Goal: Task Accomplishment & Management: Complete application form

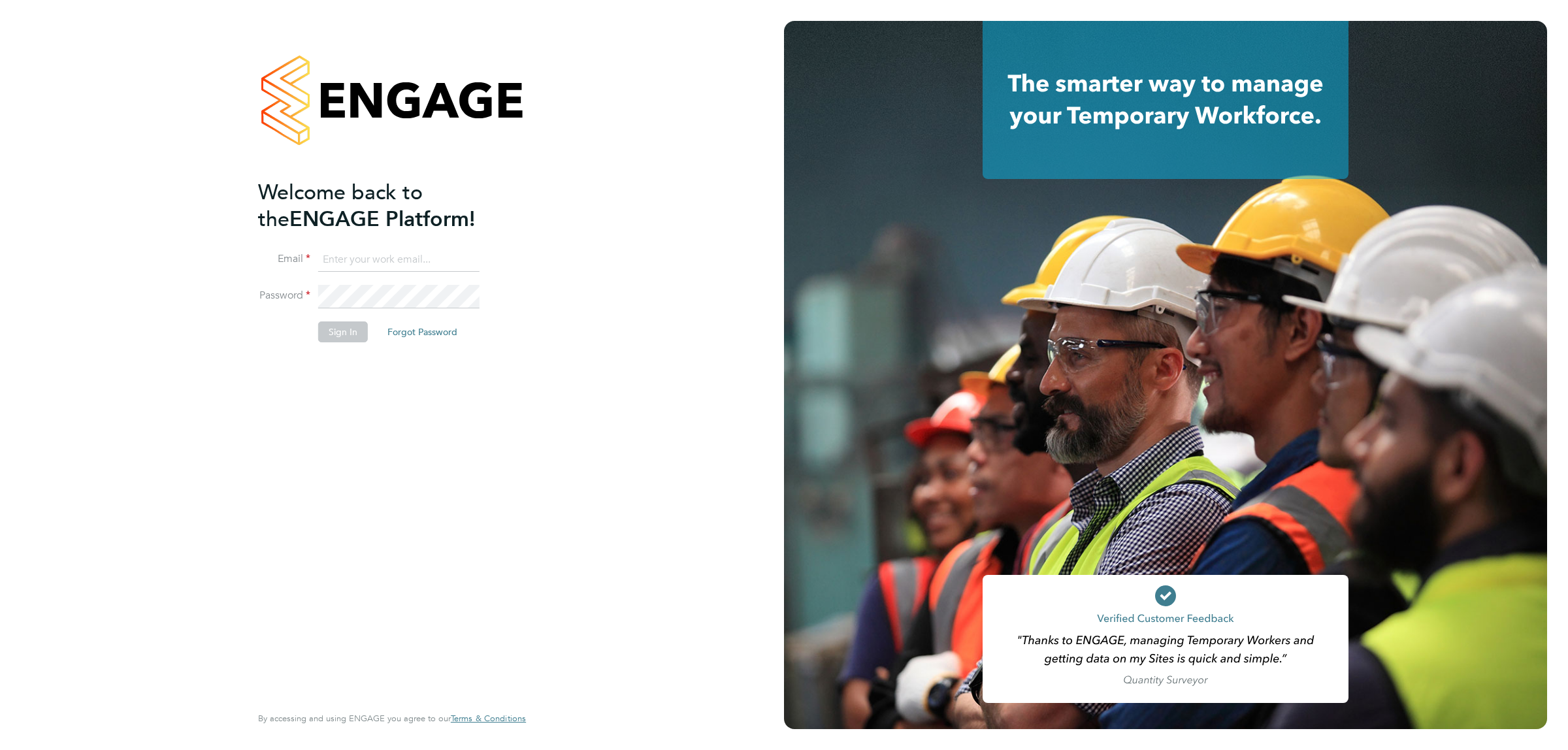
type input "jalaezihe@fr-group.co.uk"
click at [332, 343] on li "Sign In Forgot Password" at bounding box center [386, 338] width 255 height 34
click at [350, 321] on button "Sign In" at bounding box center [343, 332] width 50 height 21
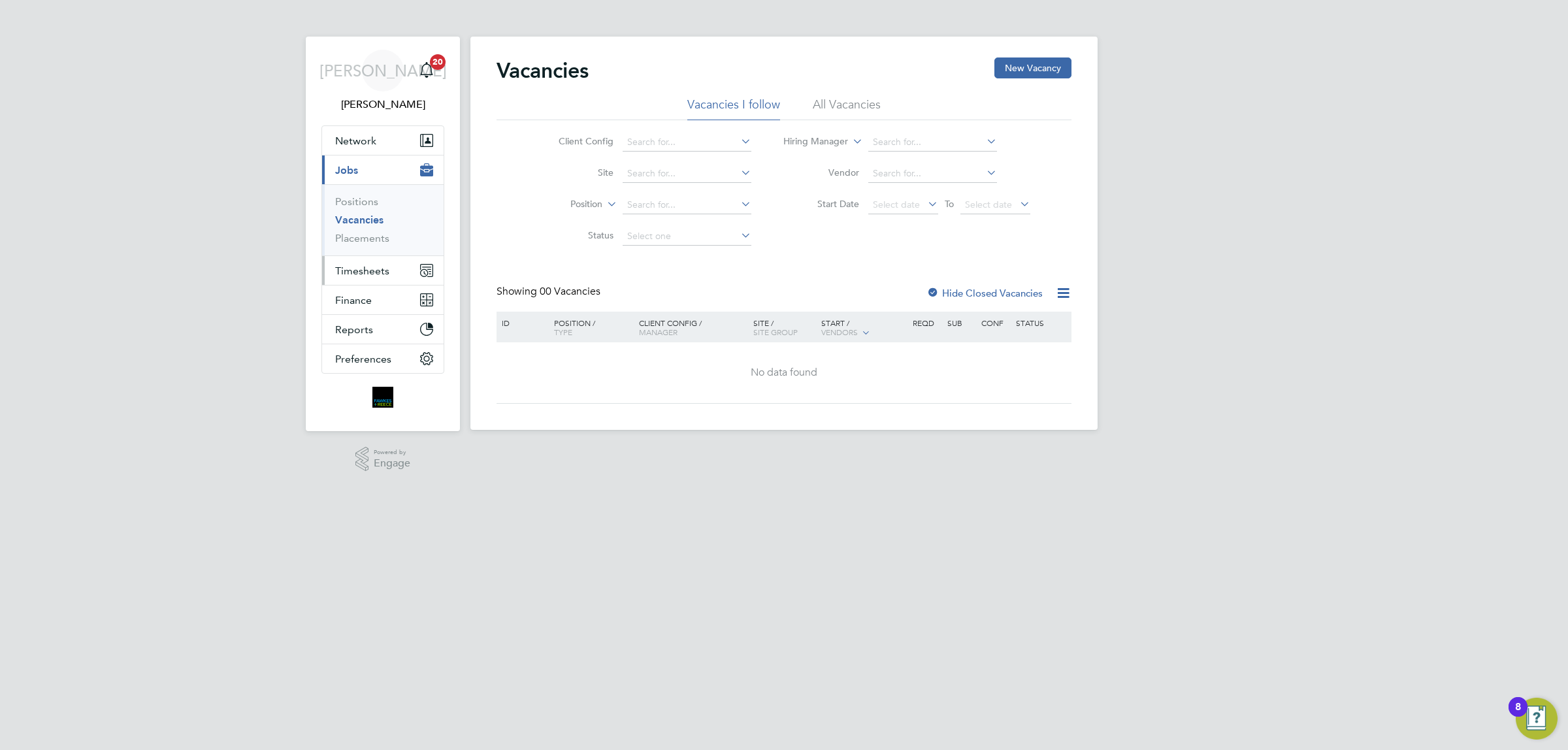
click at [367, 266] on span "Timesheets" at bounding box center [362, 271] width 54 height 12
click at [371, 232] on link "Timesheets" at bounding box center [362, 231] width 54 height 12
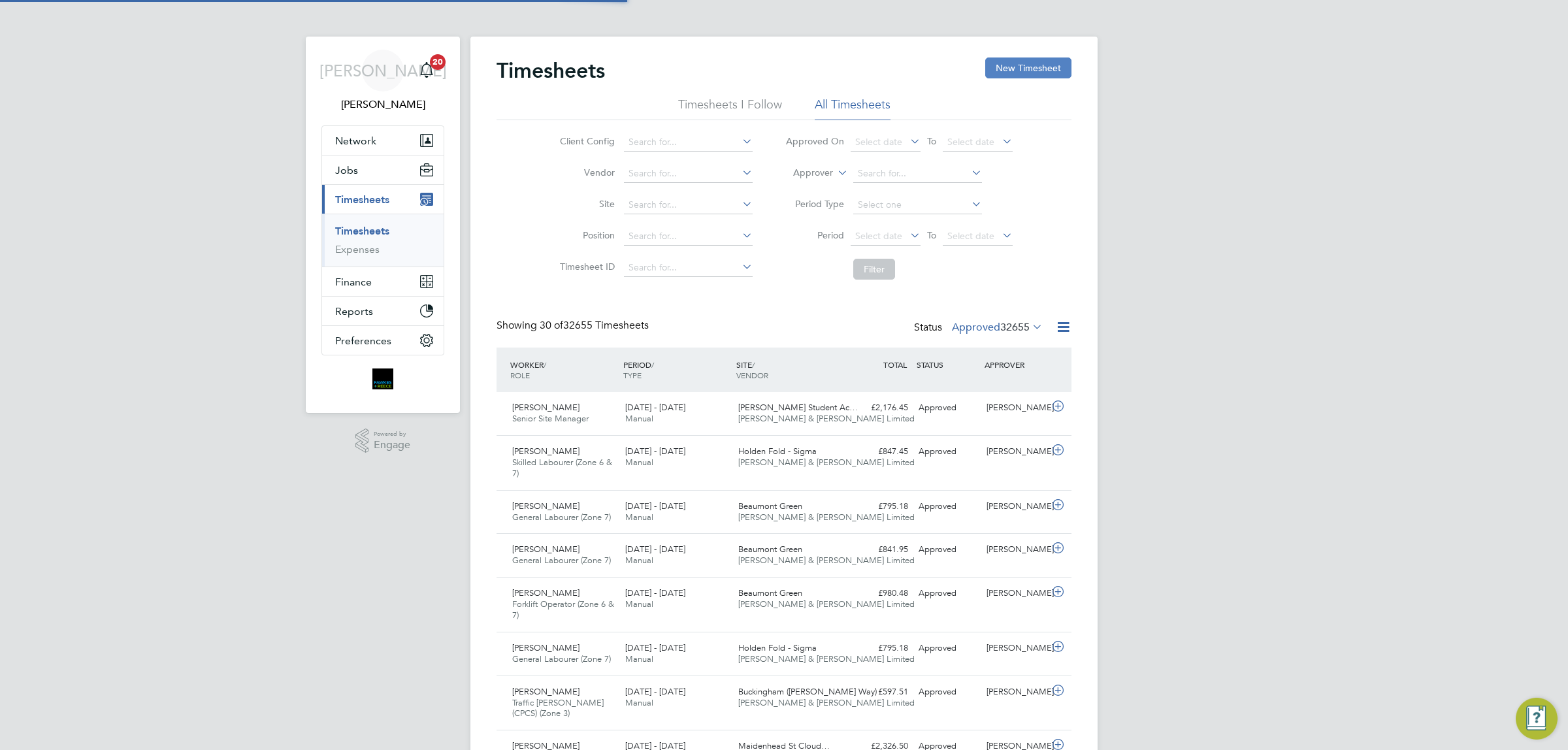
click at [1036, 61] on button "New Timesheet" at bounding box center [1028, 68] width 86 height 21
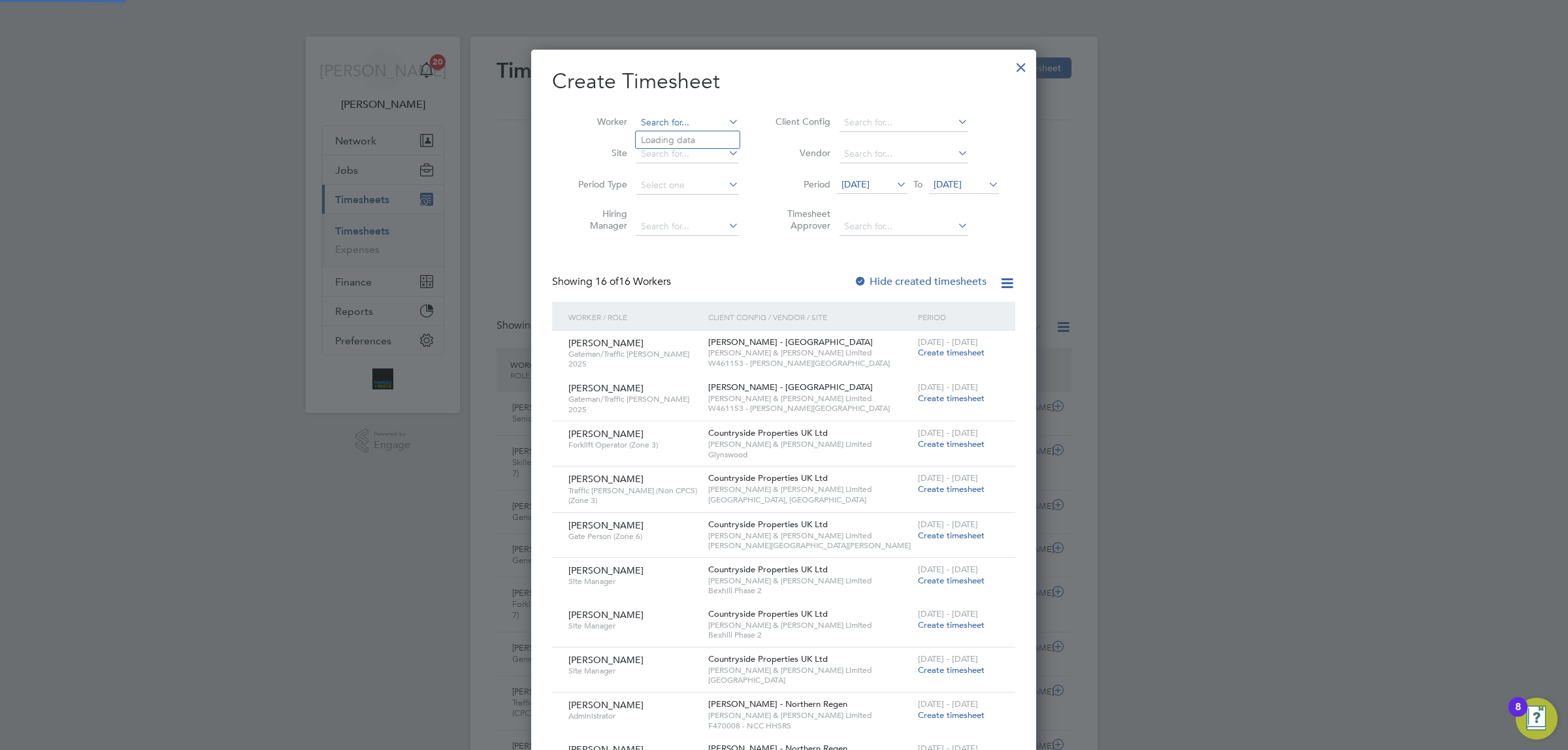
click at [707, 126] on input at bounding box center [688, 122] width 103 height 18
click at [729, 139] on b "Offei" at bounding box center [740, 140] width 22 height 11
type input "[PERSON_NAME]"
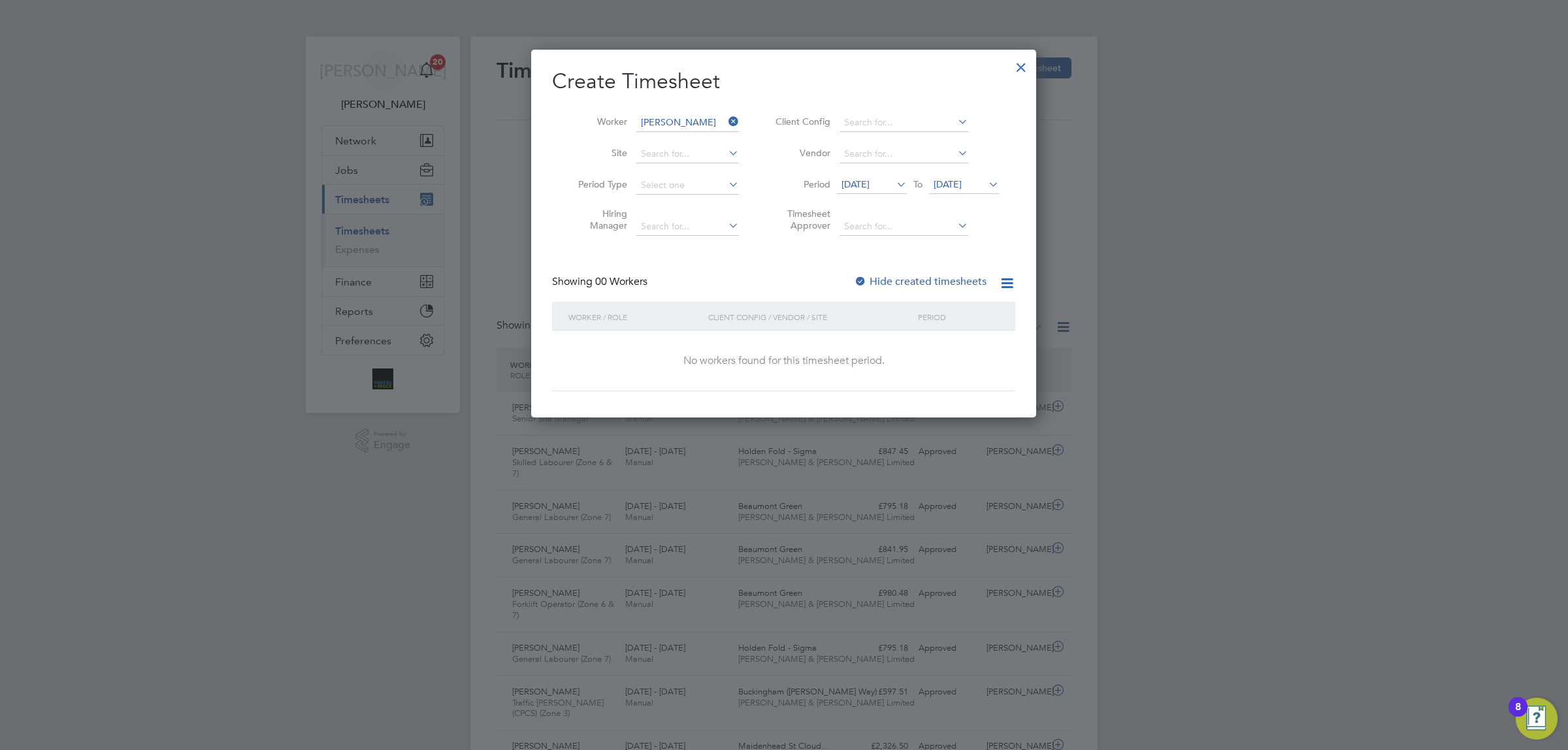
click at [869, 180] on span "[DATE]" at bounding box center [855, 183] width 28 height 11
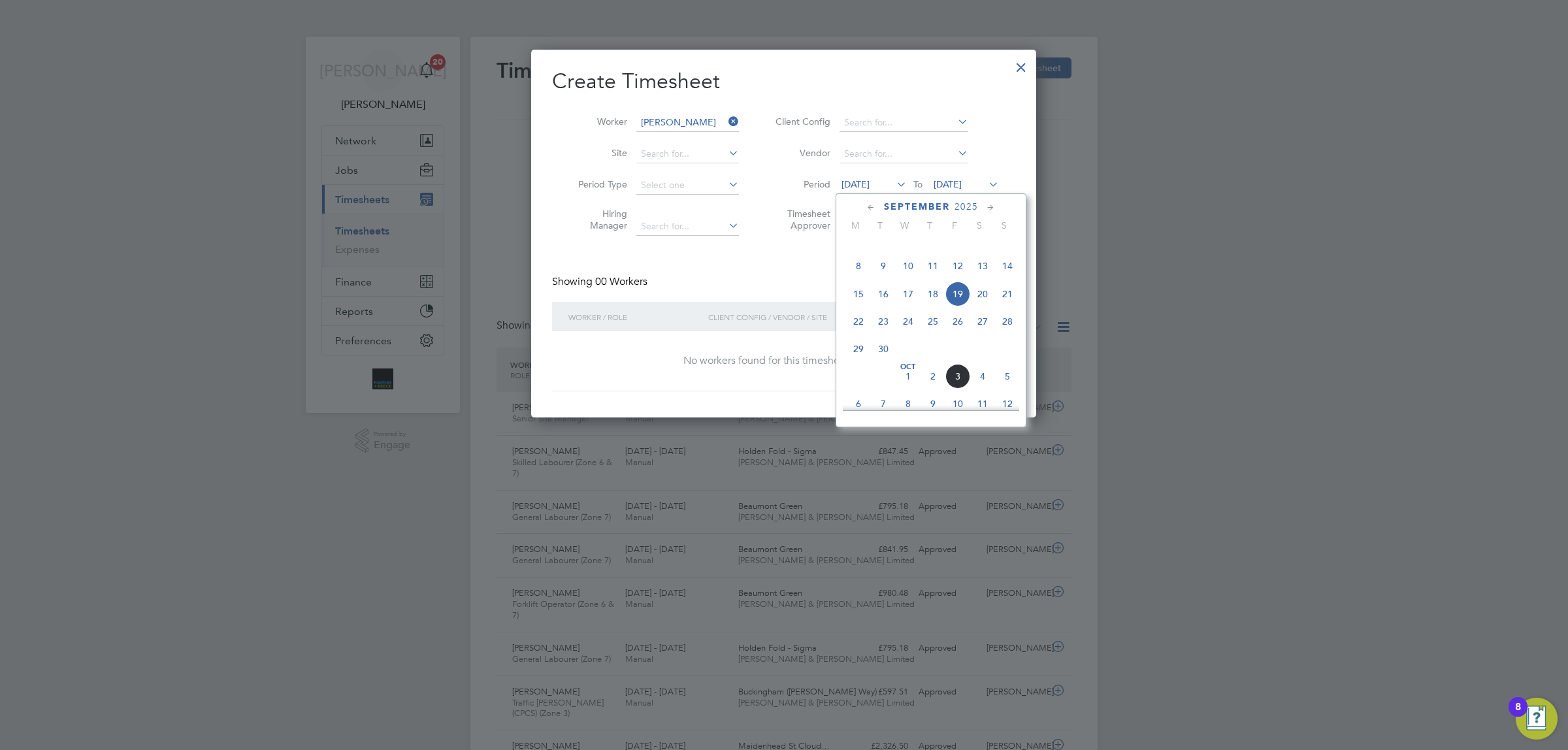
click at [865, 210] on icon at bounding box center [871, 208] width 12 height 14
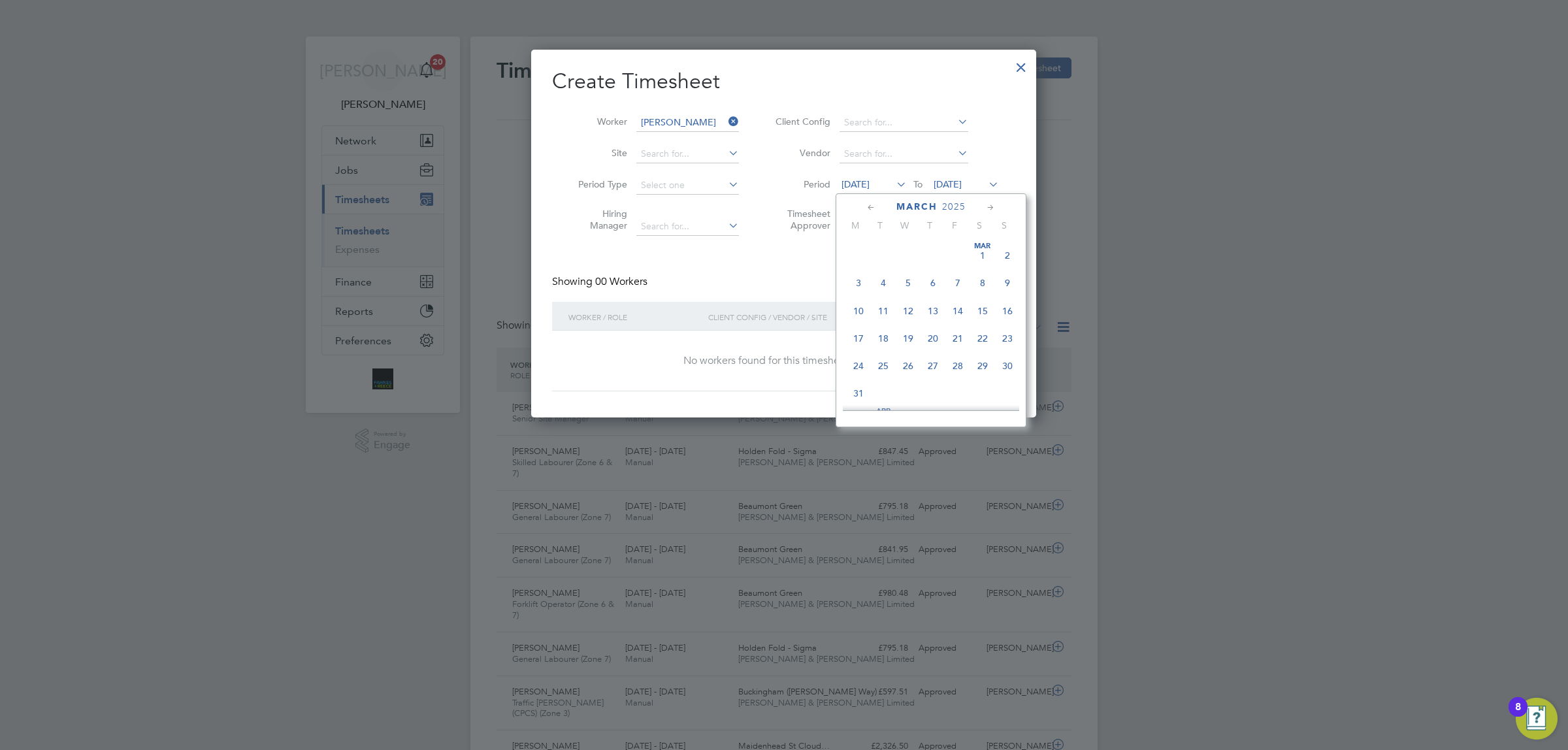
click at [974, 255] on span "[DATE]" at bounding box center [983, 256] width 24 height 24
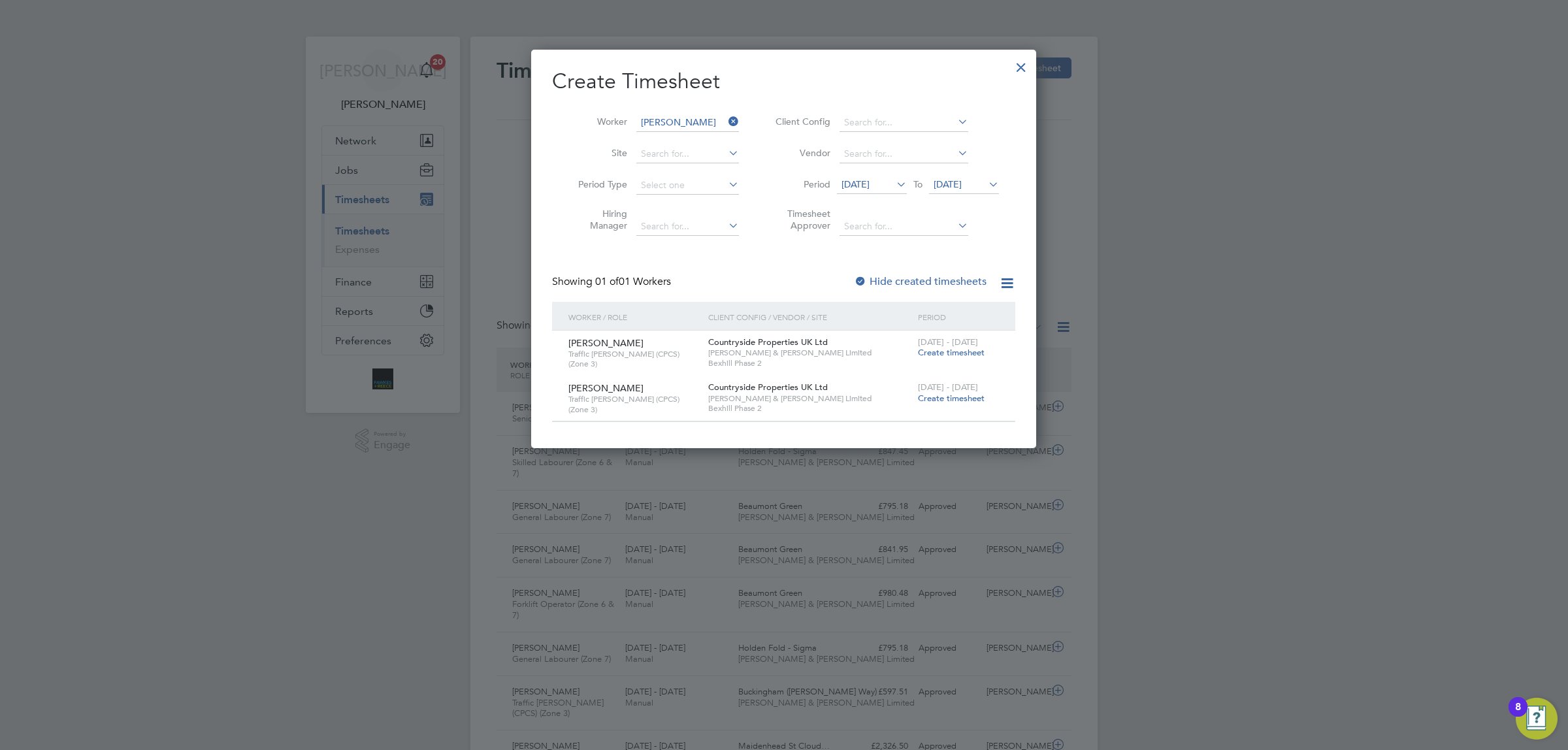
click at [955, 350] on span "Create timesheet" at bounding box center [951, 353] width 66 height 11
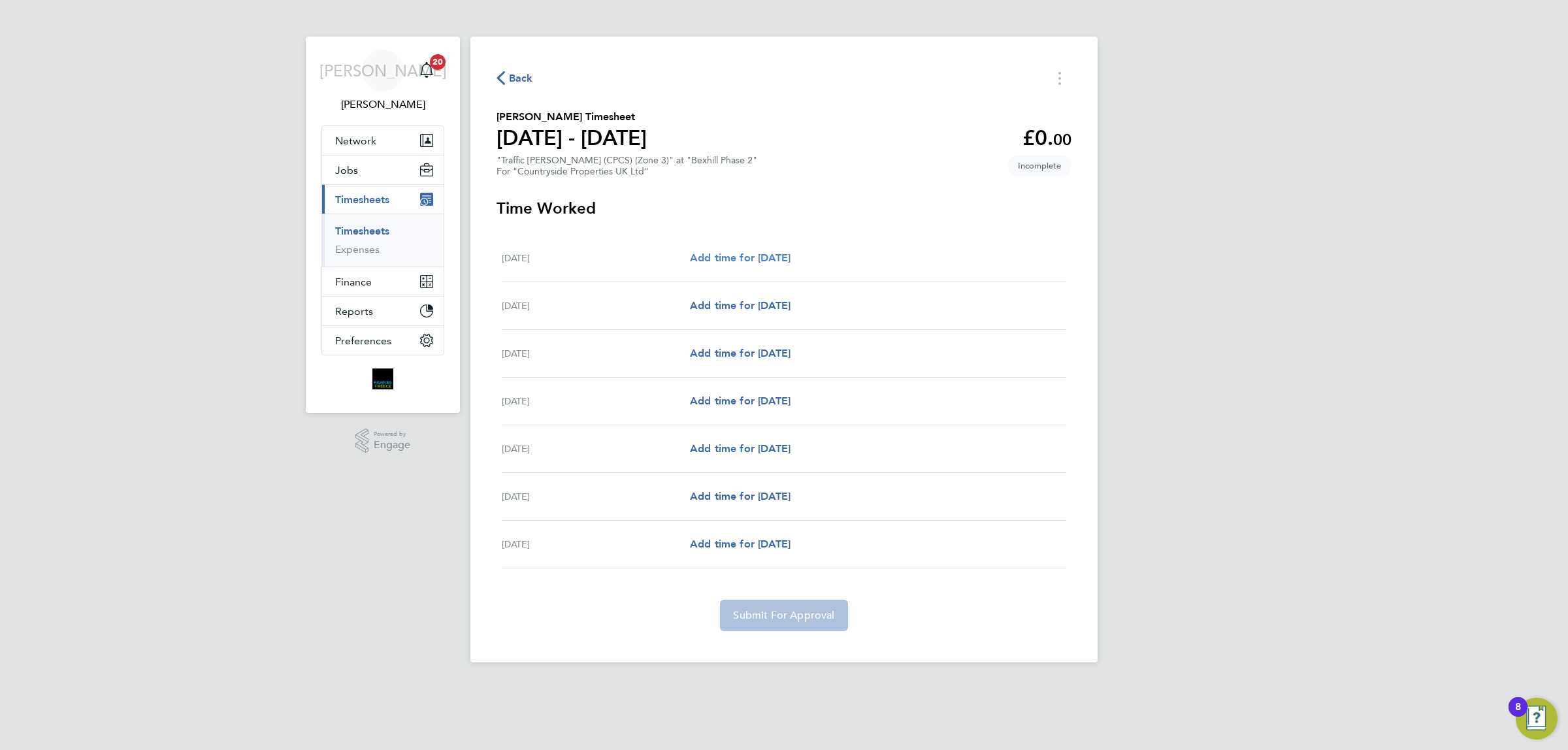
click at [759, 257] on span "Add time for [DATE]" at bounding box center [740, 258] width 100 height 12
select select "30"
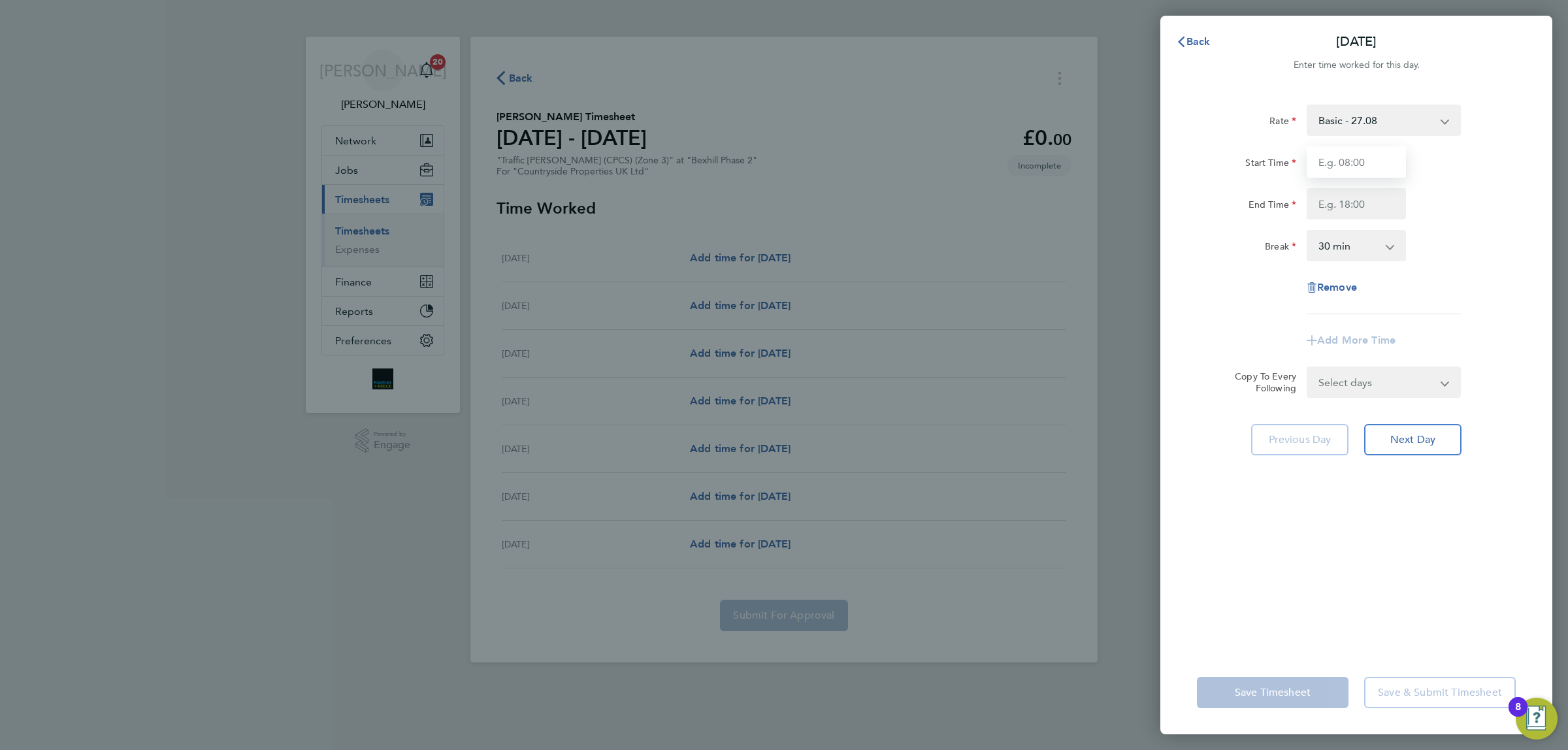
click at [1362, 154] on input "Start Time" at bounding box center [1356, 162] width 99 height 31
type input "07:30"
click at [1349, 208] on input "End Time" at bounding box center [1356, 204] width 99 height 31
type input "18:00"
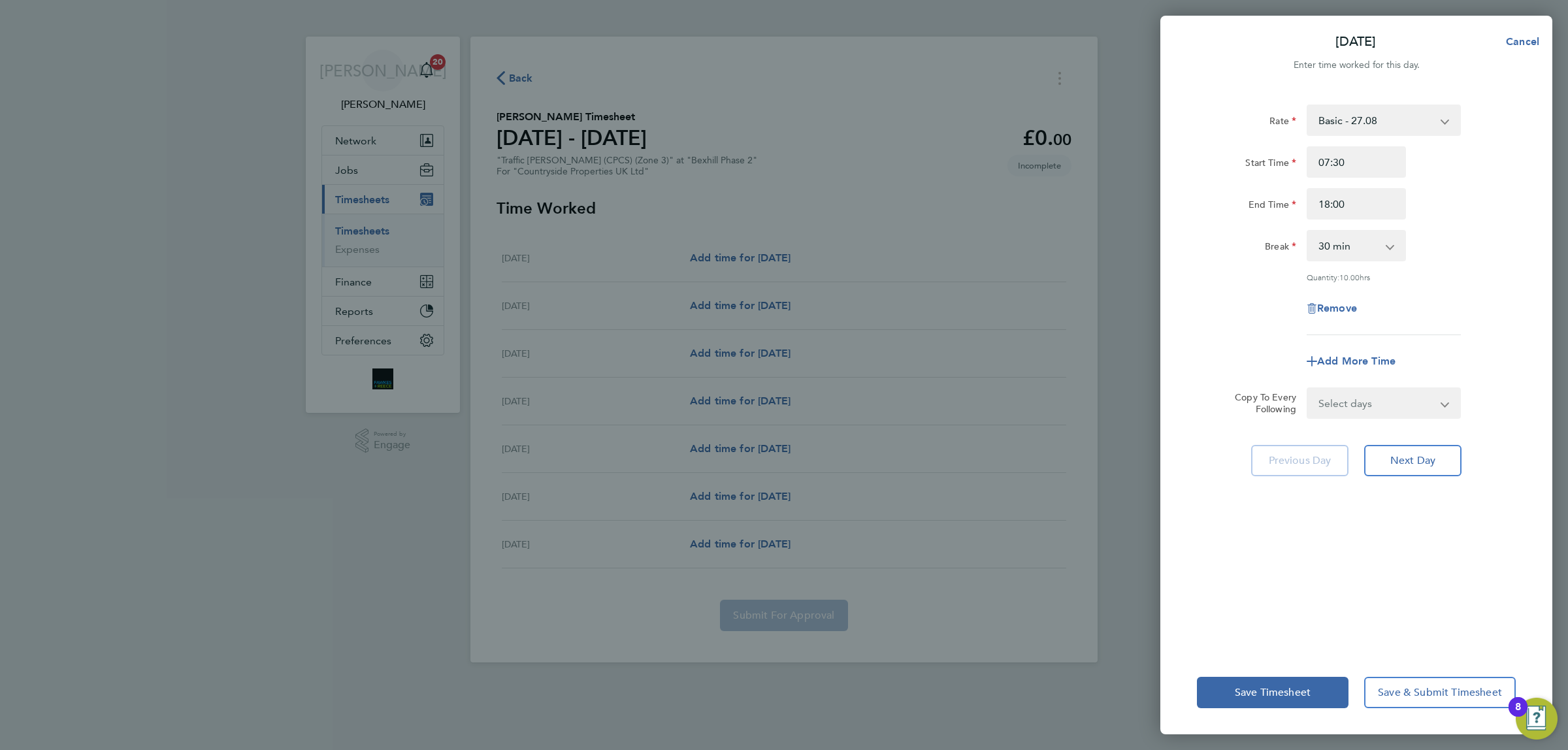
click at [1222, 216] on div "End Time" at bounding box center [1247, 204] width 110 height 31
click at [1389, 403] on select "Select days Day Weekday (Mon-Fri) Weekend (Sat-Sun) [DATE] [DATE] [DATE] [DATE]…" at bounding box center [1376, 403] width 137 height 29
select select "WEEKDAY"
click at [1308, 389] on select "Select days Day Weekday (Mon-Fri) Weekend (Sat-Sun) [DATE] [DATE] [DATE] [DATE]…" at bounding box center [1376, 403] width 137 height 29
select select "[DATE]"
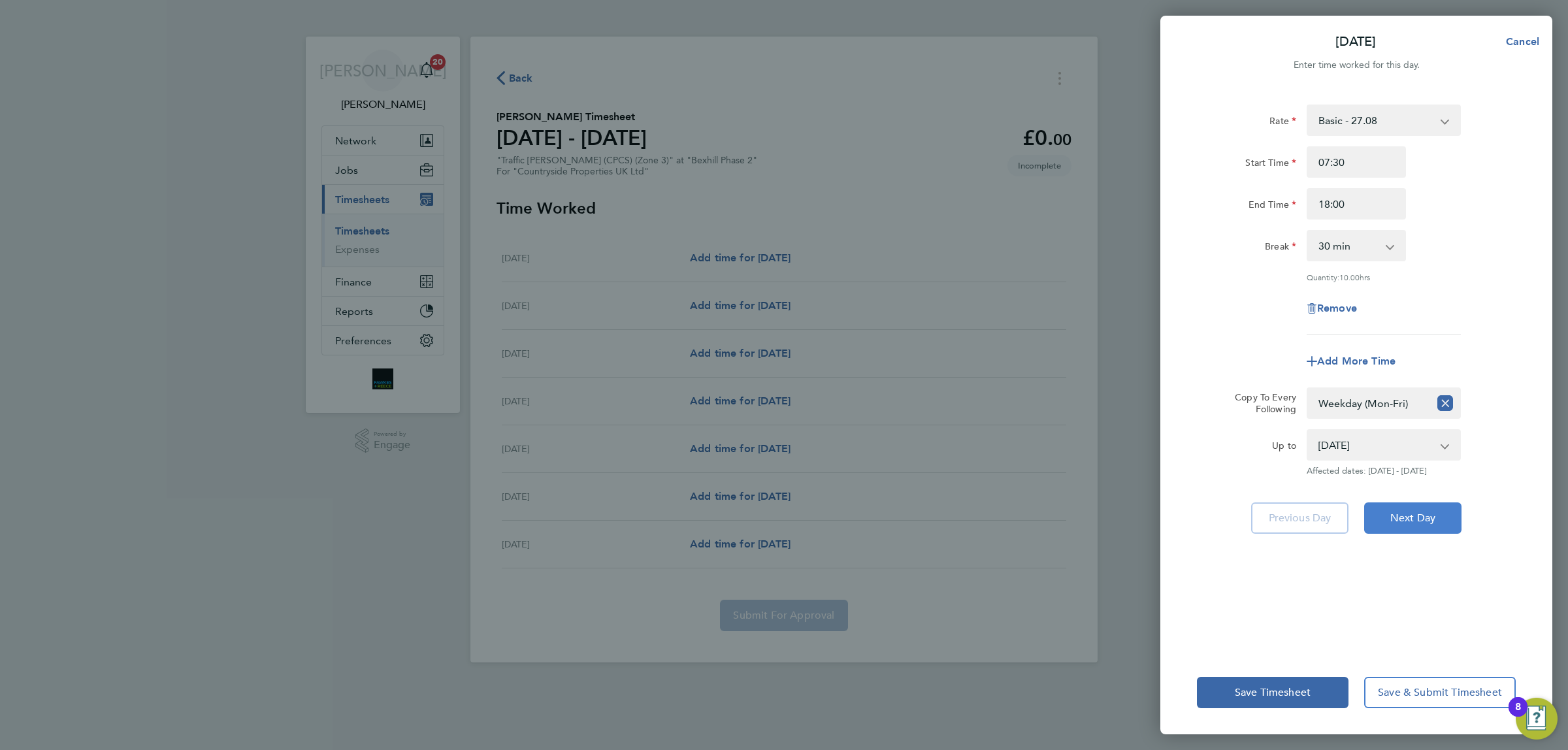
click at [1419, 519] on span "Next Day" at bounding box center [1413, 518] width 45 height 13
select select "30"
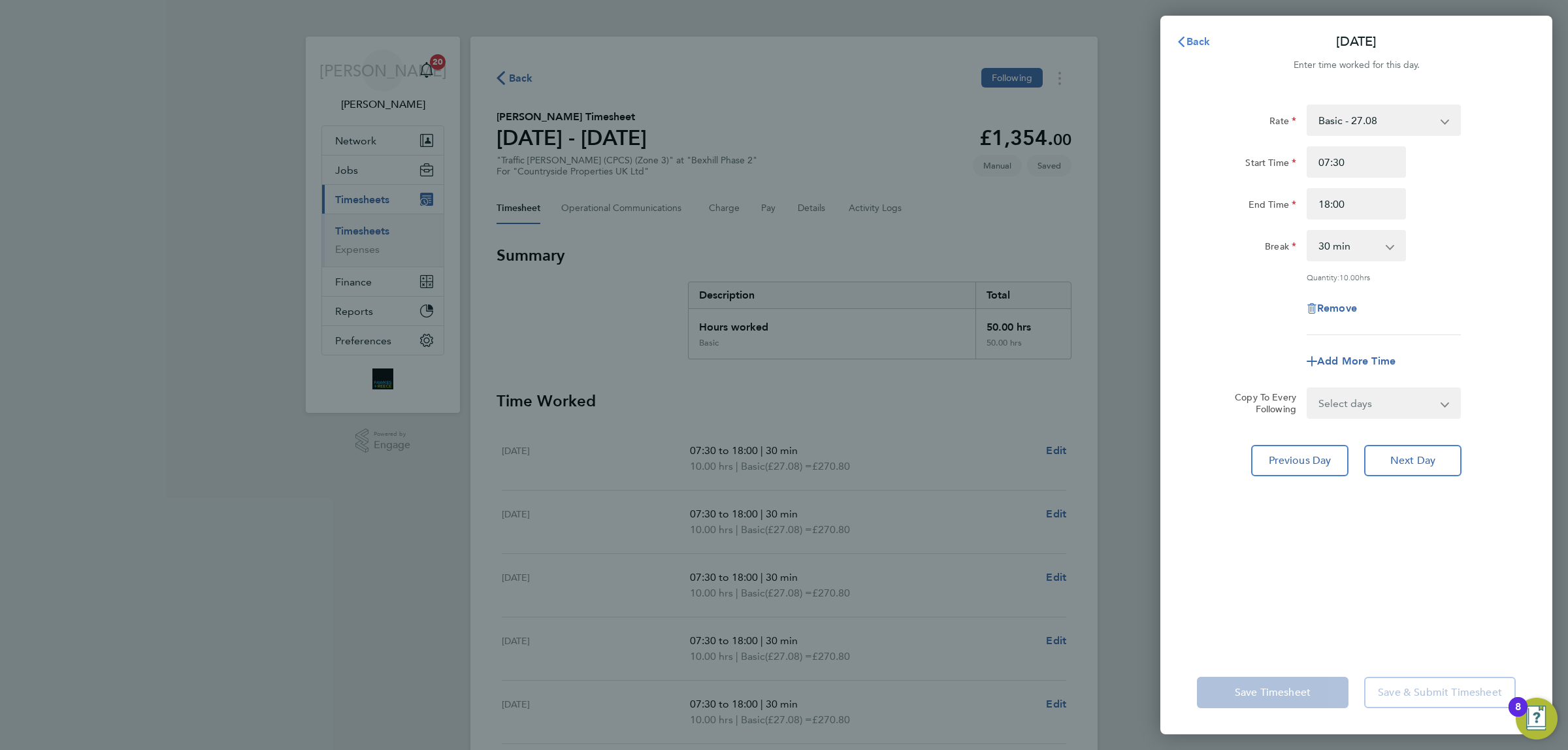
click at [1192, 48] on button "Back" at bounding box center [1194, 42] width 61 height 26
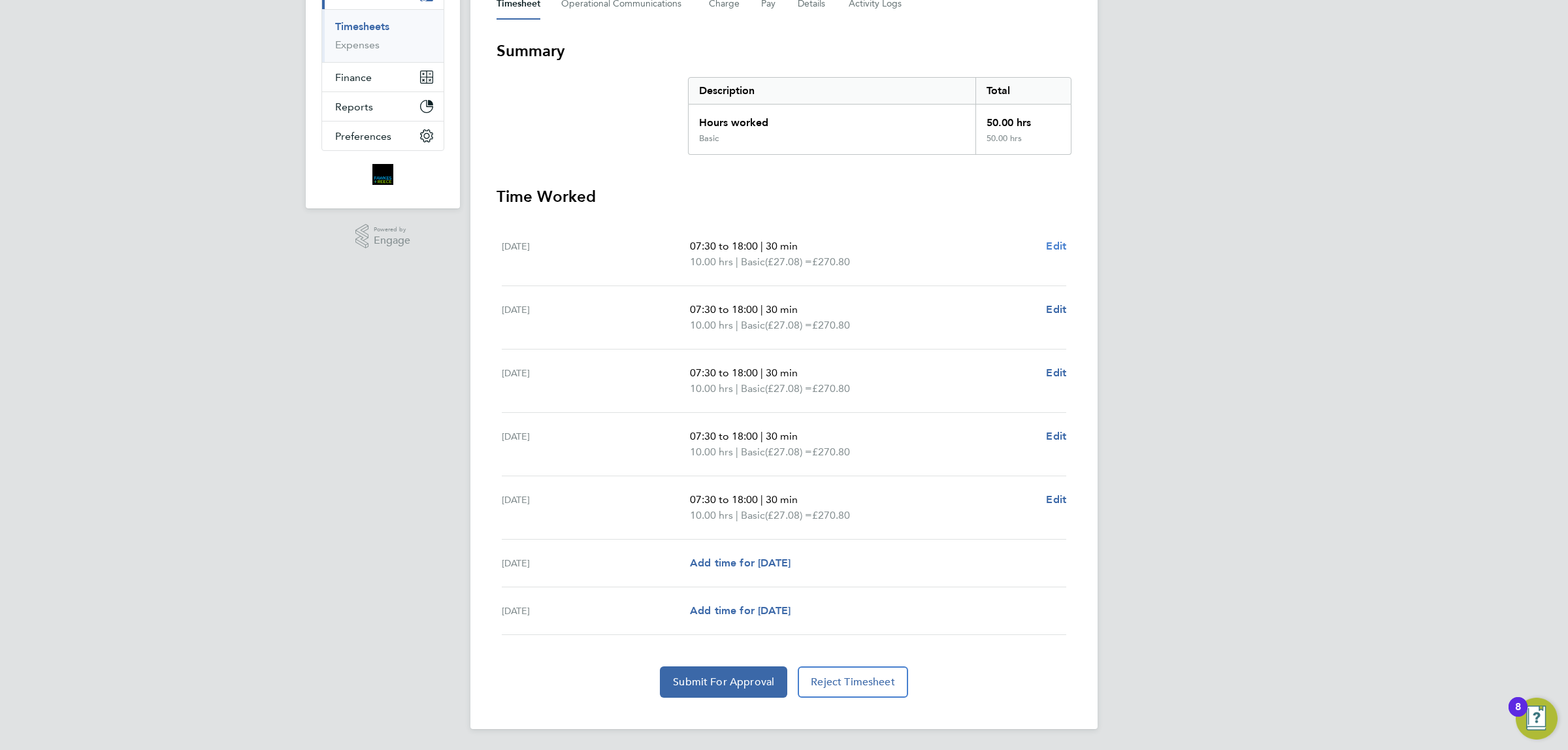
click at [1060, 238] on link "Edit" at bounding box center [1056, 246] width 20 height 16
select select "30"
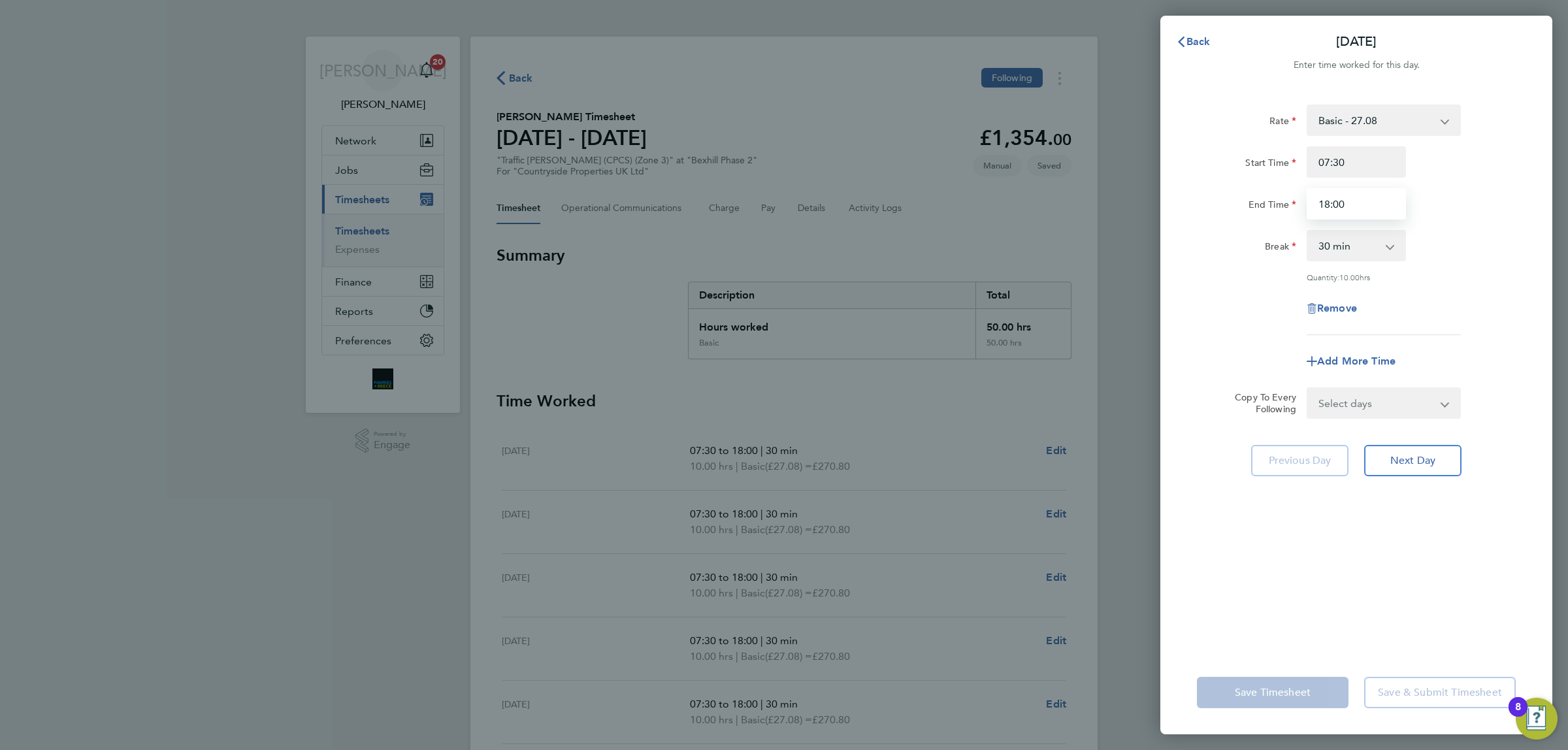
click at [1351, 198] on input "18:00" at bounding box center [1356, 204] width 99 height 31
type input "18:30"
click at [1387, 376] on form "Rate Basic - 27.08 Start Time 07:30 End Time 18:30 Break 0 min 15 min 30 min 45…" at bounding box center [1356, 262] width 318 height 314
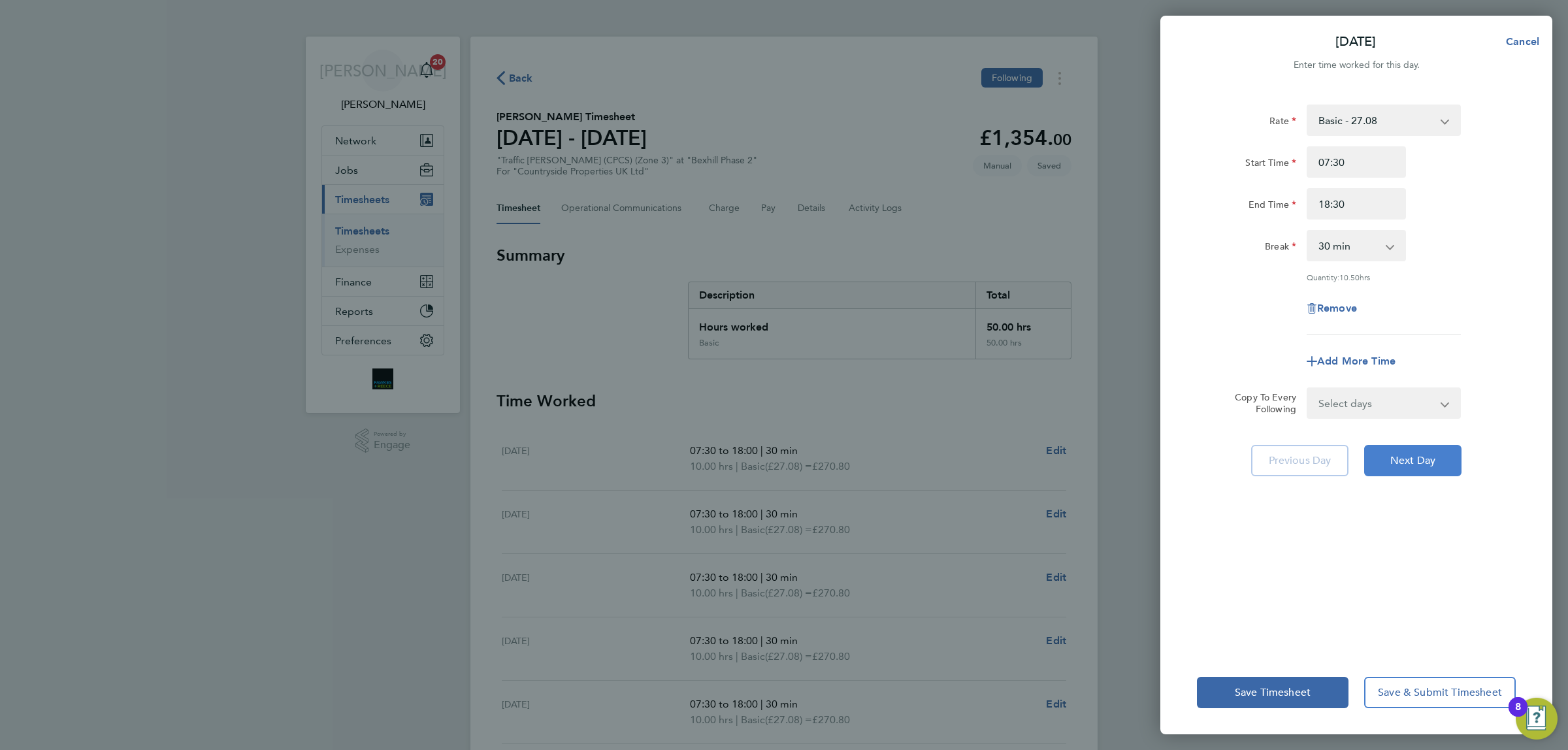
click at [1408, 466] on button "Next Day" at bounding box center [1413, 461] width 98 height 31
select select "30"
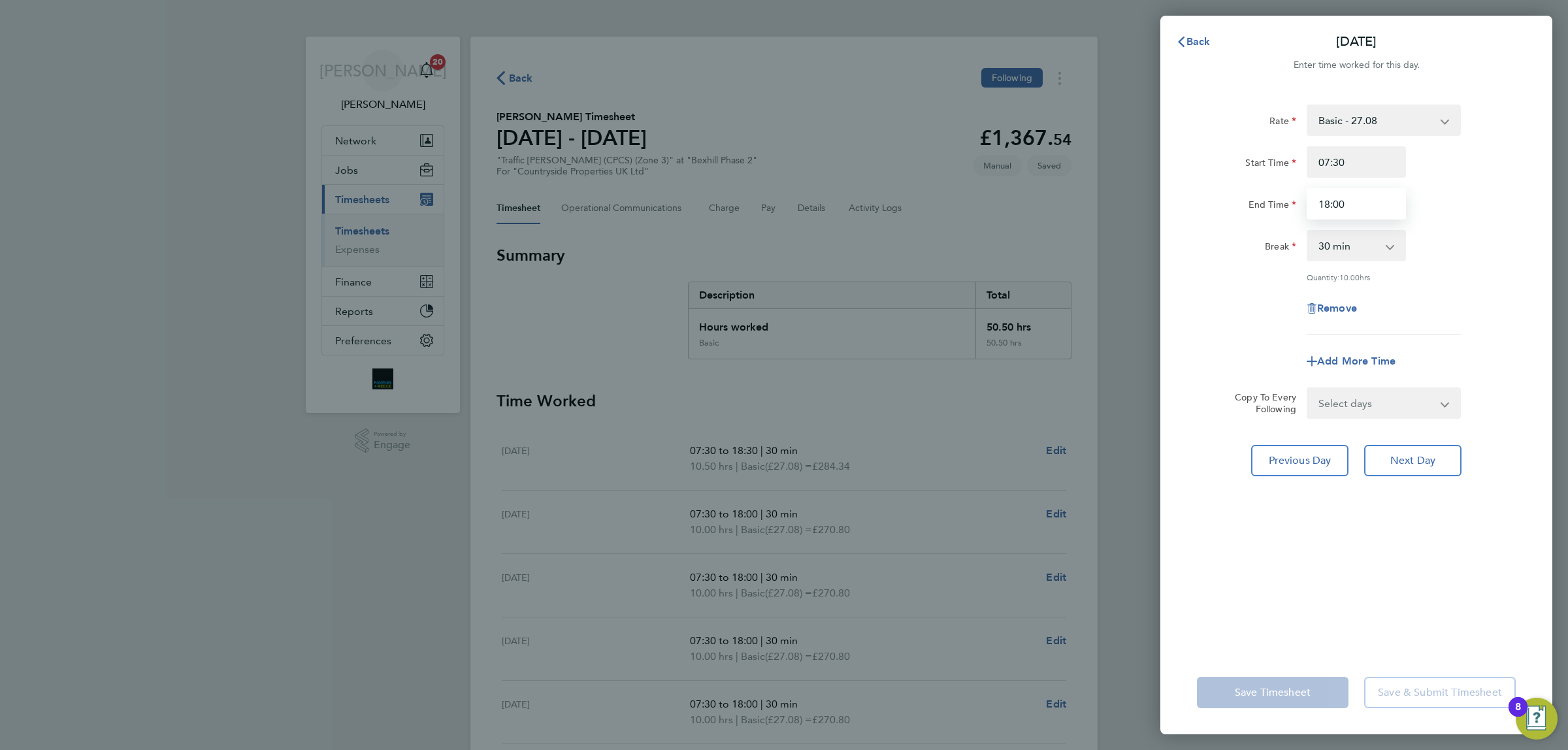
click at [1363, 196] on input "18:00" at bounding box center [1356, 204] width 99 height 31
type input "18:30"
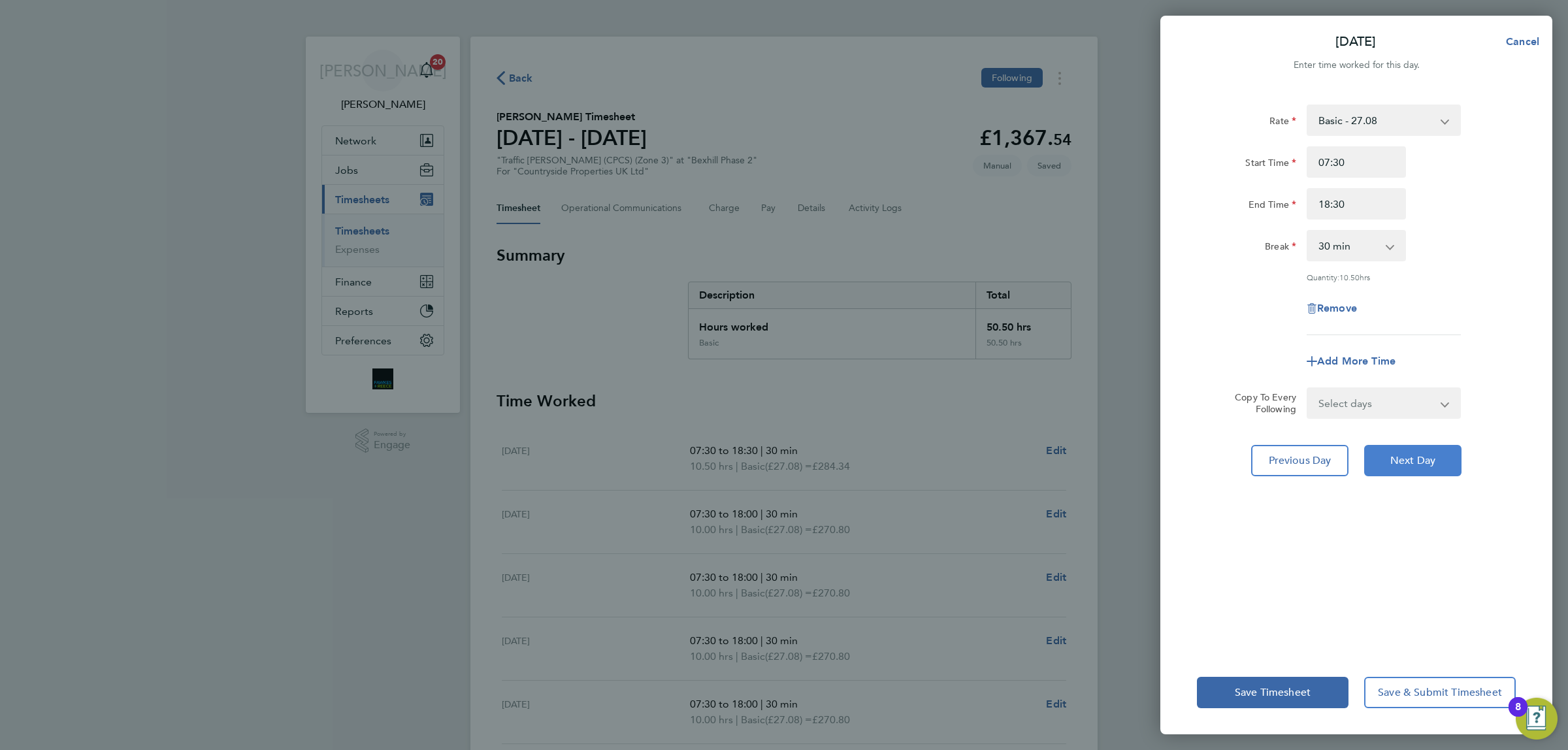
click at [1413, 451] on button "Next Day" at bounding box center [1413, 461] width 98 height 31
select select "30"
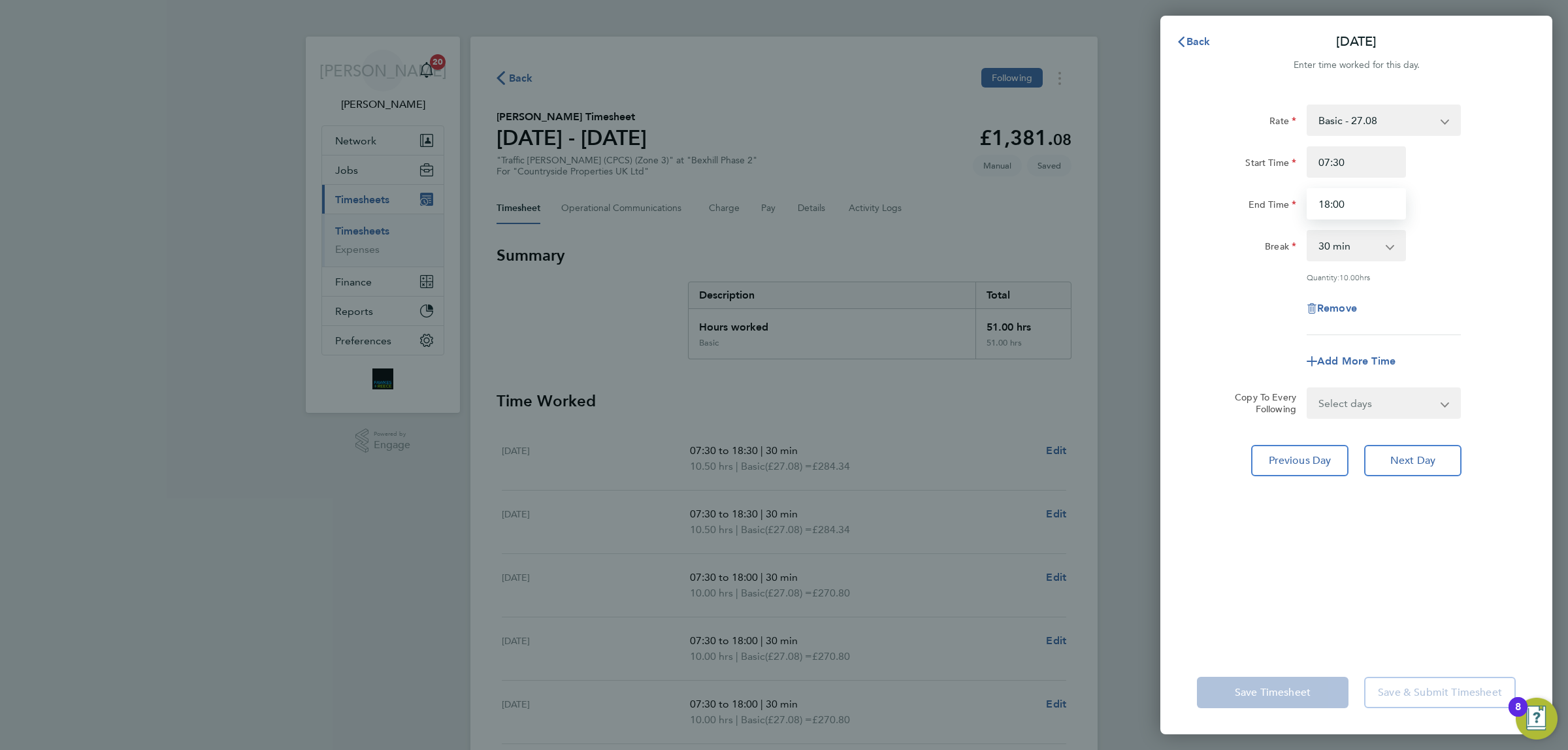
click at [1366, 201] on input "18:00" at bounding box center [1356, 204] width 99 height 31
type input "18:30"
click at [1412, 449] on button "Next Day" at bounding box center [1413, 461] width 98 height 31
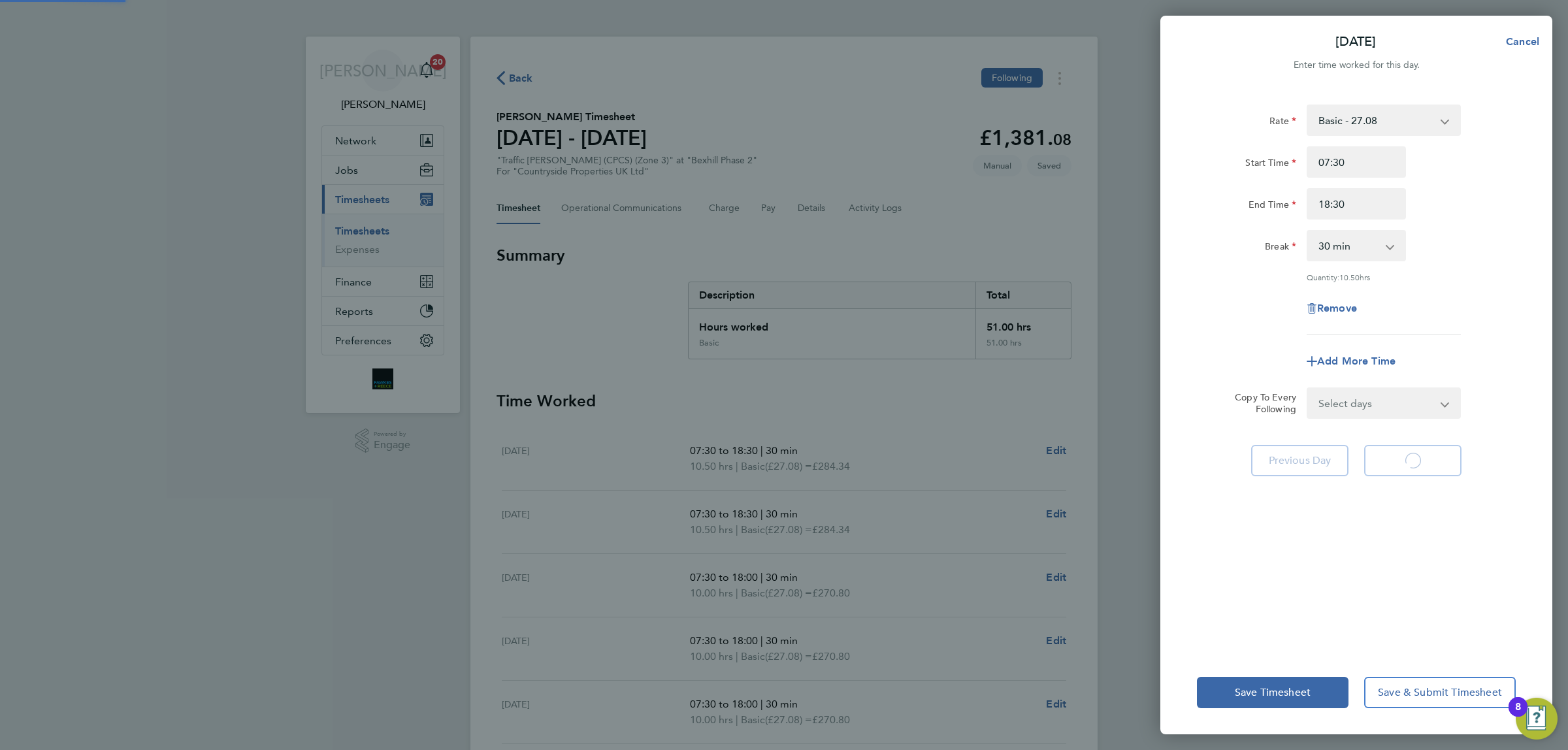
select select "30"
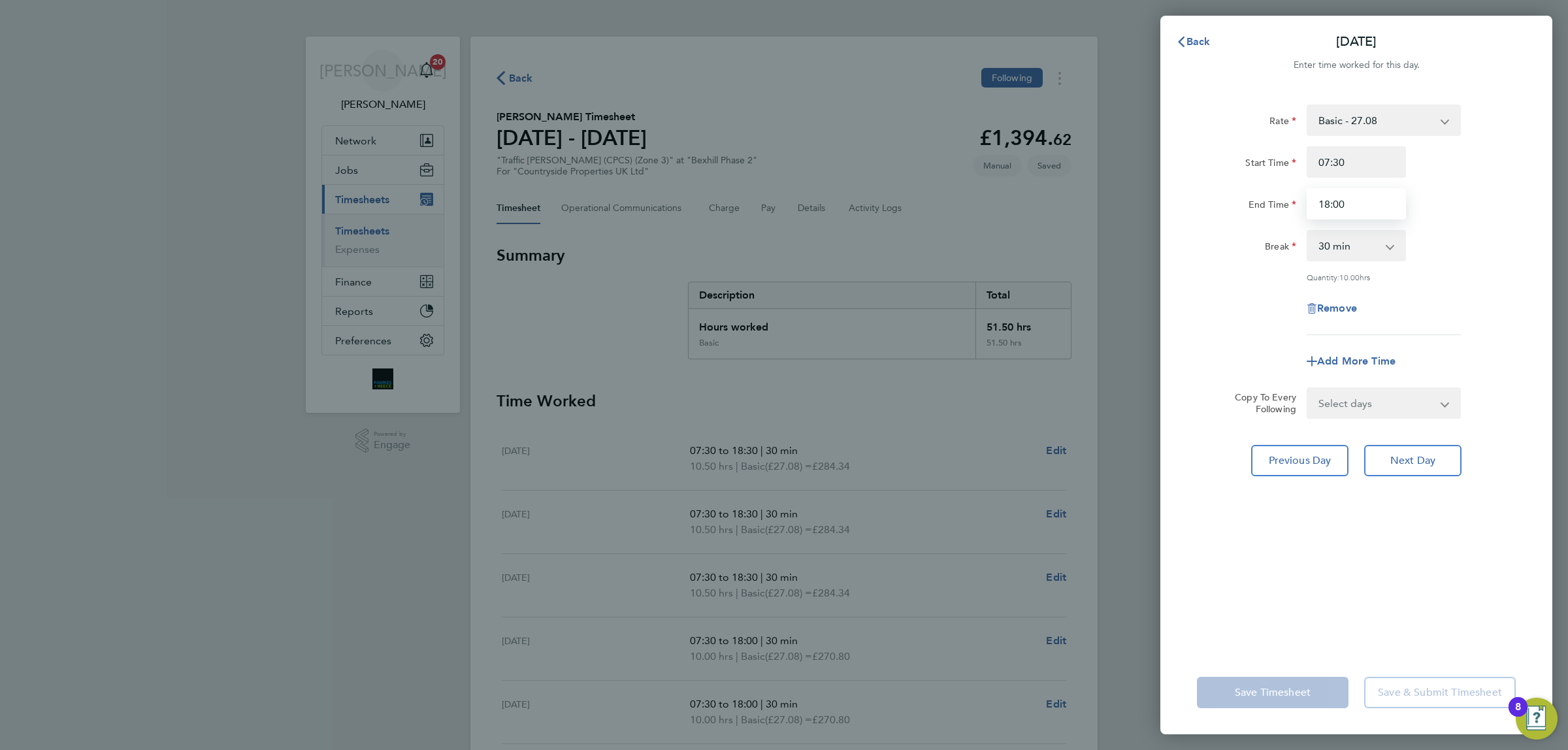
click at [1366, 202] on input "18:00" at bounding box center [1356, 204] width 99 height 31
drag, startPoint x: 1361, startPoint y: 202, endPoint x: 1252, endPoint y: 201, distance: 109.0
click at [1252, 201] on div "End Time 18:00" at bounding box center [1356, 204] width 329 height 31
type input "19:00"
click at [1343, 150] on input "07:30" at bounding box center [1356, 162] width 99 height 31
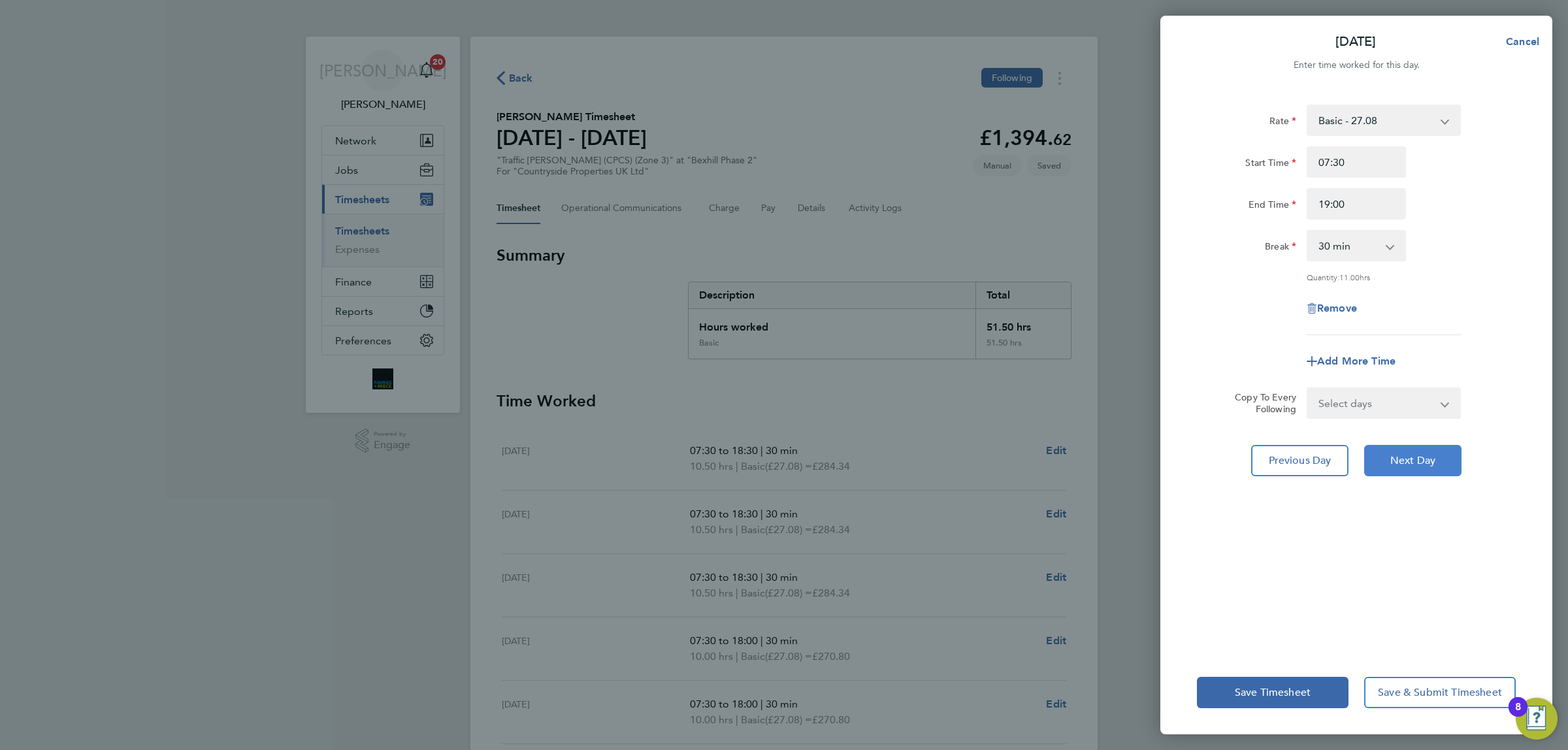
click at [1394, 454] on span "Next Day" at bounding box center [1413, 460] width 45 height 13
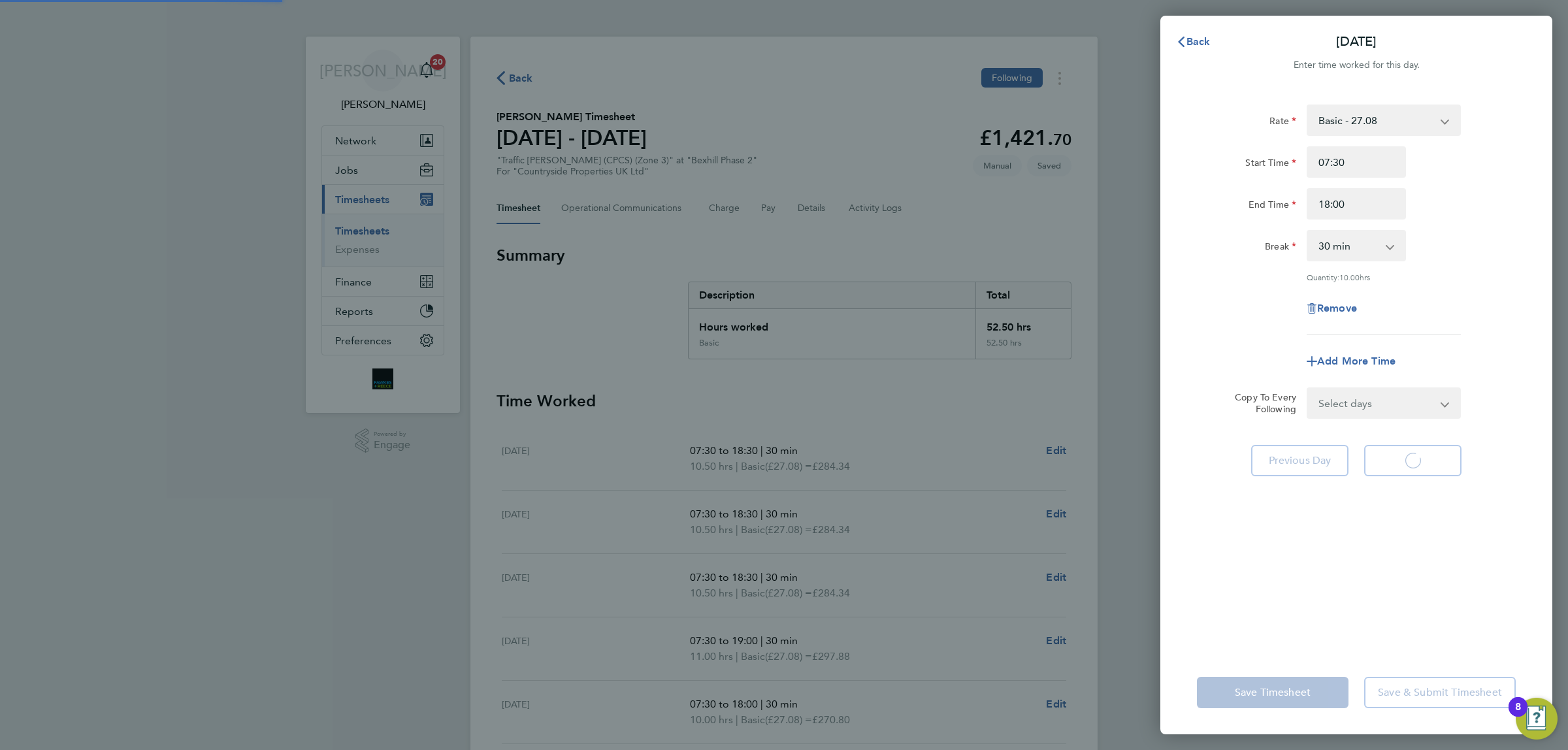
select select "30"
click at [1197, 43] on span "Back" at bounding box center [1199, 41] width 24 height 12
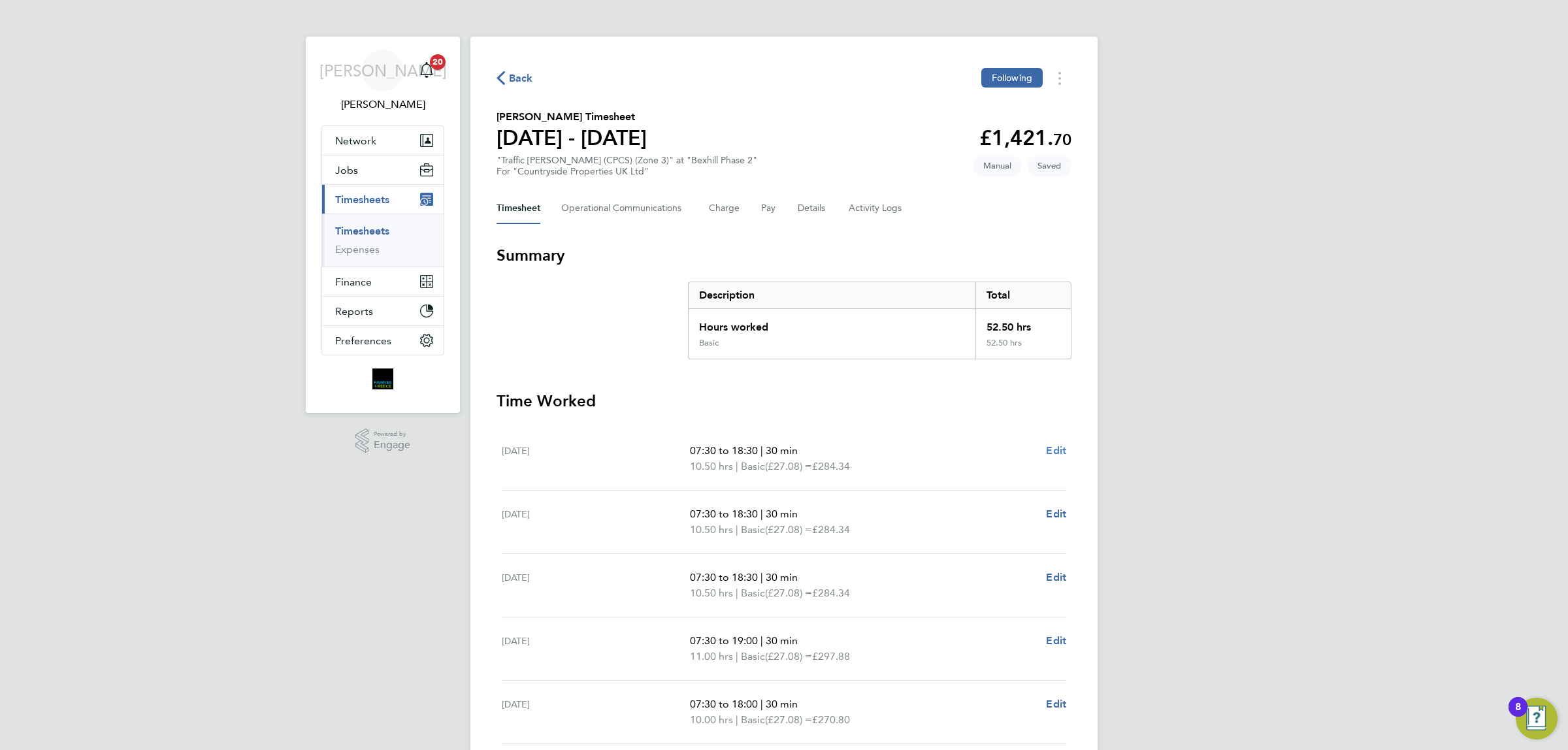
click at [1055, 450] on span "Edit" at bounding box center [1056, 451] width 20 height 12
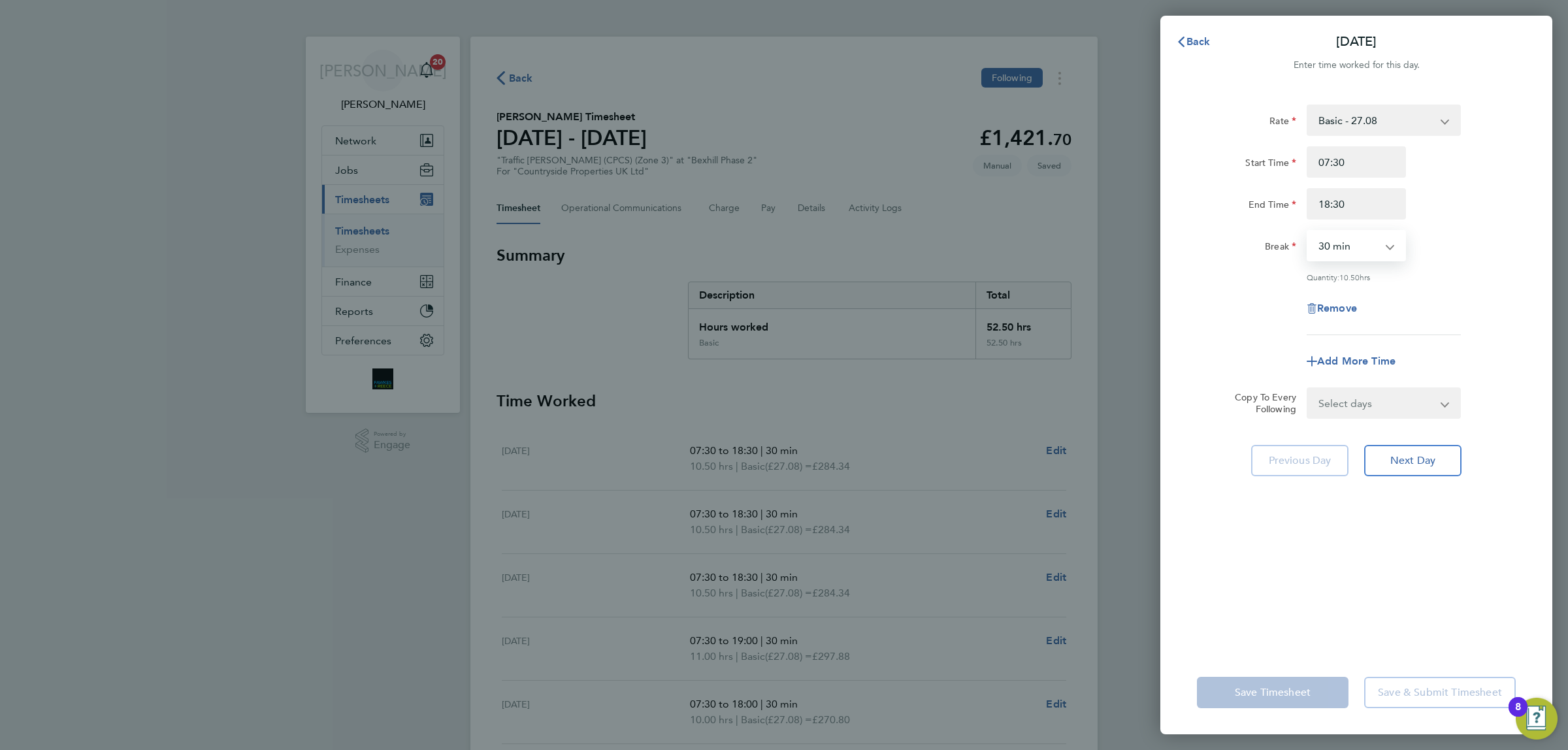
click at [1369, 257] on select "0 min 15 min 30 min 45 min 60 min 75 min 90 min" at bounding box center [1348, 245] width 81 height 29
click at [1369, 255] on select "0 min 15 min 30 min 45 min 60 min 75 min 90 min" at bounding box center [1348, 245] width 81 height 29
click at [1369, 246] on select "0 min 15 min 30 min 45 min 60 min 75 min 90 min" at bounding box center [1348, 245] width 81 height 29
select select "0"
click at [1308, 231] on select "0 min 15 min 30 min 45 min 60 min 75 min 90 min" at bounding box center [1348, 245] width 81 height 29
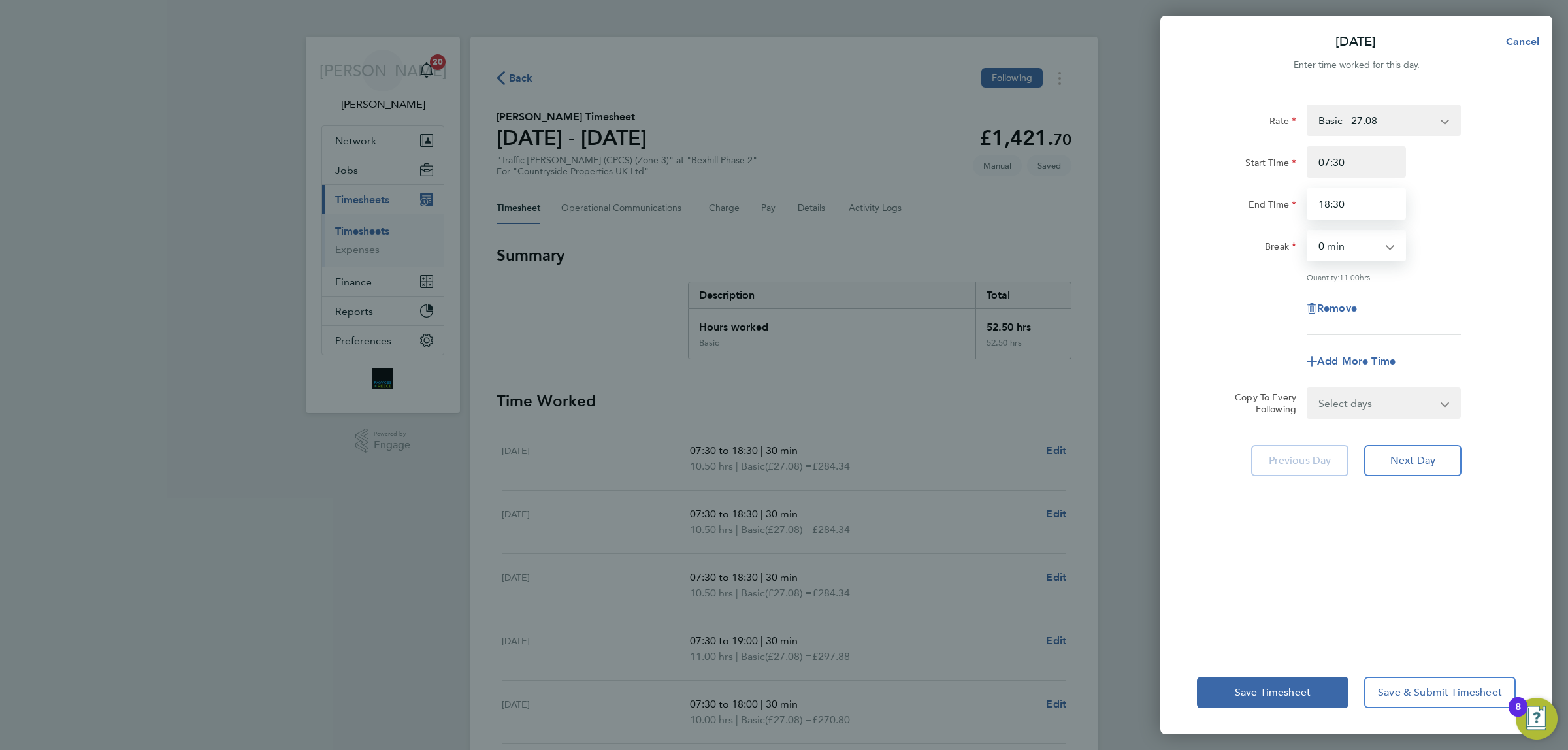
click at [1360, 201] on input "18:30" at bounding box center [1356, 204] width 99 height 31
type input "19:00"
click at [1366, 168] on input "07:30" at bounding box center [1356, 162] width 99 height 31
click at [1438, 463] on button "Next Day" at bounding box center [1413, 461] width 98 height 31
select select "30"
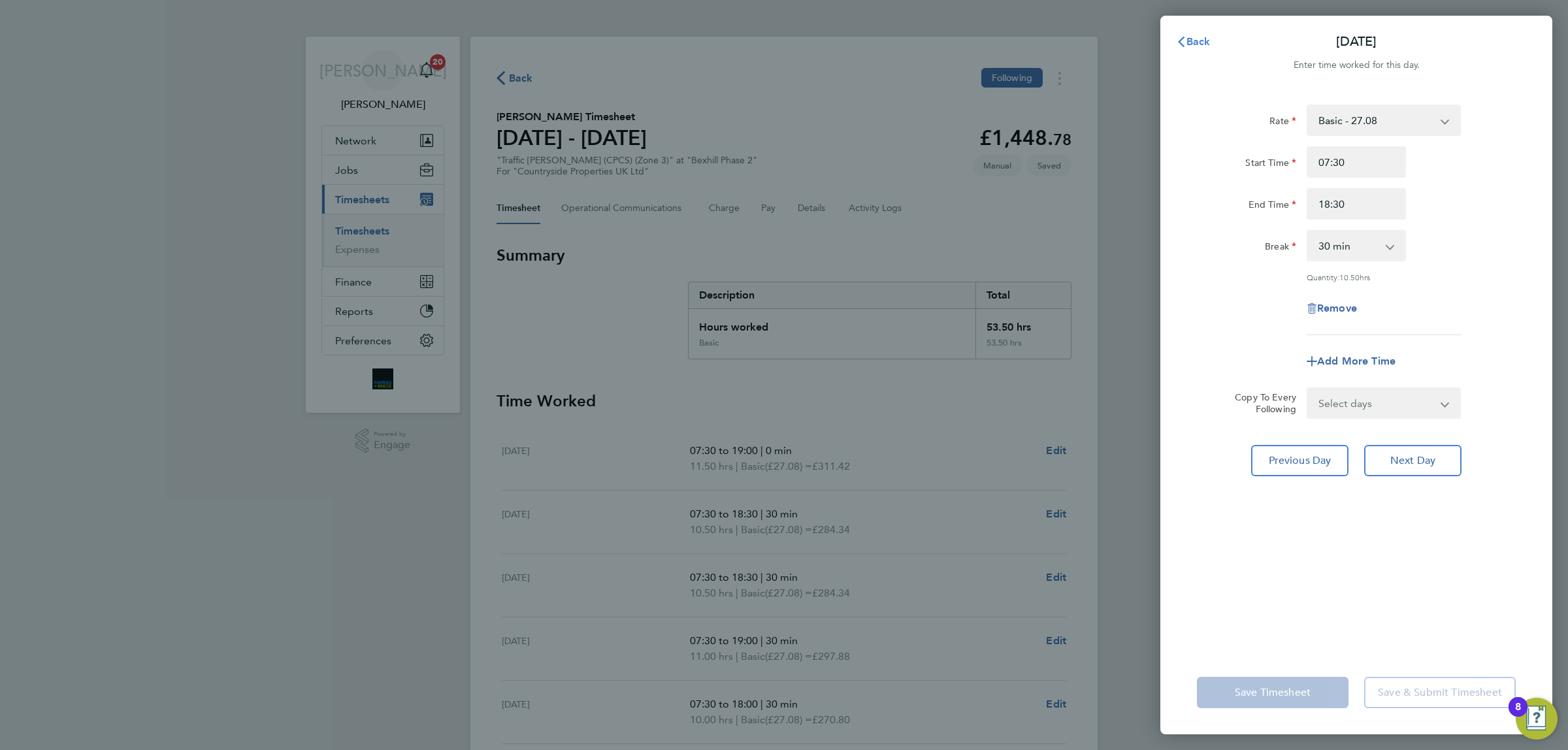
click at [1197, 35] on span "Back" at bounding box center [1199, 41] width 24 height 12
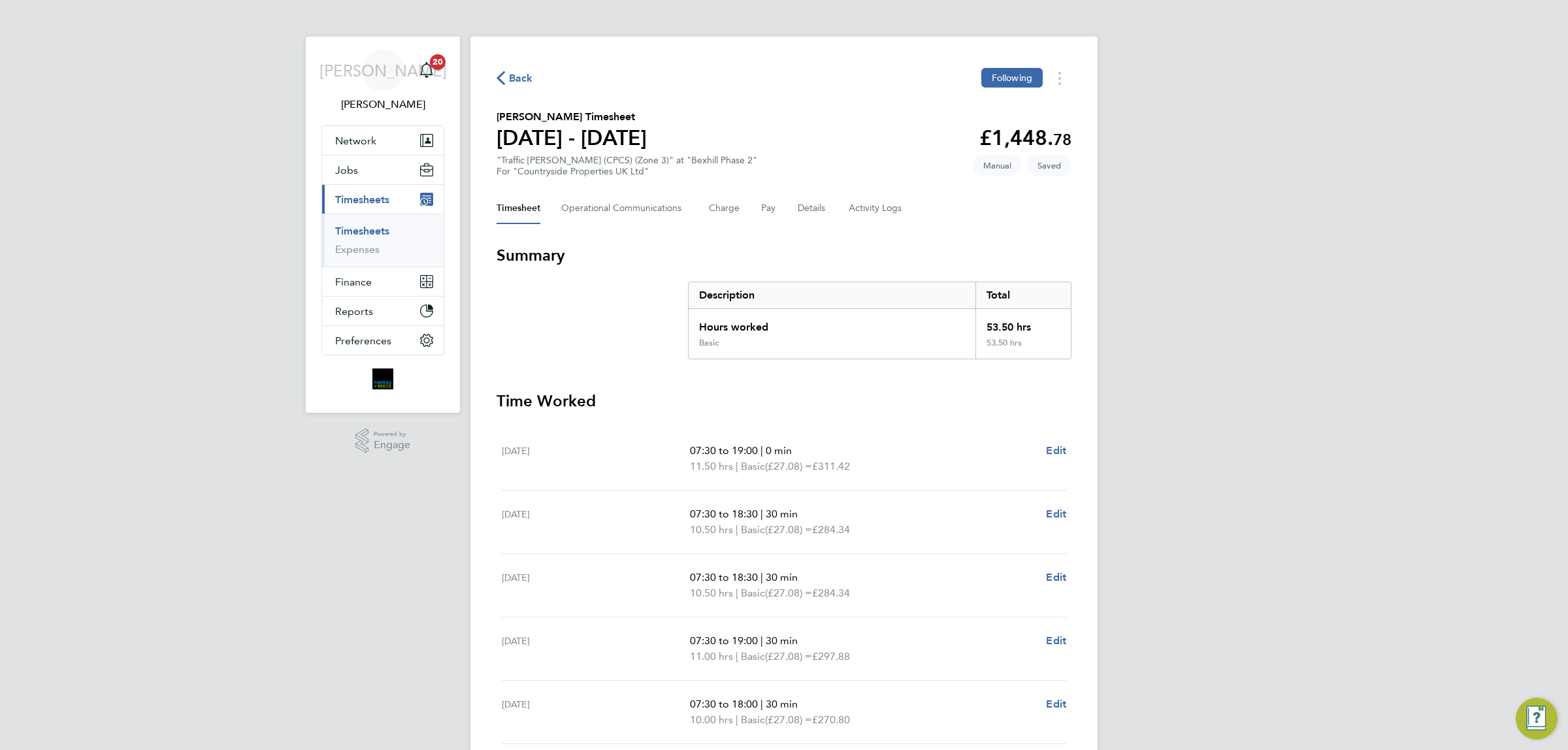
scroll to position [163, 0]
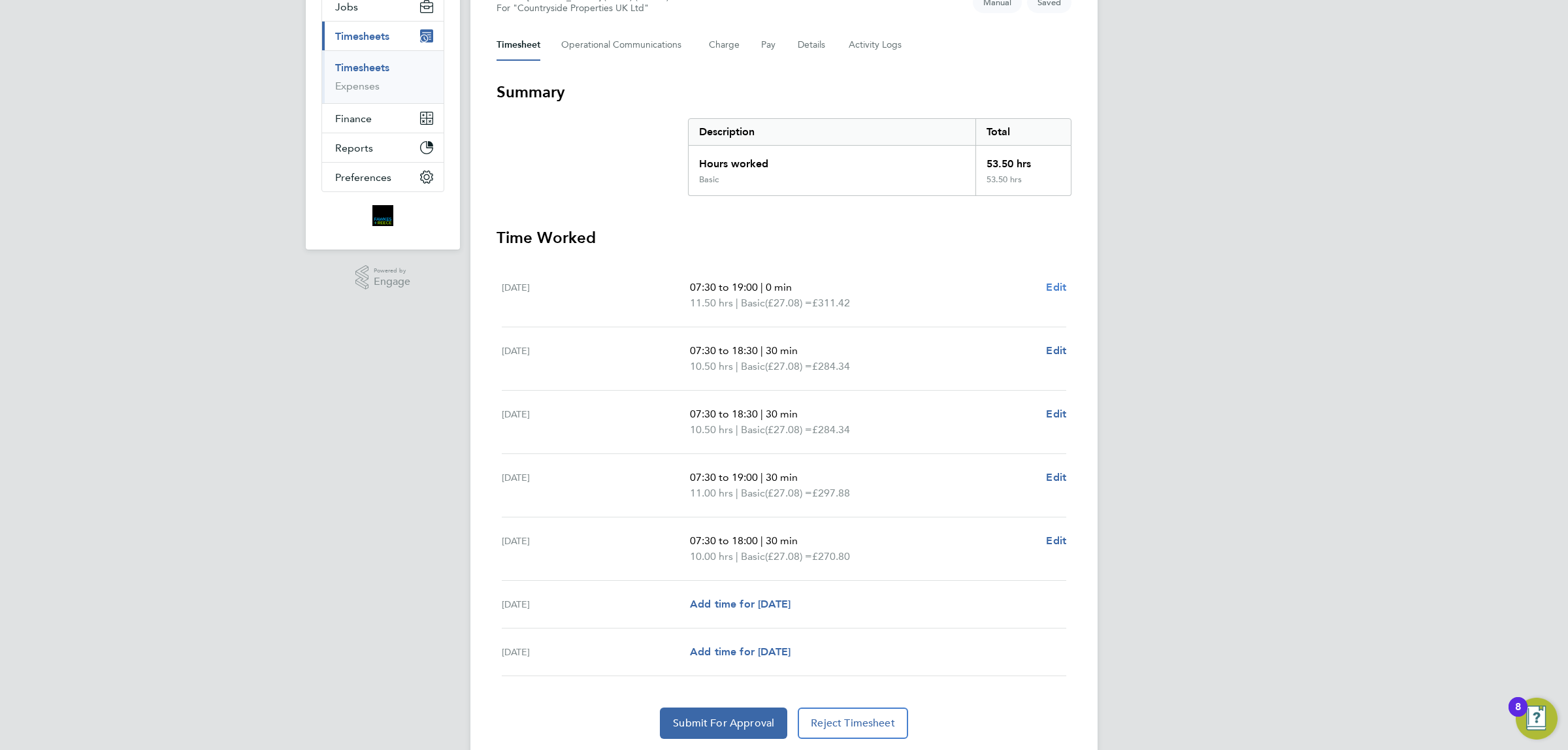
click at [1046, 285] on span "Edit" at bounding box center [1056, 287] width 20 height 12
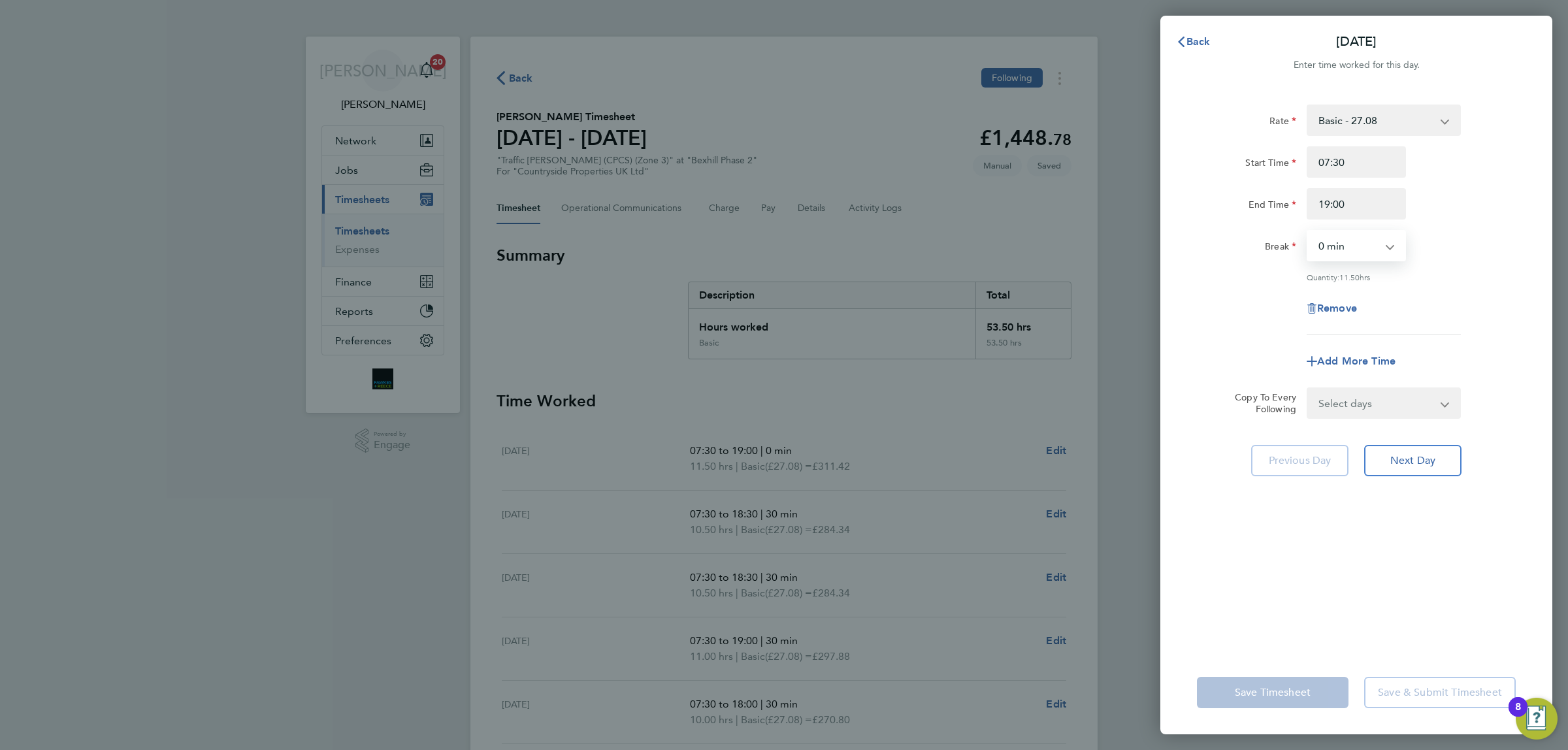
click at [1364, 244] on select "0 min 15 min 30 min 45 min 60 min 75 min 90 min" at bounding box center [1348, 245] width 81 height 29
select select "30"
click at [1308, 231] on select "0 min 15 min 30 min 45 min 60 min 75 min 90 min" at bounding box center [1348, 245] width 81 height 29
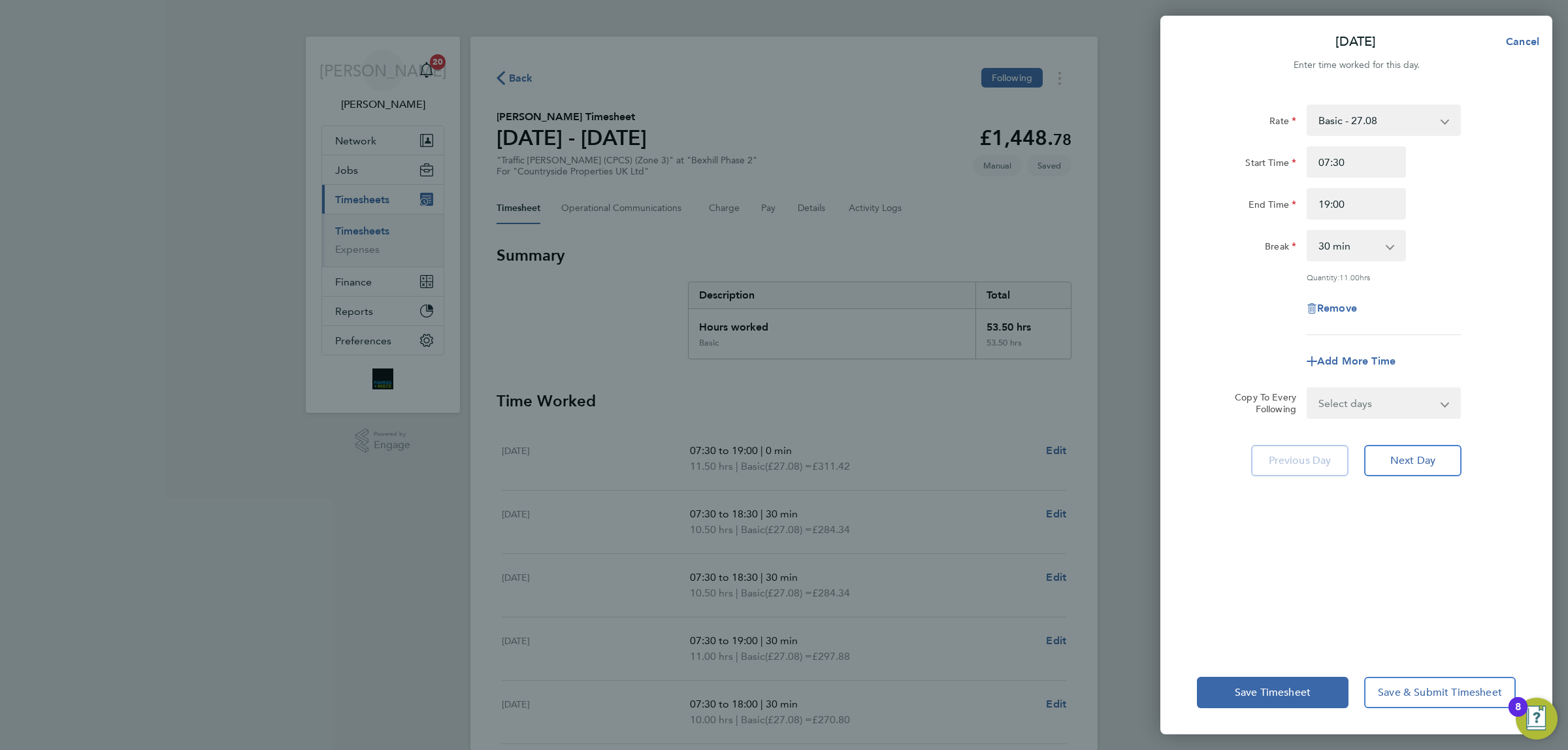
click at [1387, 443] on div "Rate Basic - 27.08 Start Time 07:30 End Time 19:00 Break 0 min 15 min 30 min 45…" at bounding box center [1356, 370] width 392 height 562
click at [935, 119] on div "[DATE] Cancel Enter time worked for this day. Rate Basic - 27.08 Start Time 07:…" at bounding box center [784, 375] width 1568 height 750
drag, startPoint x: 1415, startPoint y: 455, endPoint x: 1416, endPoint y: 462, distance: 7.1
click at [1416, 462] on button "Next Day" at bounding box center [1413, 461] width 98 height 31
select select "30"
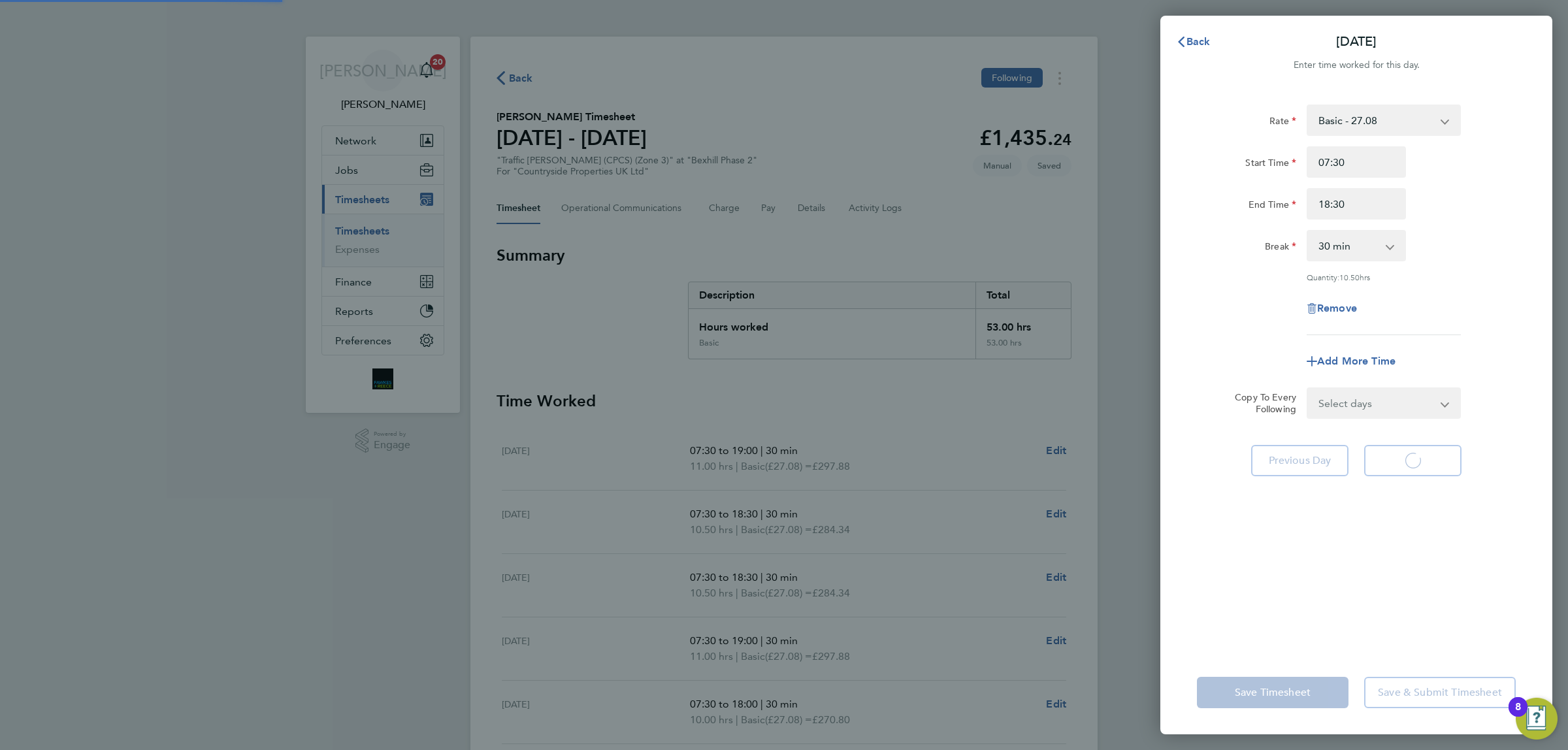
select select "30"
click at [1204, 40] on span "Back" at bounding box center [1199, 41] width 24 height 12
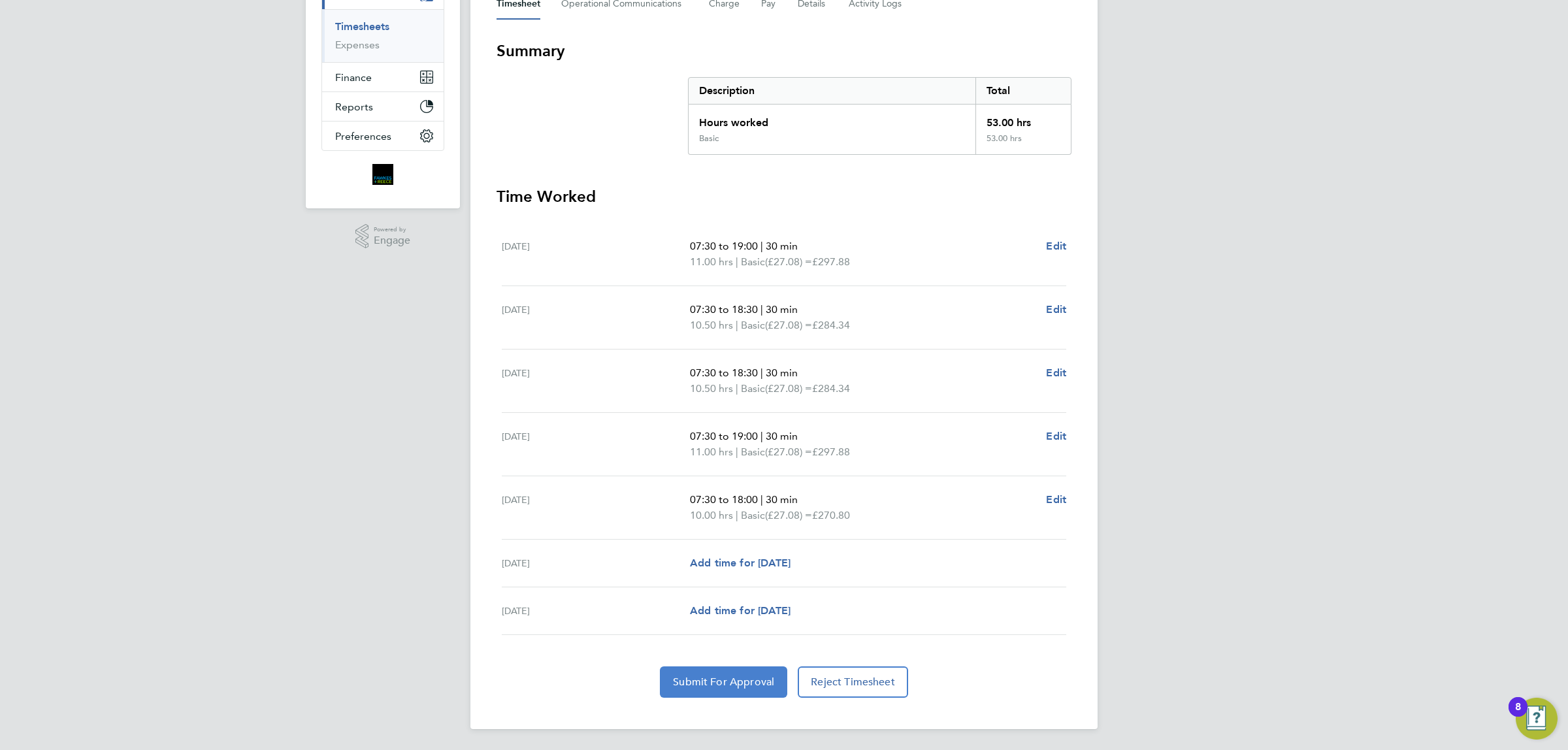
click at [774, 671] on button "Submit For Approval" at bounding box center [723, 683] width 127 height 31
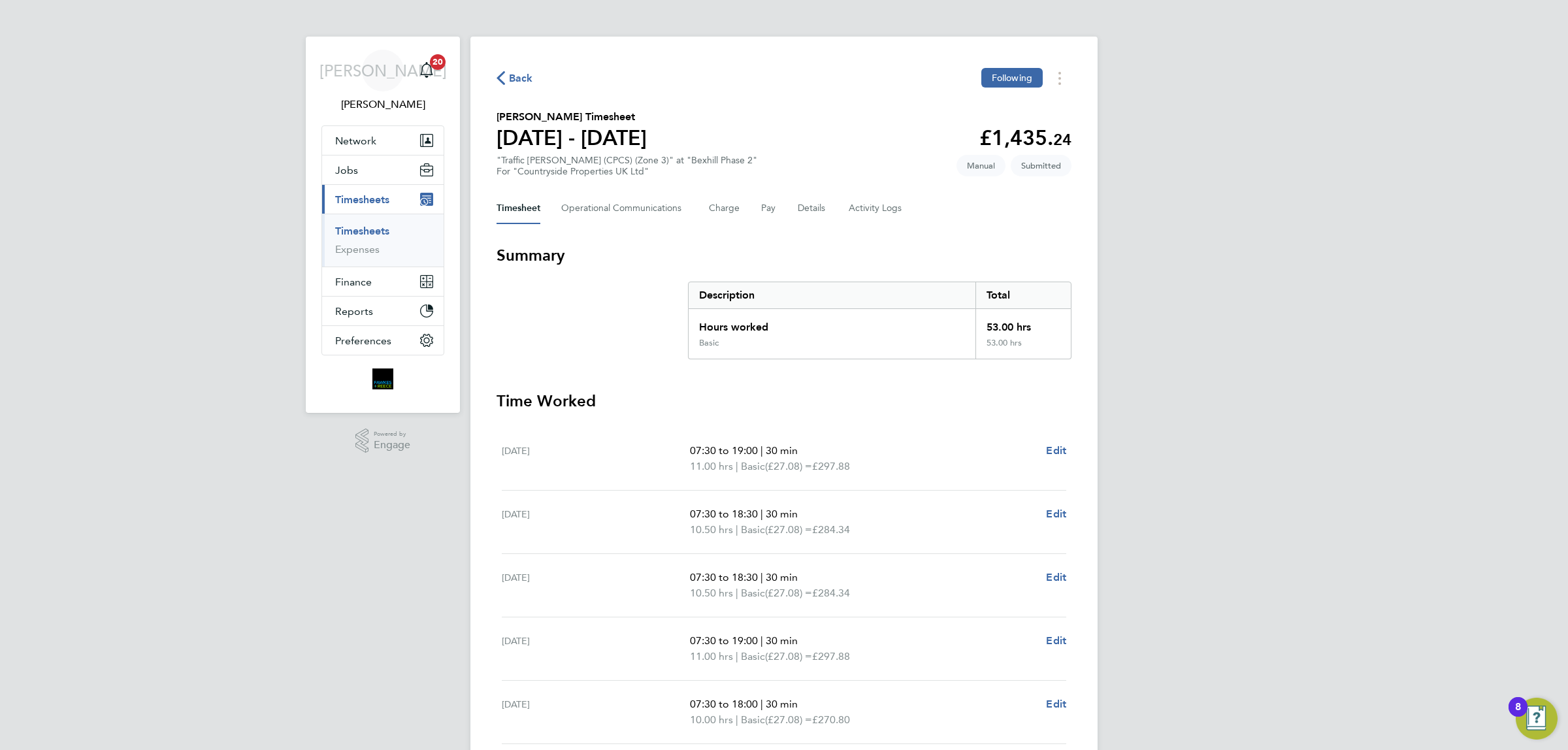
click at [524, 82] on span "Back" at bounding box center [521, 79] width 24 height 16
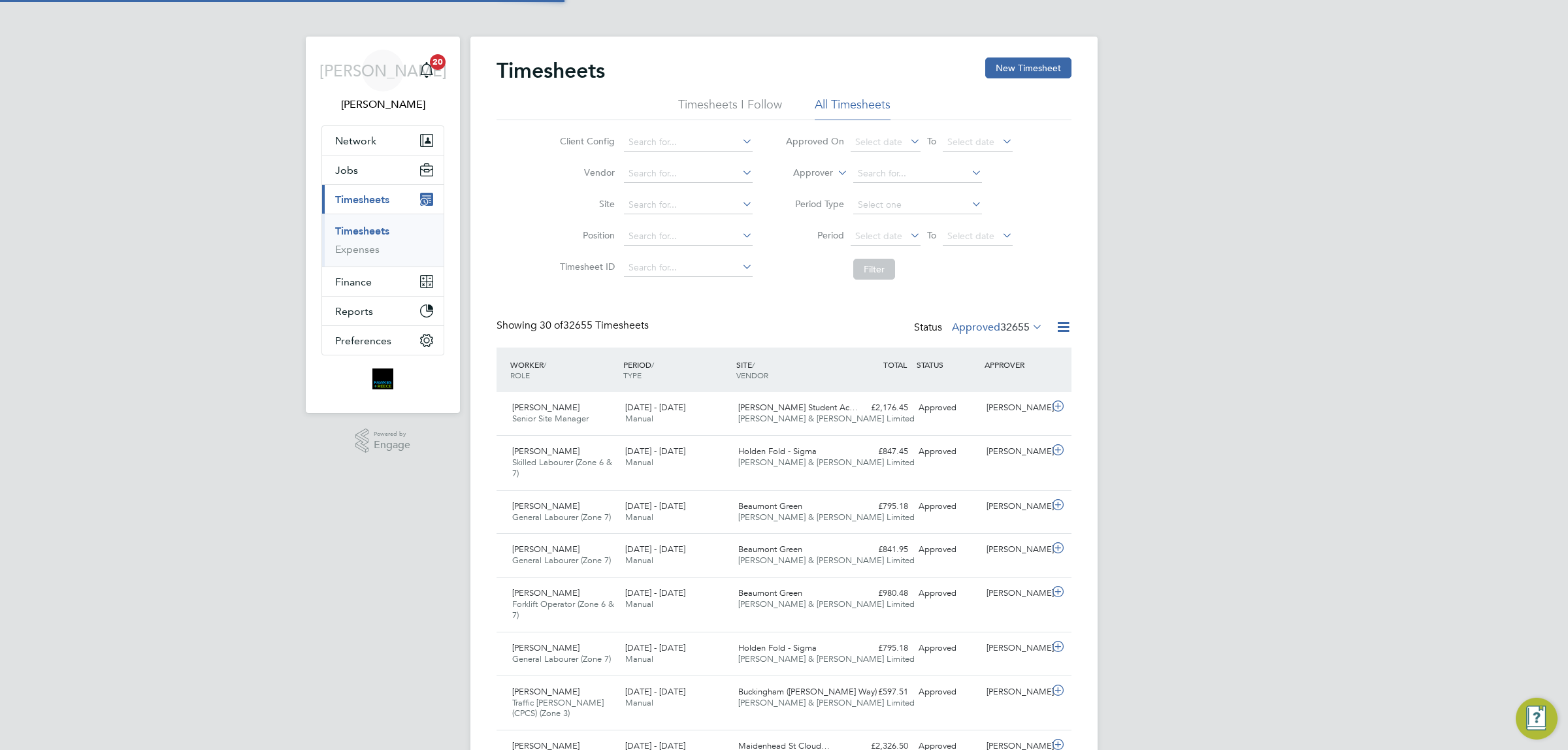
scroll to position [32, 113]
click at [1012, 72] on button "New Timesheet" at bounding box center [1028, 68] width 86 height 21
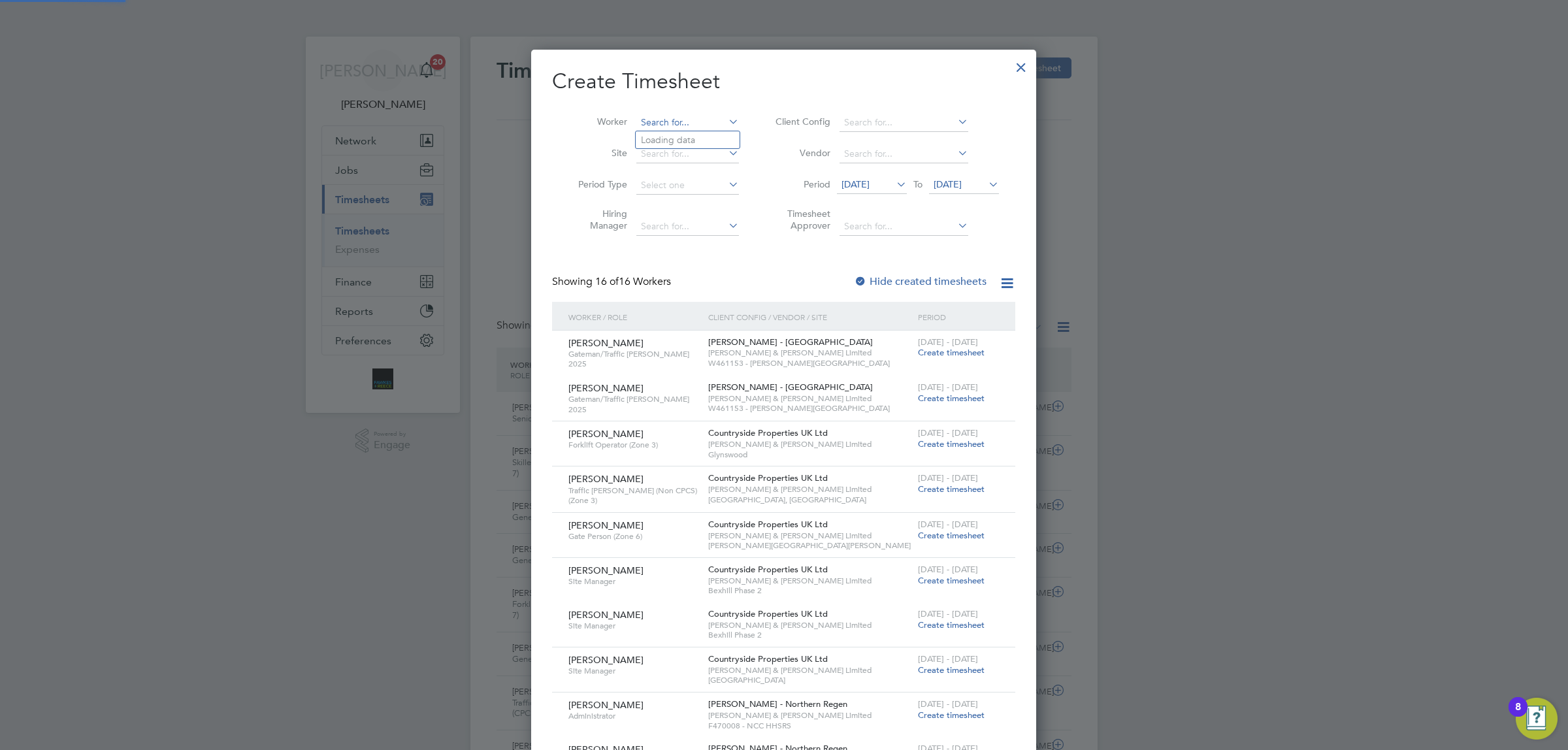
click at [658, 114] on input at bounding box center [688, 122] width 103 height 18
click at [670, 134] on li "[PERSON_NAME] [PERSON_NAME]" at bounding box center [695, 140] width 121 height 17
type input "[PERSON_NAME]"
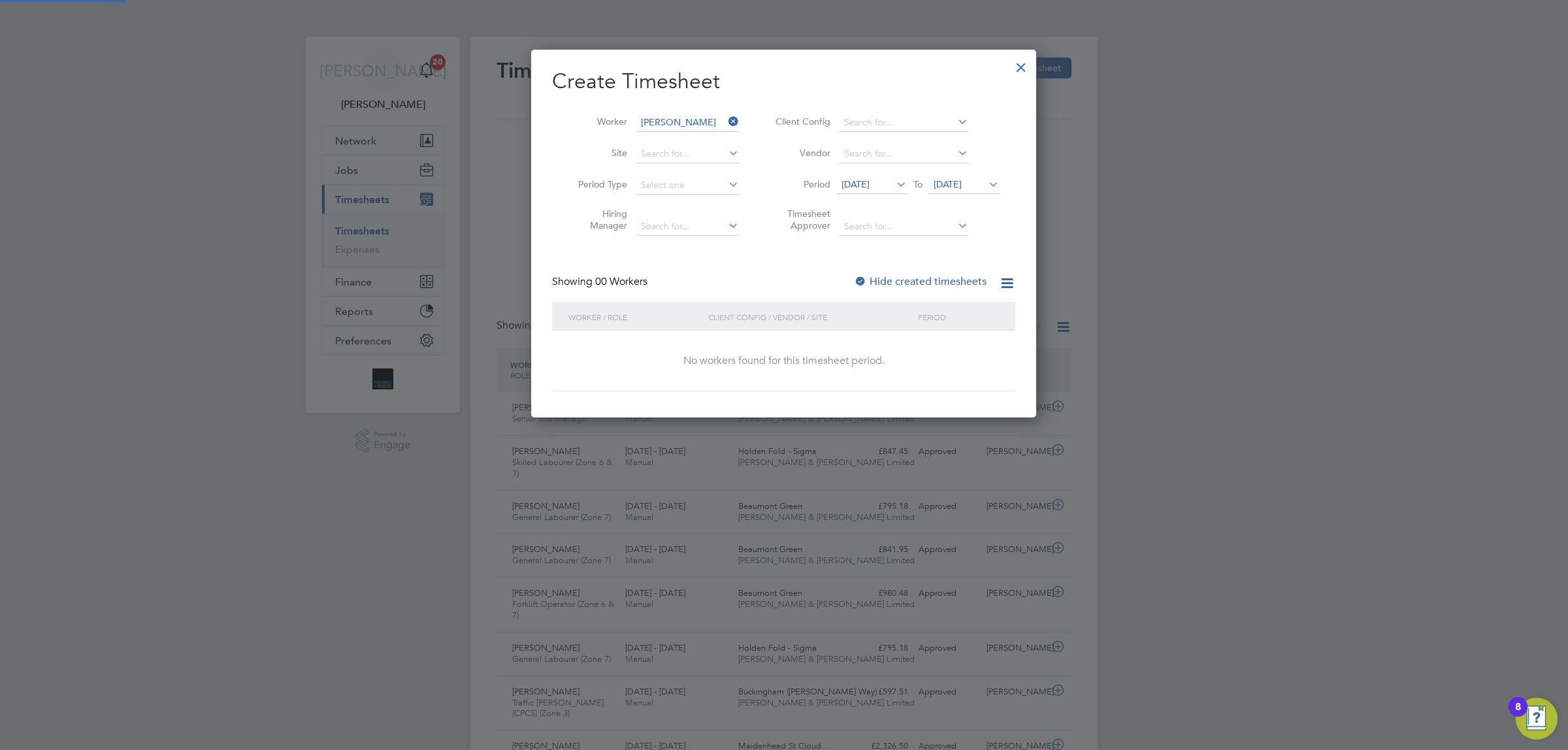
click at [865, 178] on span "[DATE]" at bounding box center [855, 183] width 28 height 11
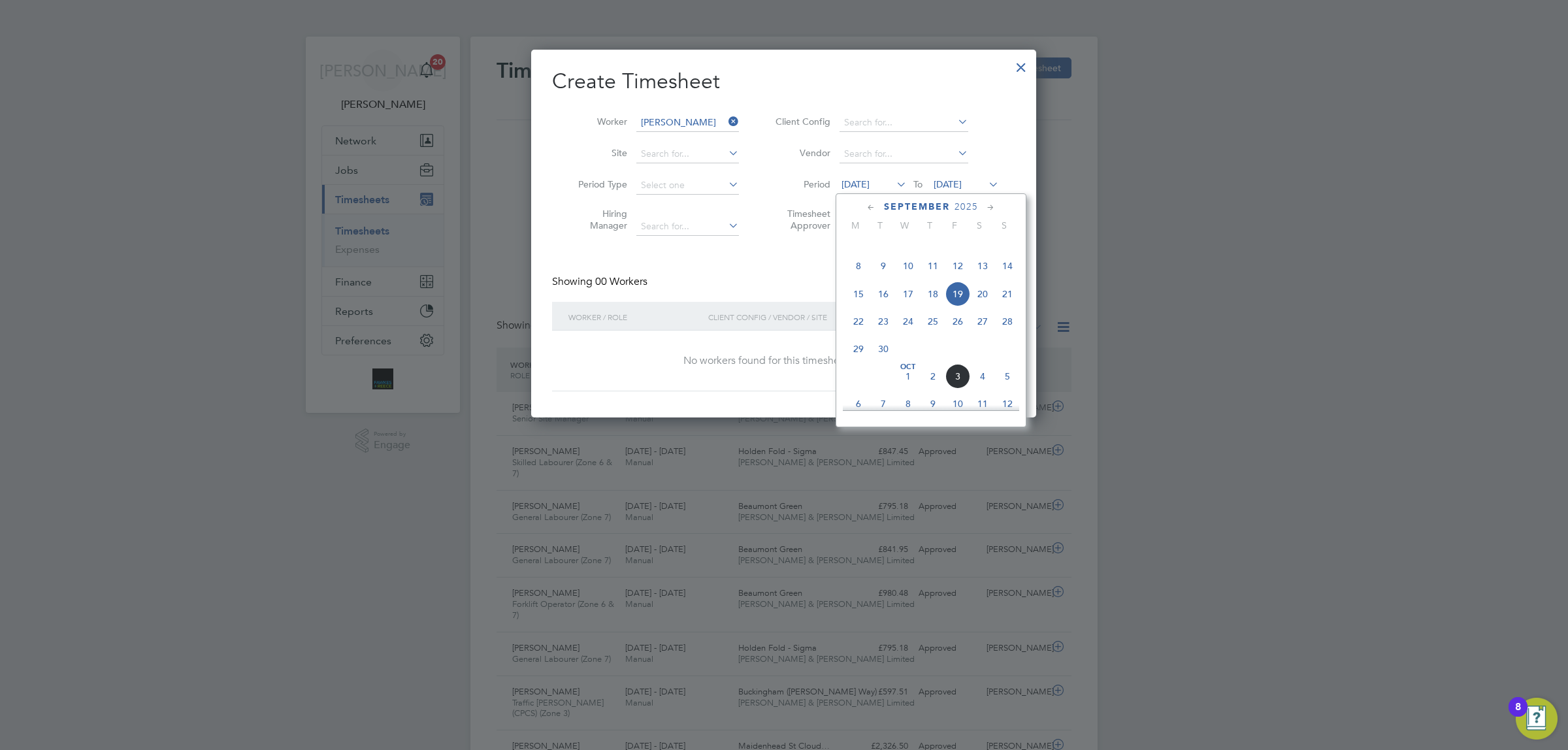
click at [873, 204] on icon at bounding box center [871, 208] width 12 height 14
click at [879, 252] on span "[DATE]" at bounding box center [883, 256] width 24 height 24
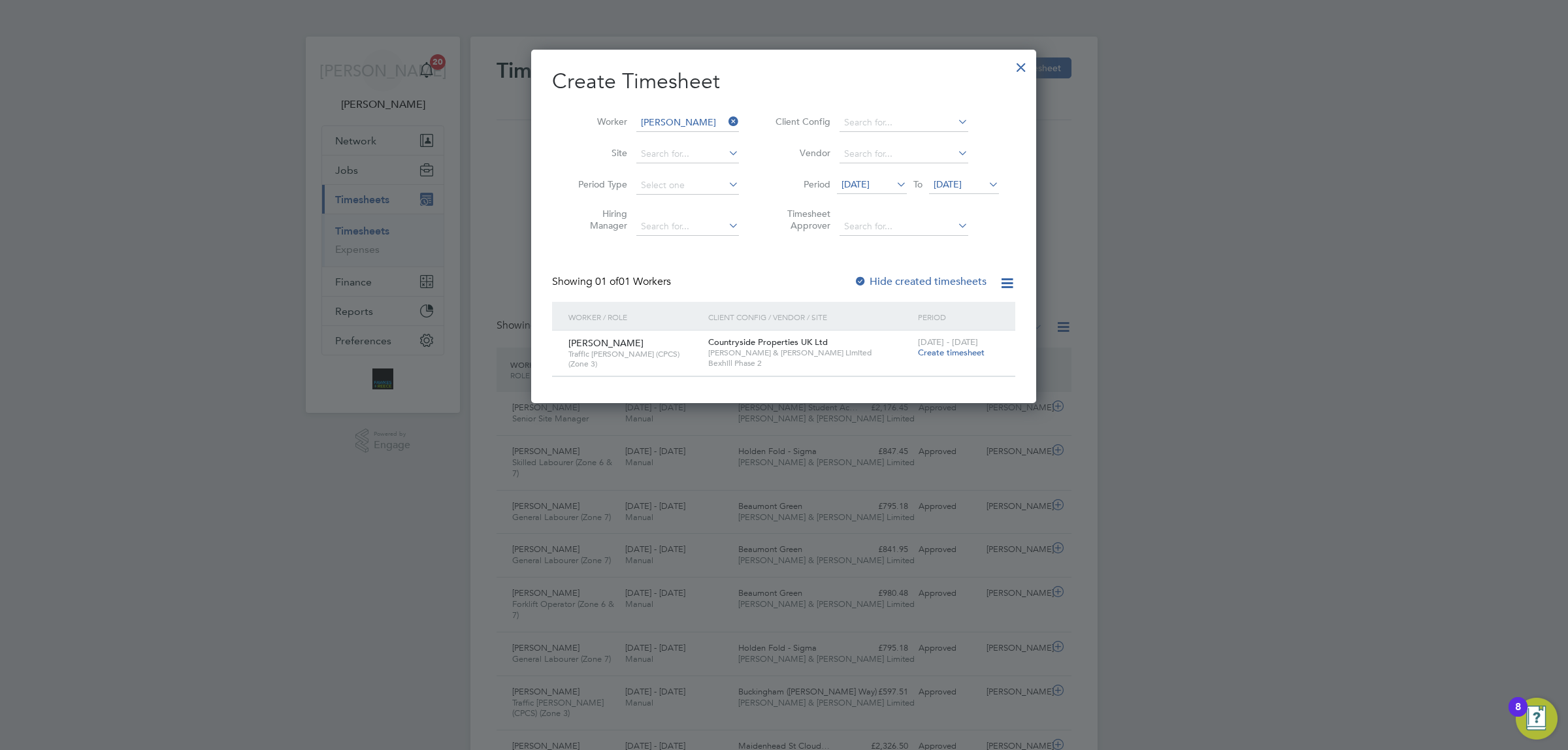
drag, startPoint x: 950, startPoint y: 350, endPoint x: 732, endPoint y: 337, distance: 218.4
click at [950, 350] on span "Create timesheet" at bounding box center [951, 353] width 66 height 11
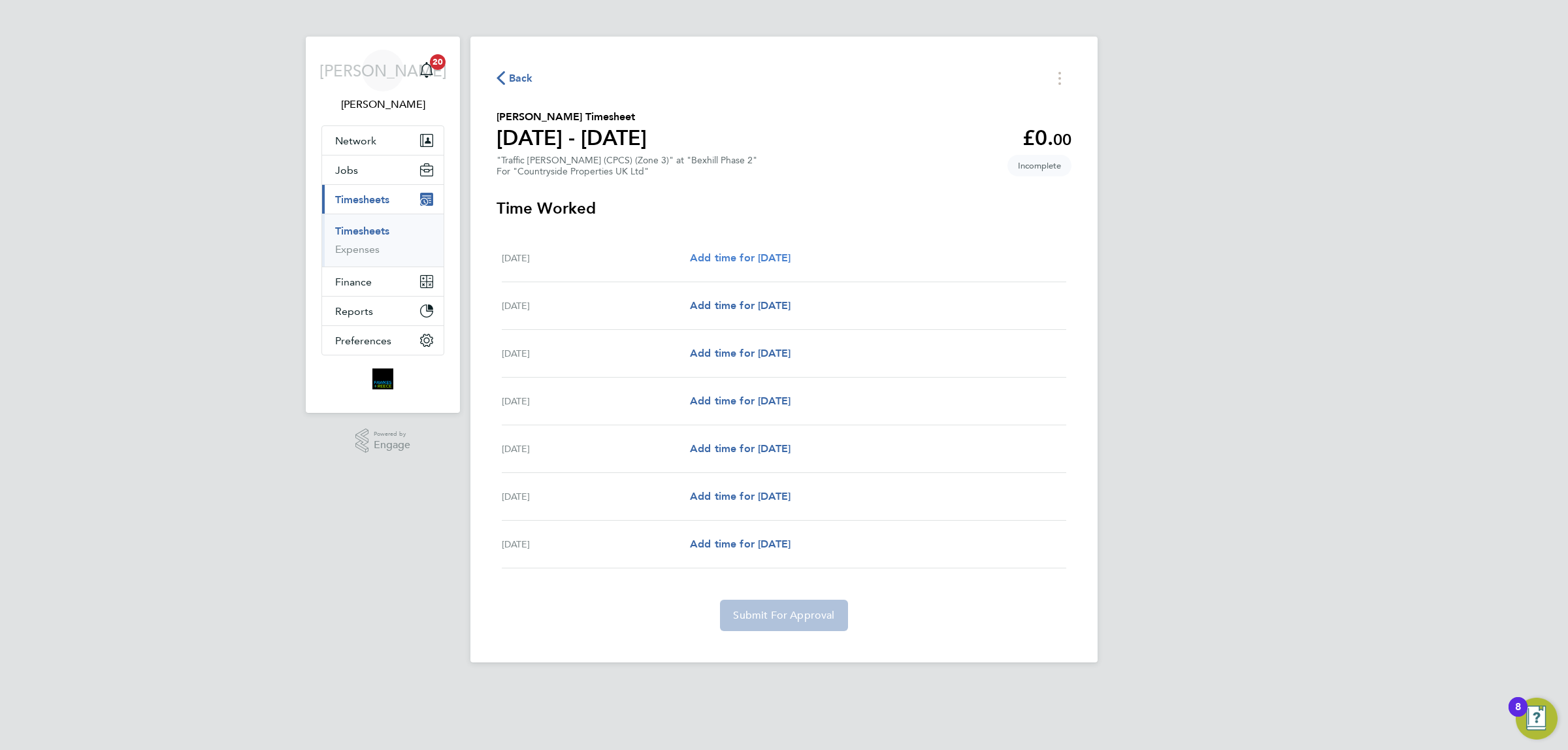
click at [736, 253] on span "Add time for [DATE]" at bounding box center [740, 258] width 100 height 12
select select "30"
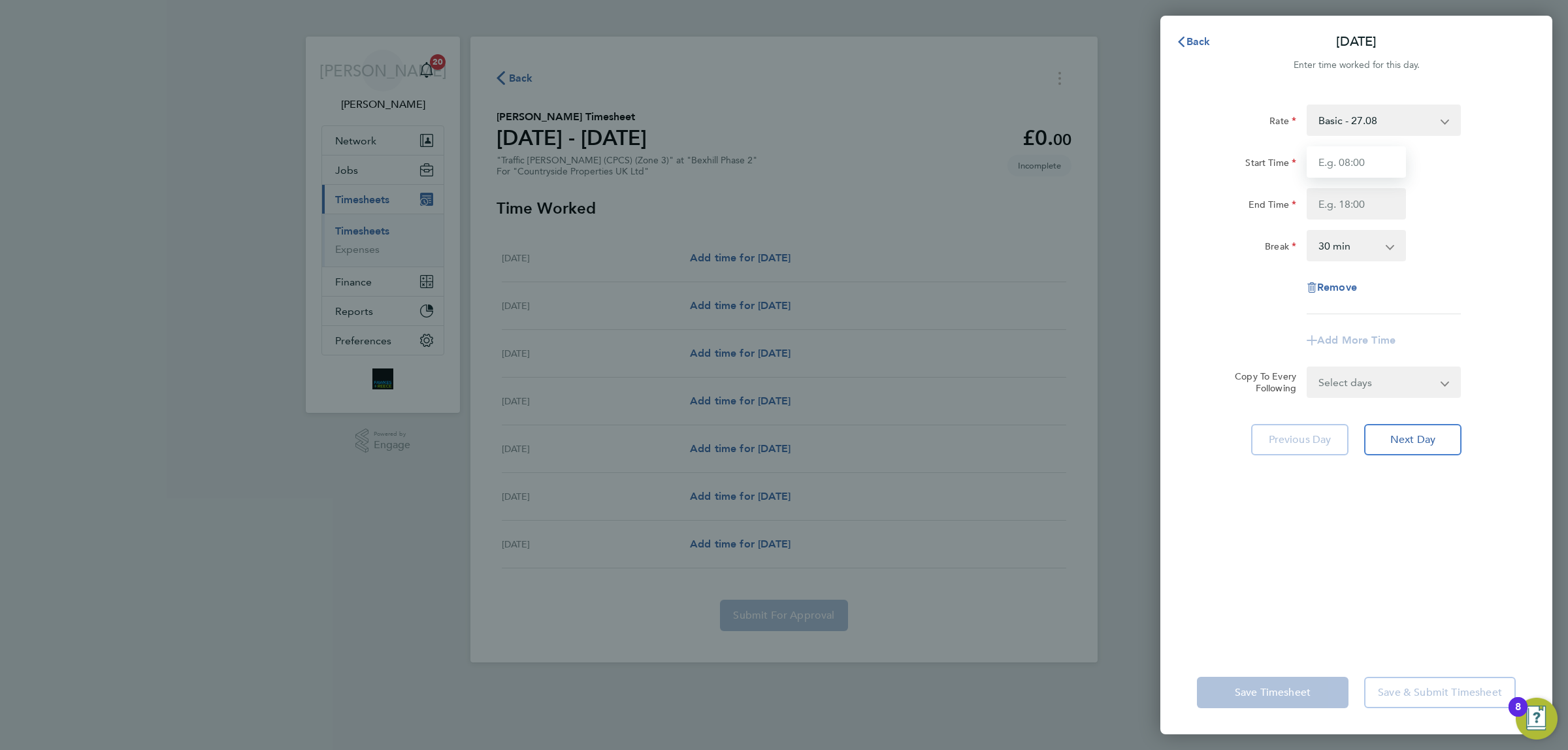
click at [1366, 157] on input "Start Time" at bounding box center [1356, 162] width 99 height 31
type input "07:00"
click at [1339, 207] on input "End Time" at bounding box center [1356, 204] width 99 height 31
type input "18:00"
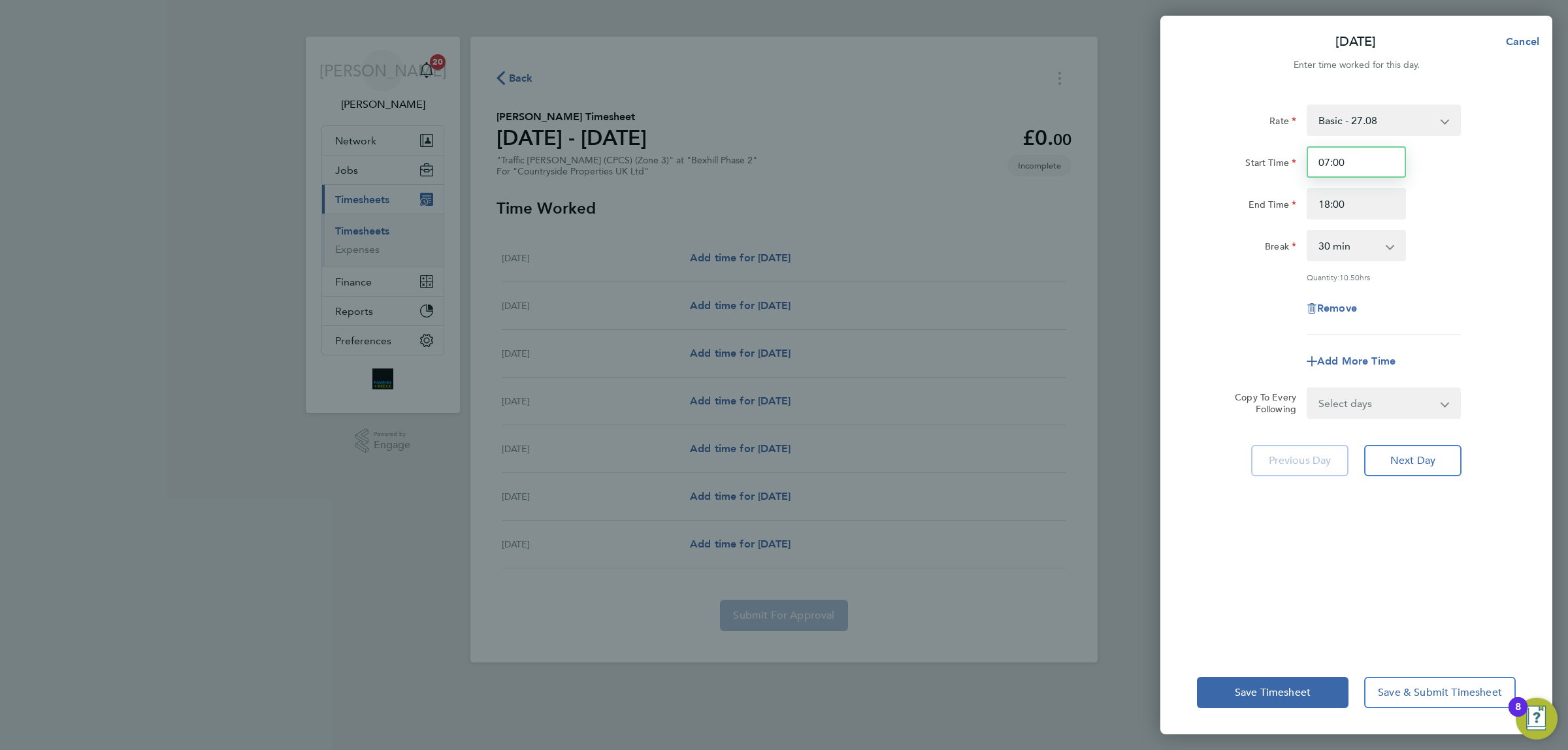
click at [1353, 158] on input "07:00" at bounding box center [1356, 162] width 99 height 31
click at [1366, 397] on select "Select days Day Weekday (Mon-Fri) Weekend (Sat-Sun) [DATE] [DATE] [DATE] [DATE]…" at bounding box center [1376, 403] width 137 height 29
select select "WEEKDAY"
click at [1308, 389] on select "Select days Day Weekday (Mon-Fri) Weekend (Sat-Sun) [DATE] [DATE] [DATE] [DATE]…" at bounding box center [1376, 403] width 137 height 29
select select "[DATE]"
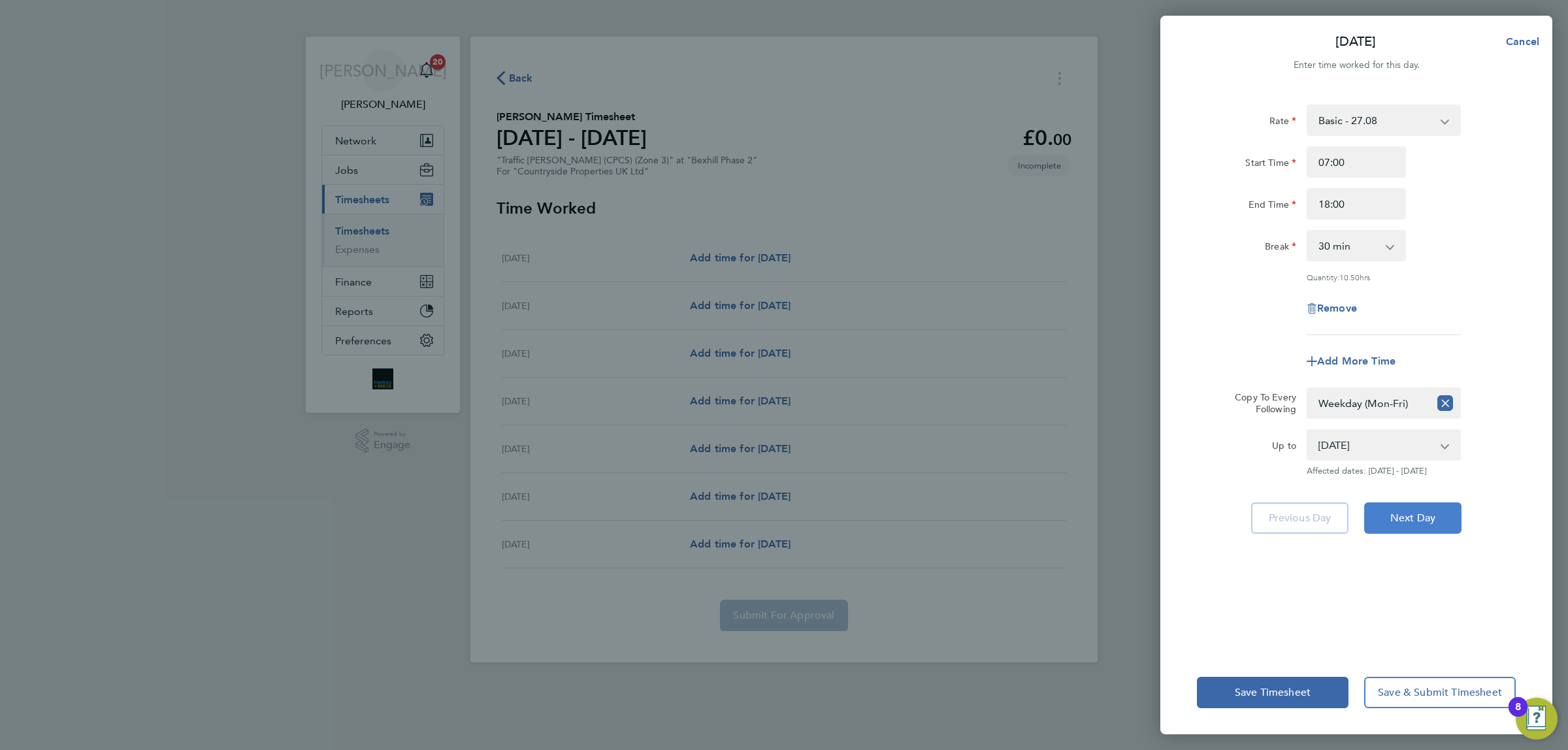
click at [1410, 512] on span "Next Day" at bounding box center [1413, 518] width 45 height 13
select select "30"
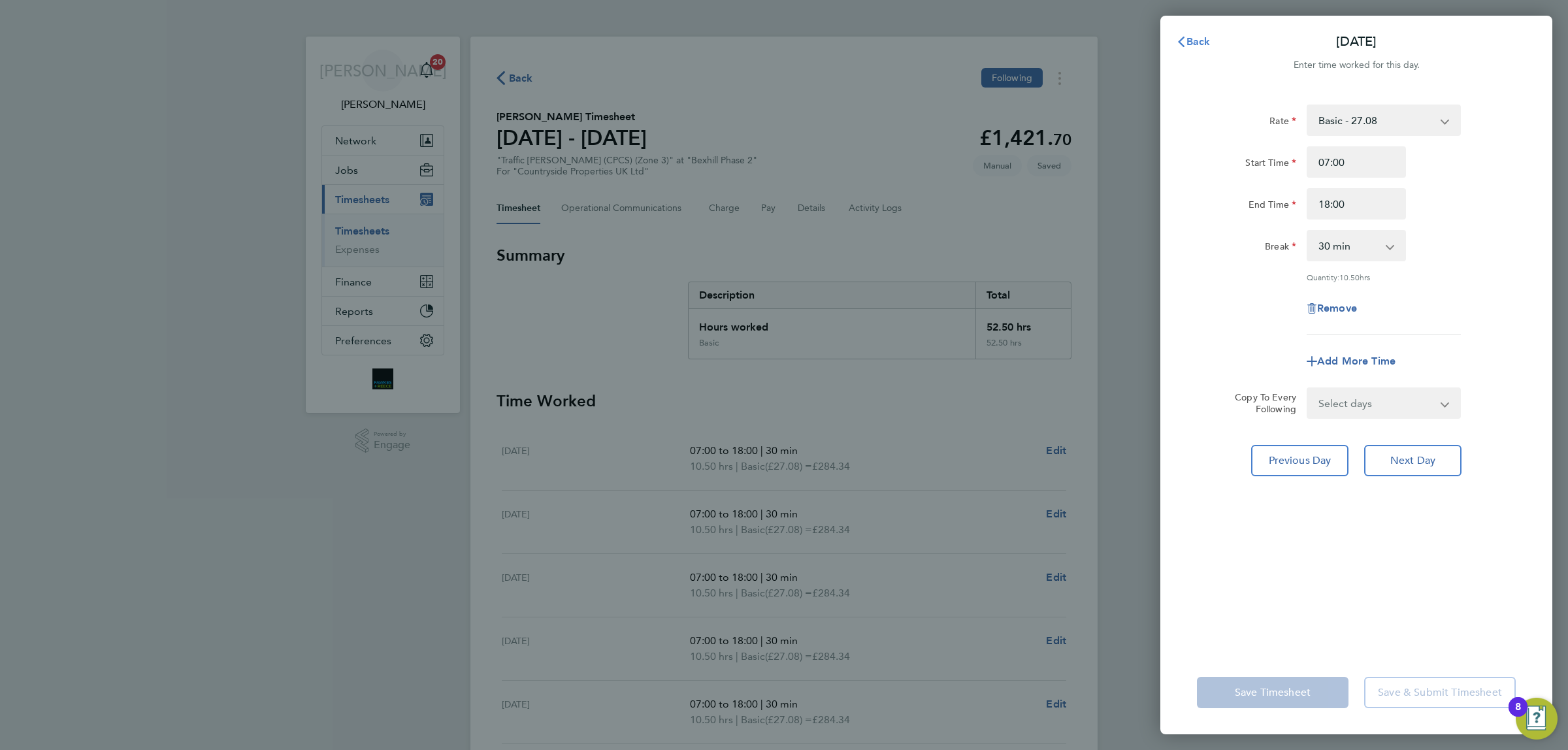
click at [1202, 47] on button "Back" at bounding box center [1194, 42] width 61 height 26
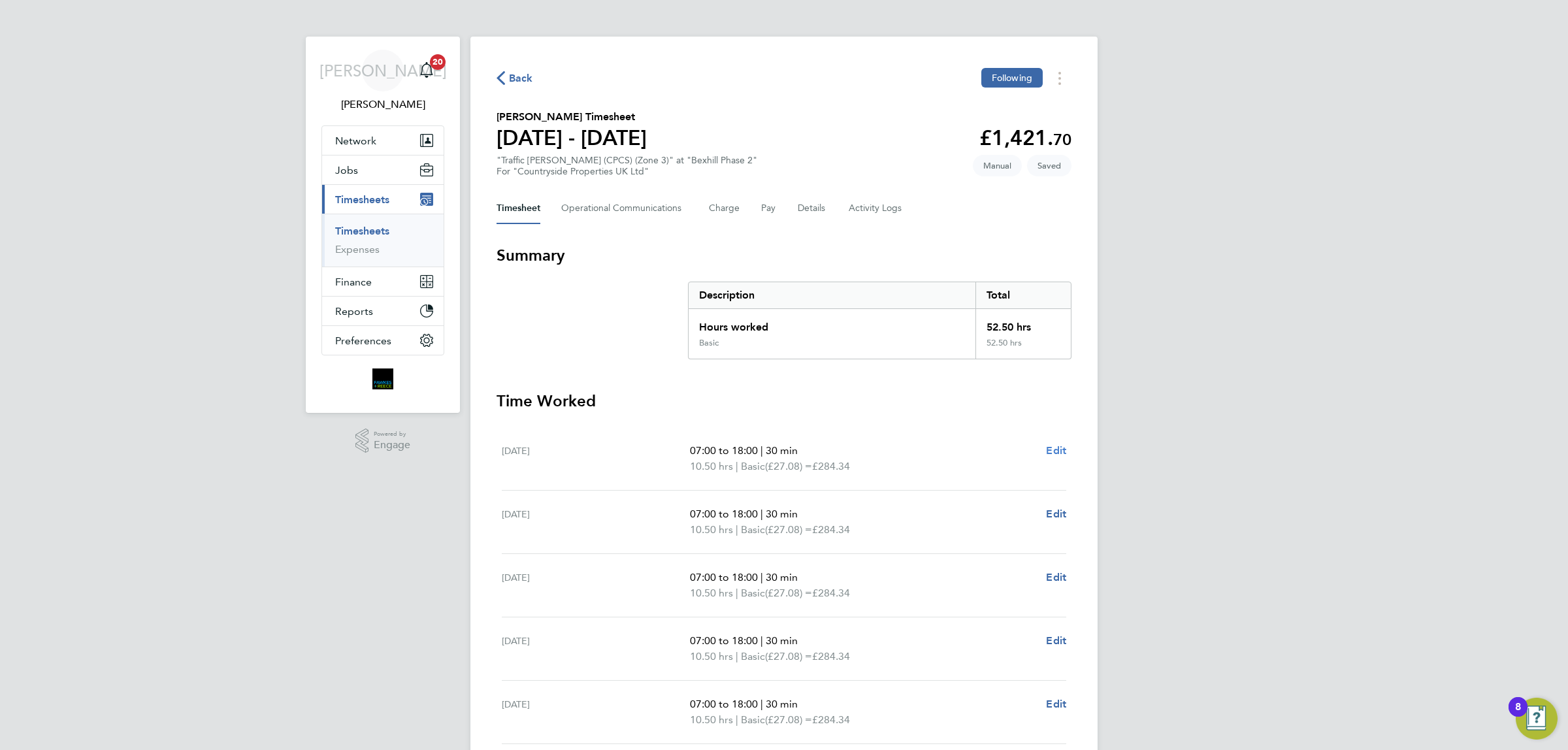
click at [1056, 454] on span "Edit" at bounding box center [1056, 451] width 20 height 12
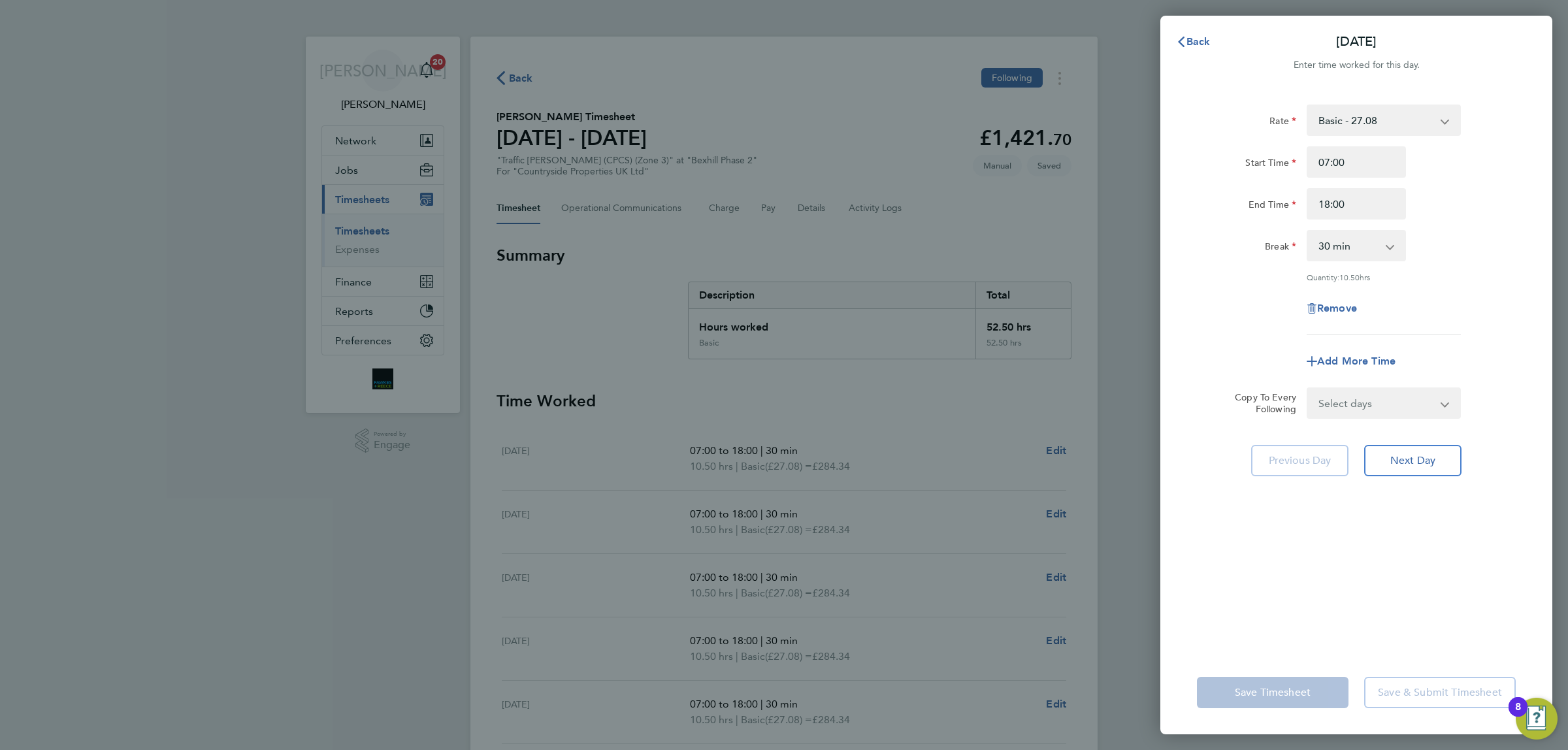
click at [1373, 248] on select "0 min 15 min 30 min 45 min 60 min 75 min 90 min" at bounding box center [1348, 245] width 81 height 29
select select "0"
click at [1308, 231] on select "0 min 15 min 30 min 45 min 60 min 75 min 90 min" at bounding box center [1348, 245] width 81 height 29
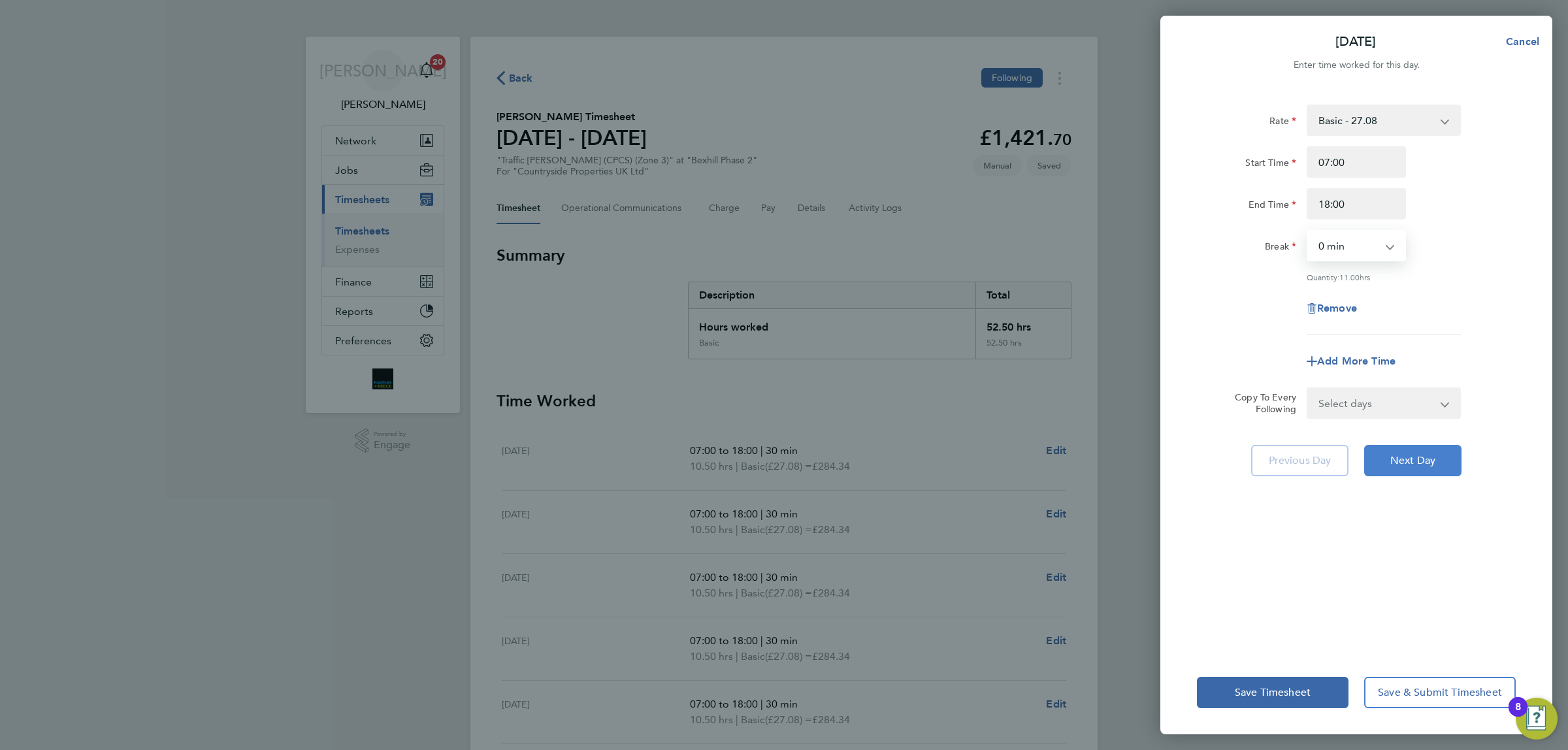
click at [1412, 454] on span "Next Day" at bounding box center [1413, 460] width 45 height 13
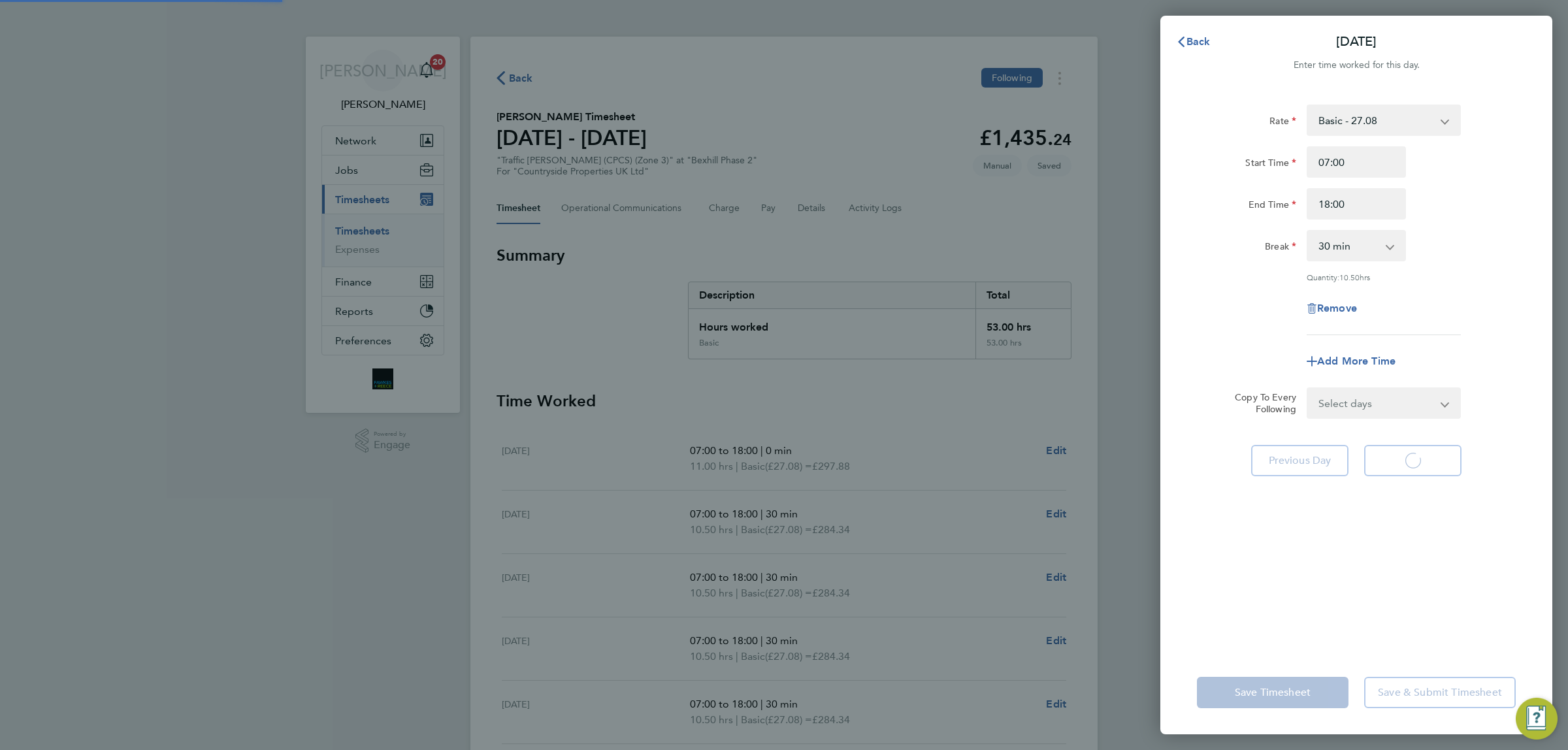
select select "30"
click at [1428, 456] on span "Next Day" at bounding box center [1413, 460] width 45 height 13
click at [1369, 240] on select "0 min 15 min 30 min 45 min 60 min 75 min 90 min" at bounding box center [1348, 245] width 81 height 29
select select "0"
click at [1308, 231] on select "0 min 15 min 30 min 45 min 60 min 75 min 90 min" at bounding box center [1348, 245] width 81 height 29
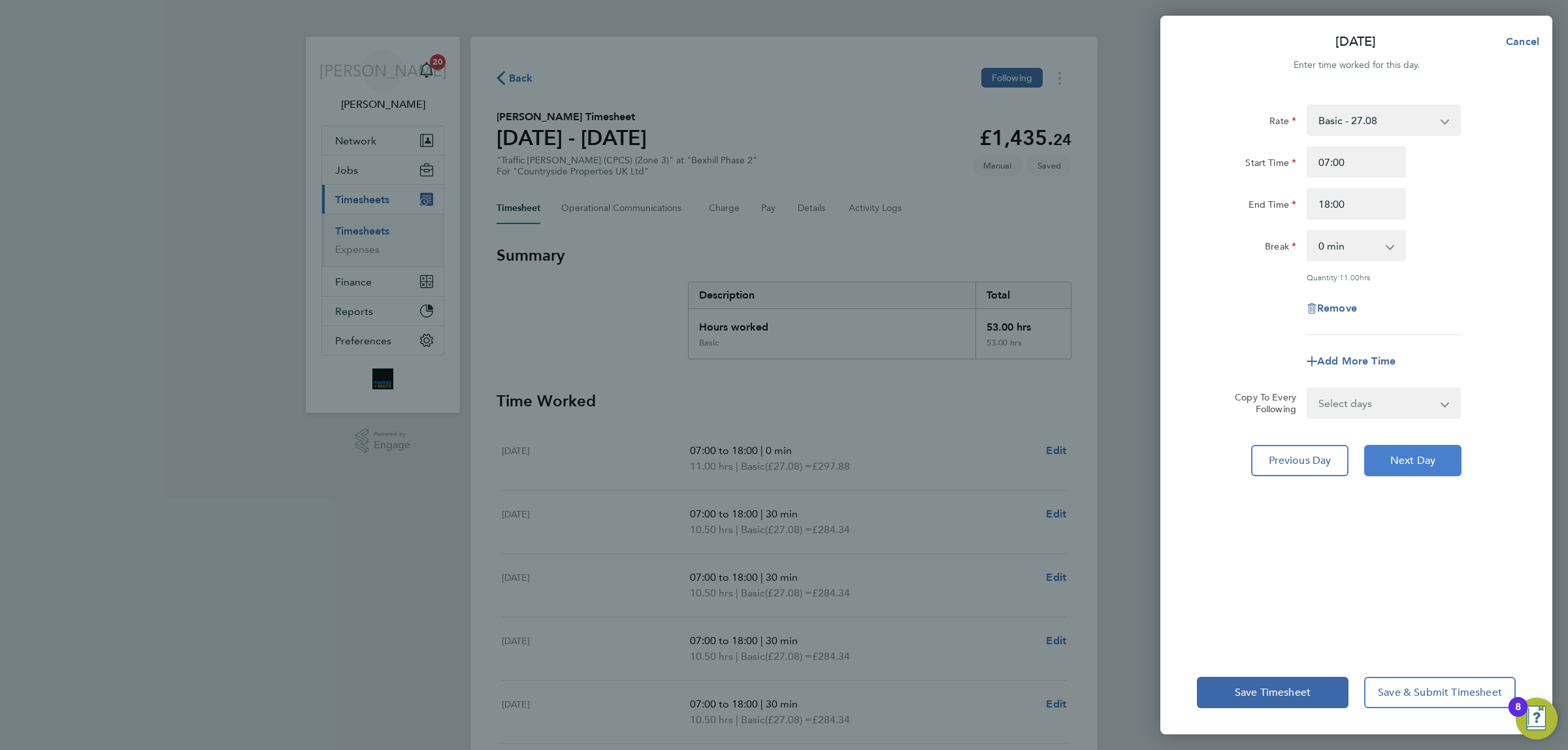
click at [1402, 461] on span "Next Day" at bounding box center [1413, 460] width 45 height 13
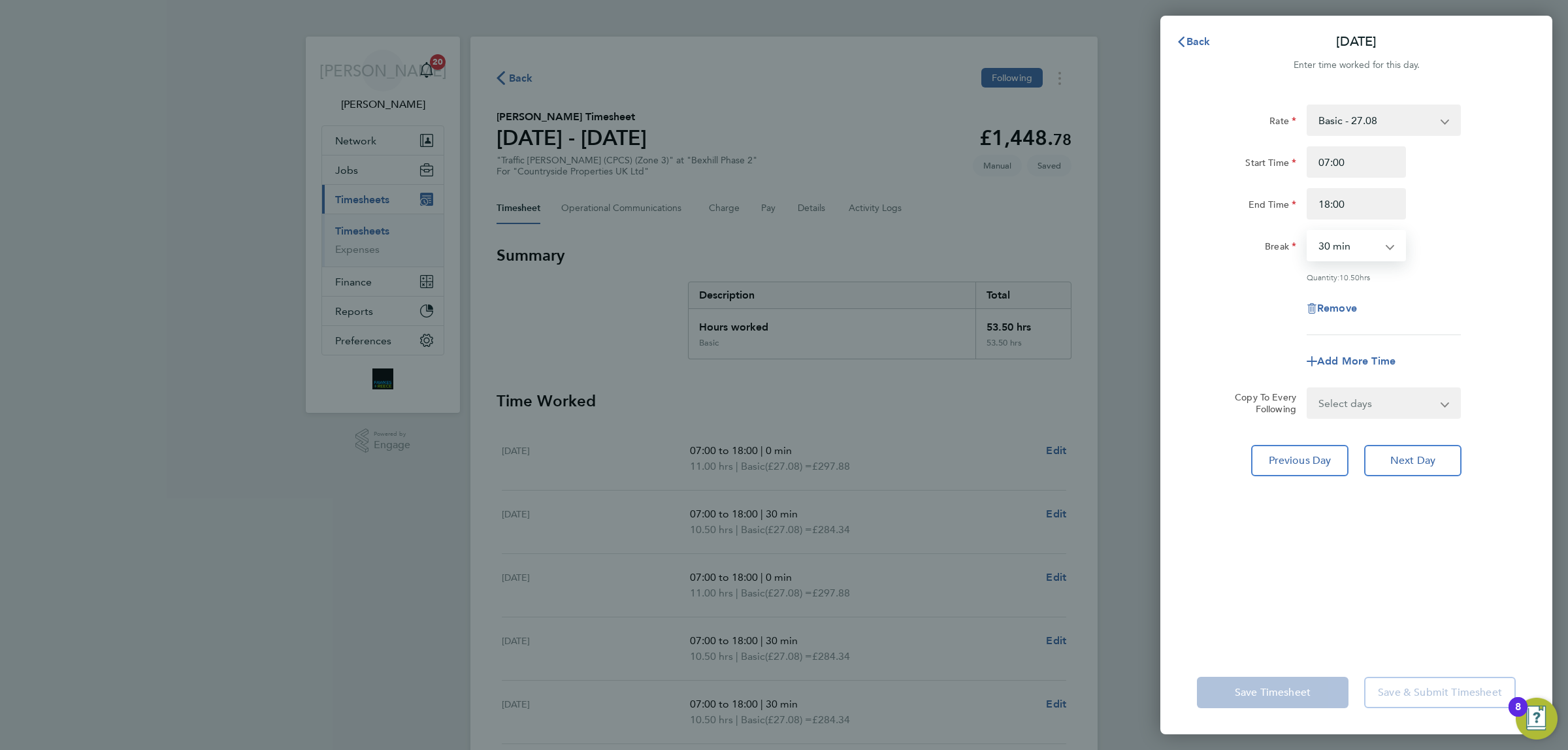
click at [1350, 242] on select "0 min 15 min 30 min 45 min 60 min 75 min 90 min" at bounding box center [1348, 245] width 81 height 29
select select "0"
click at [1308, 231] on select "0 min 15 min 30 min 45 min 60 min 75 min 90 min" at bounding box center [1348, 245] width 81 height 29
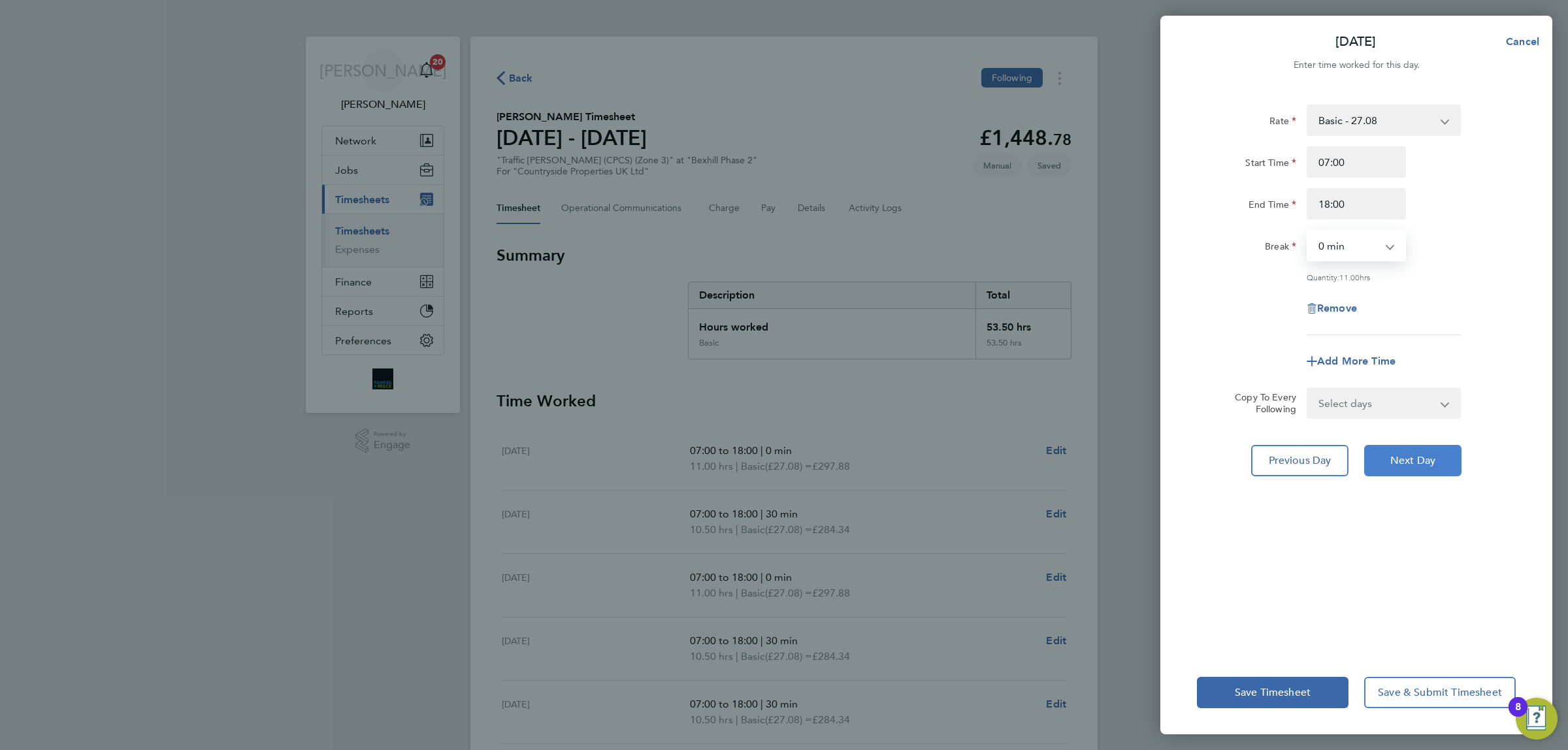
click at [1425, 465] on span "Next Day" at bounding box center [1413, 460] width 45 height 13
select select "30"
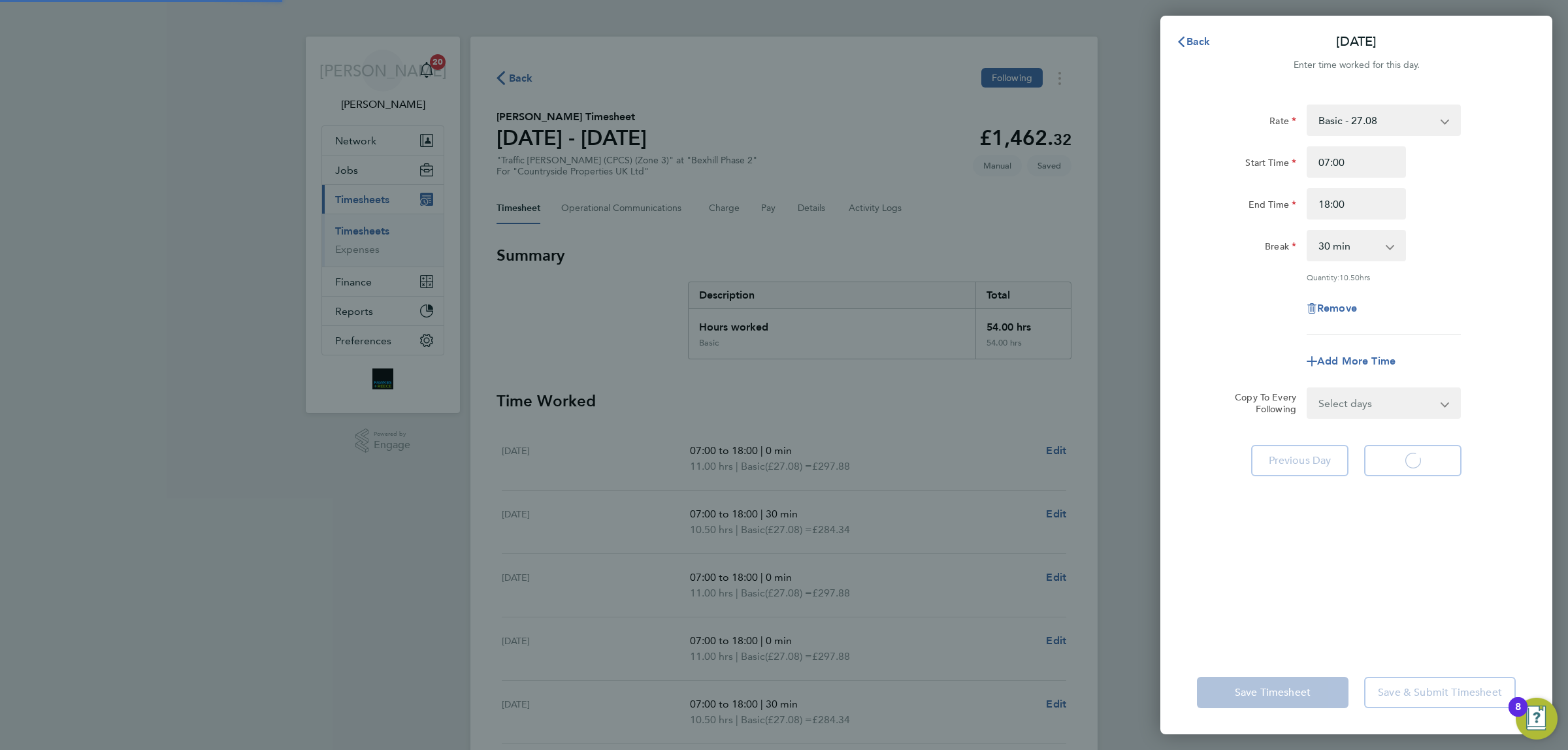
select select "30"
click at [1212, 31] on button "Back" at bounding box center [1194, 42] width 61 height 26
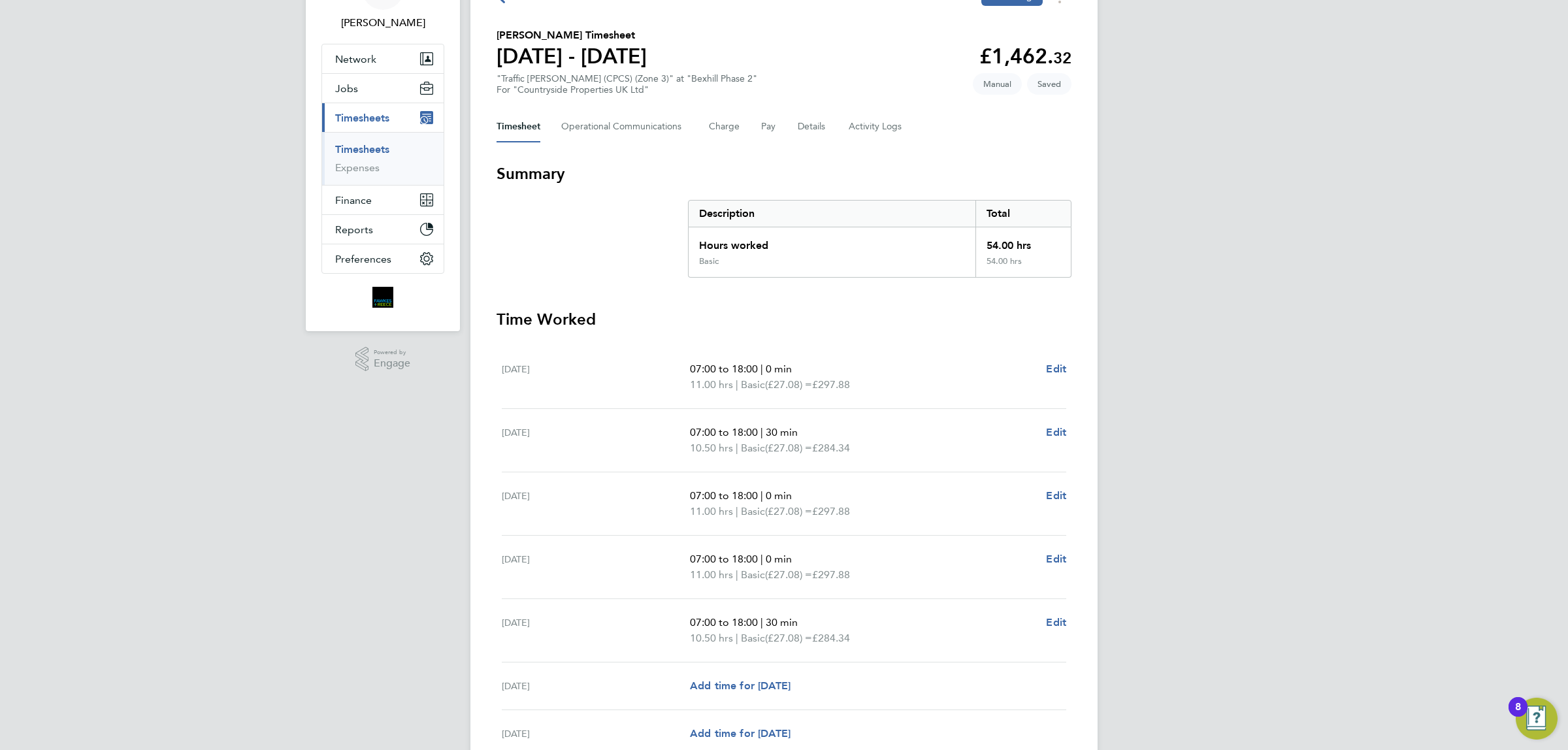
scroll to position [163, 0]
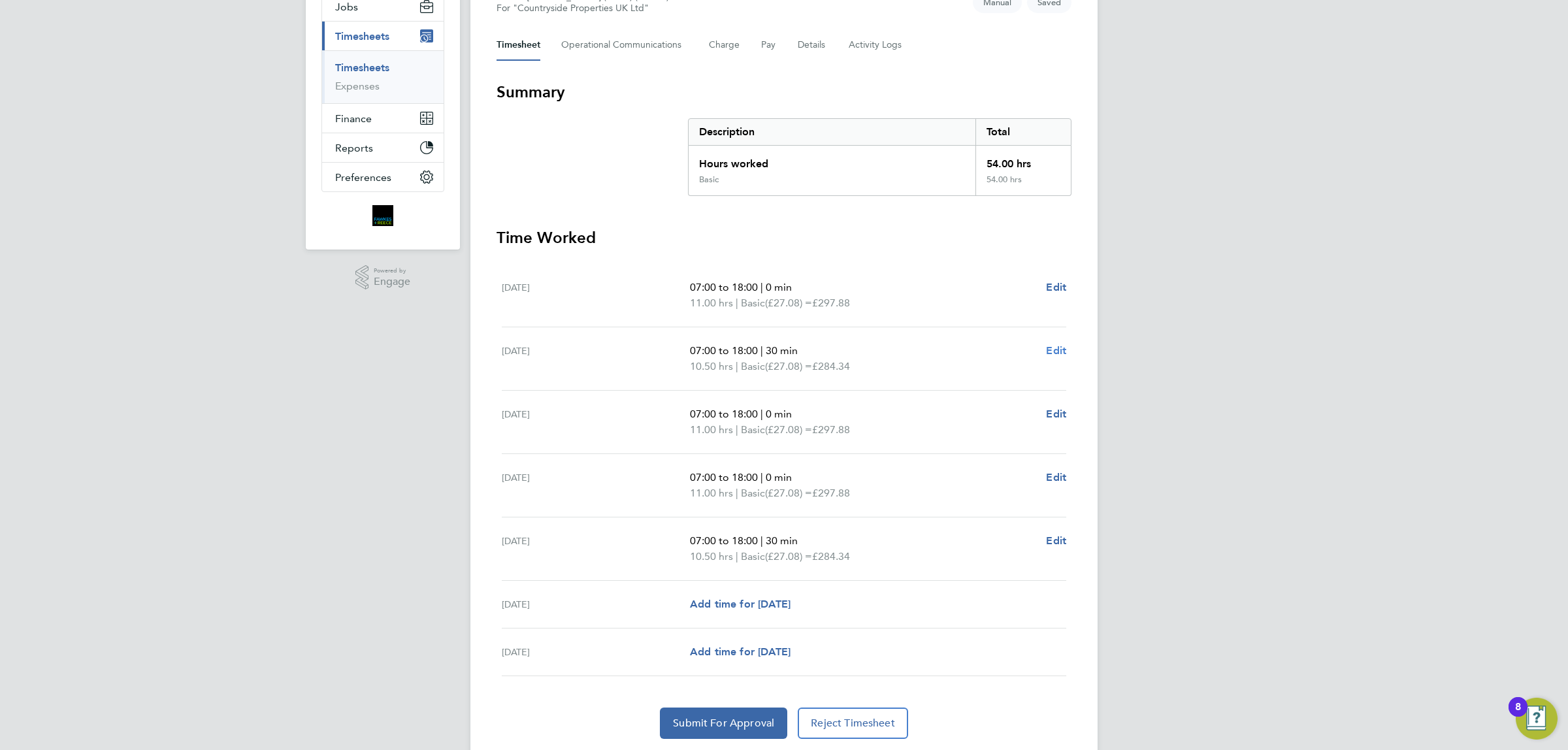
click at [1064, 354] on span "Edit" at bounding box center [1056, 351] width 20 height 12
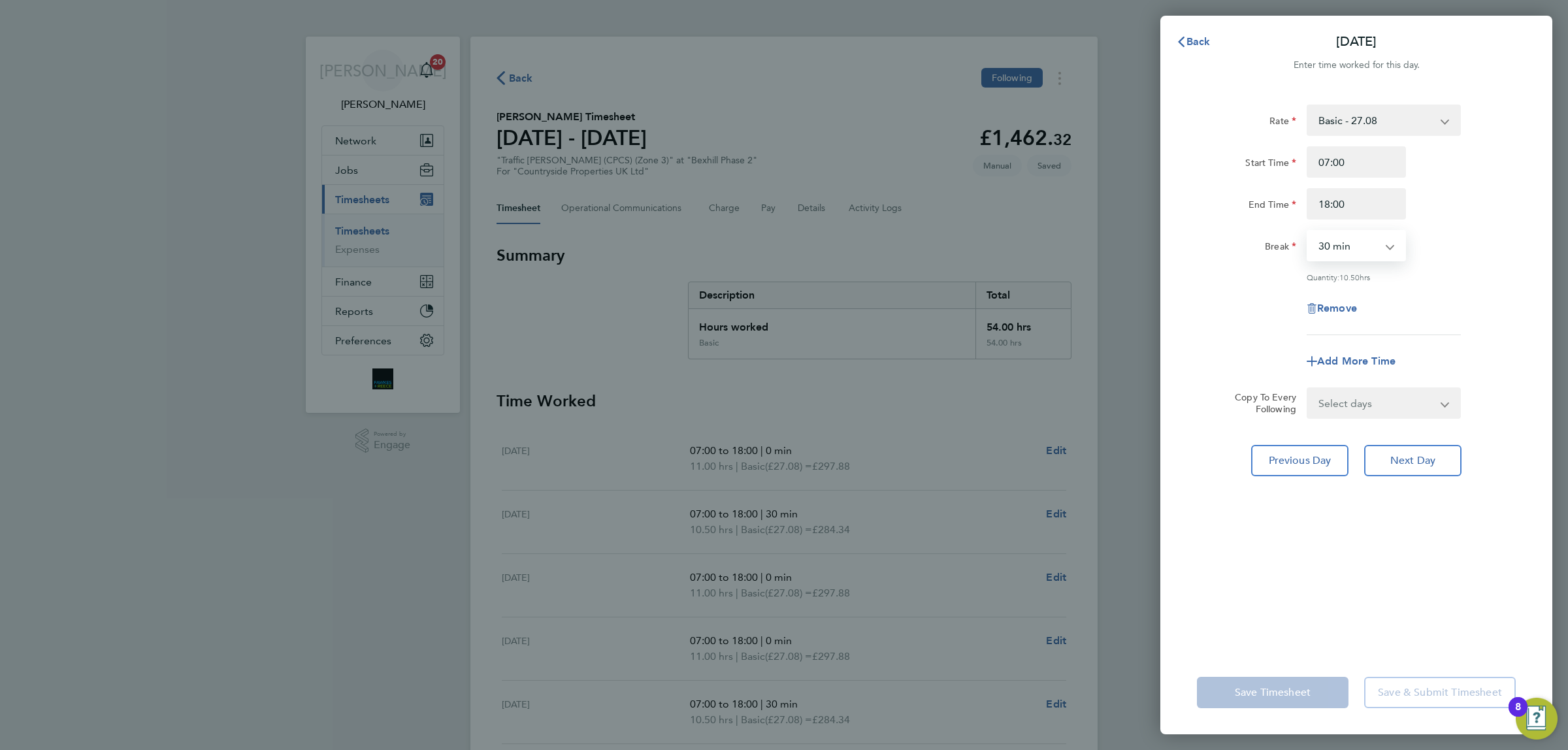
click at [1340, 244] on select "0 min 15 min 30 min 45 min 60 min 75 min 90 min" at bounding box center [1348, 245] width 81 height 29
select select "0"
click at [1308, 231] on select "0 min 15 min 30 min 45 min 60 min 75 min 90 min" at bounding box center [1348, 245] width 81 height 29
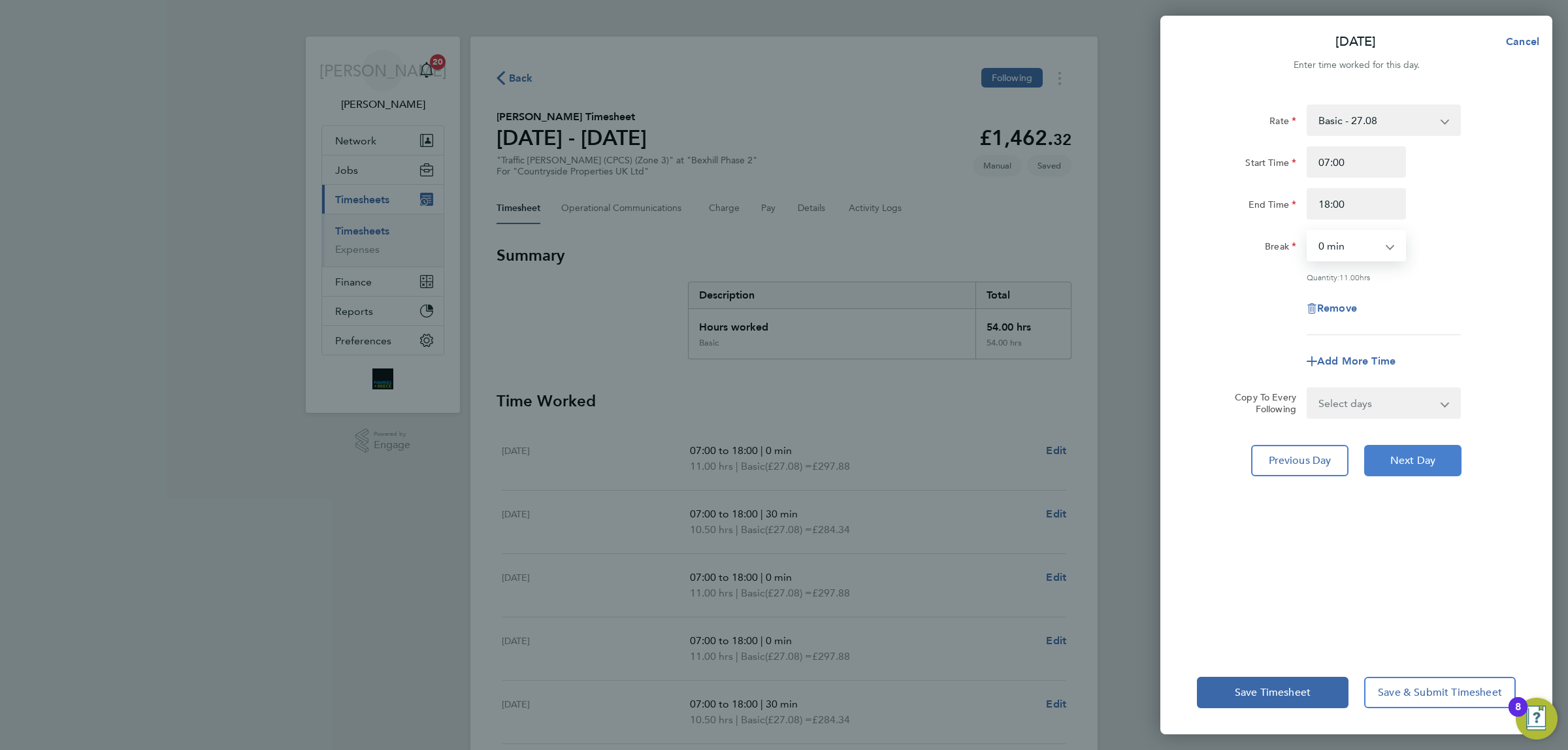
click at [1419, 466] on button "Next Day" at bounding box center [1413, 461] width 98 height 31
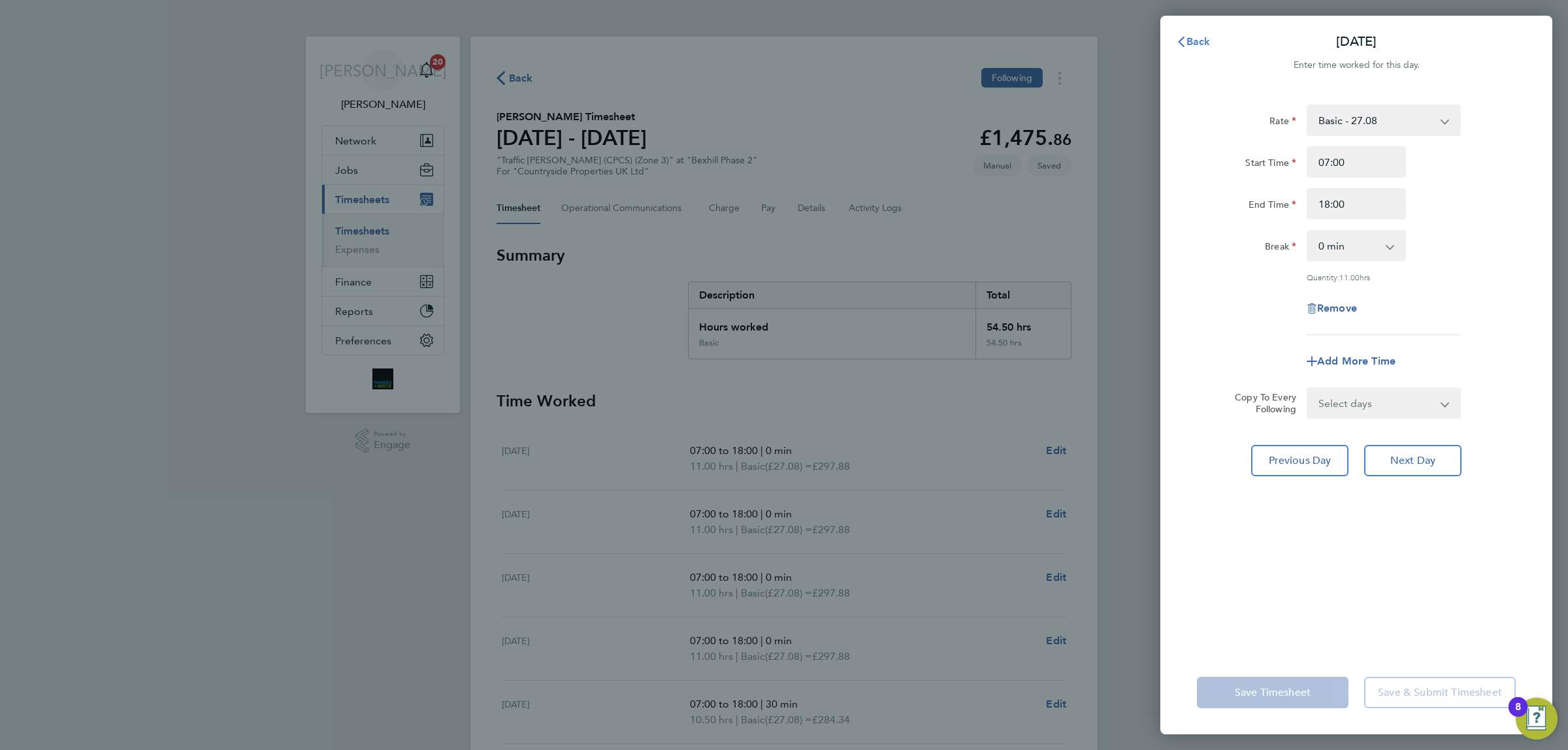
click at [1206, 40] on span "Back" at bounding box center [1199, 41] width 24 height 12
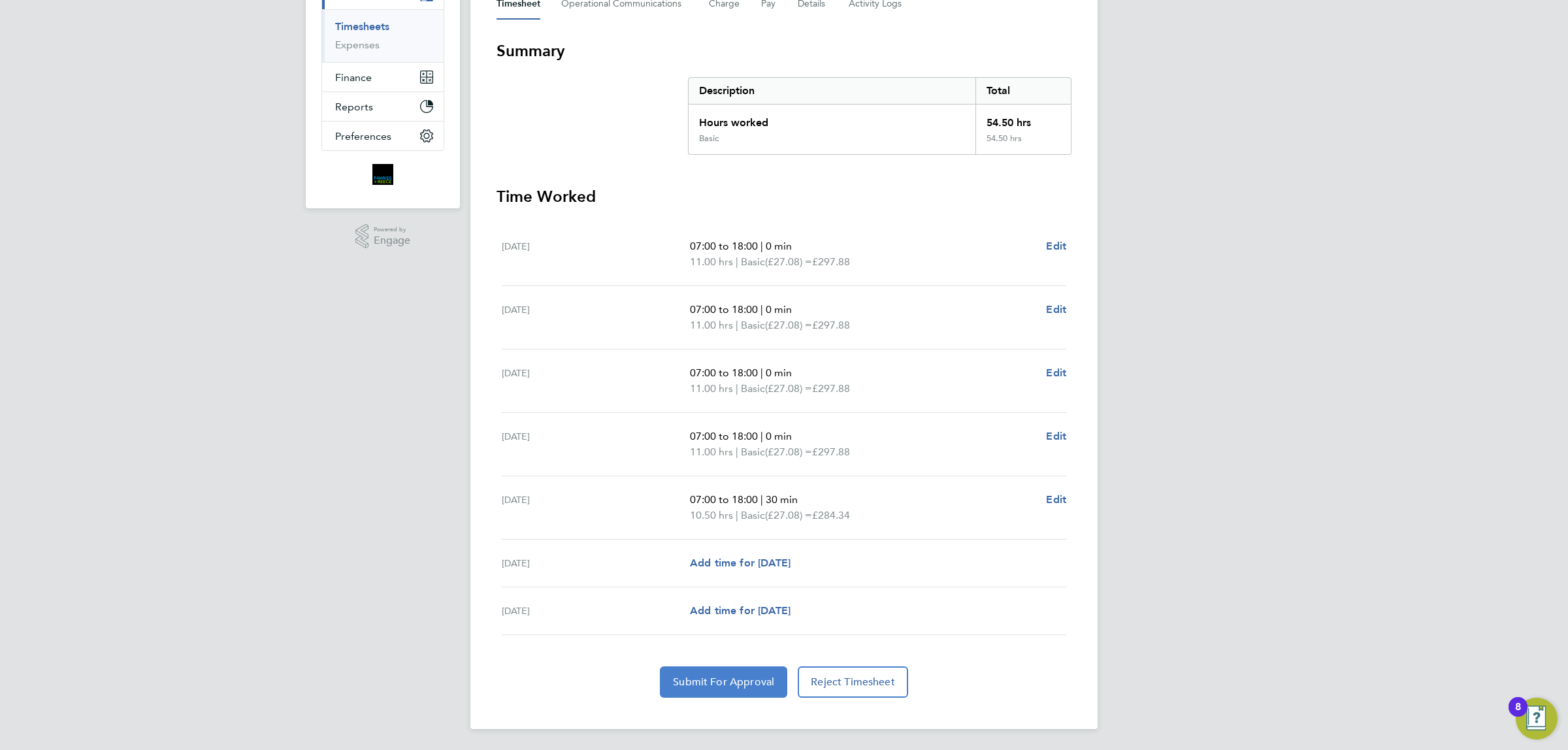
click at [714, 696] on button "Submit For Approval" at bounding box center [723, 683] width 127 height 31
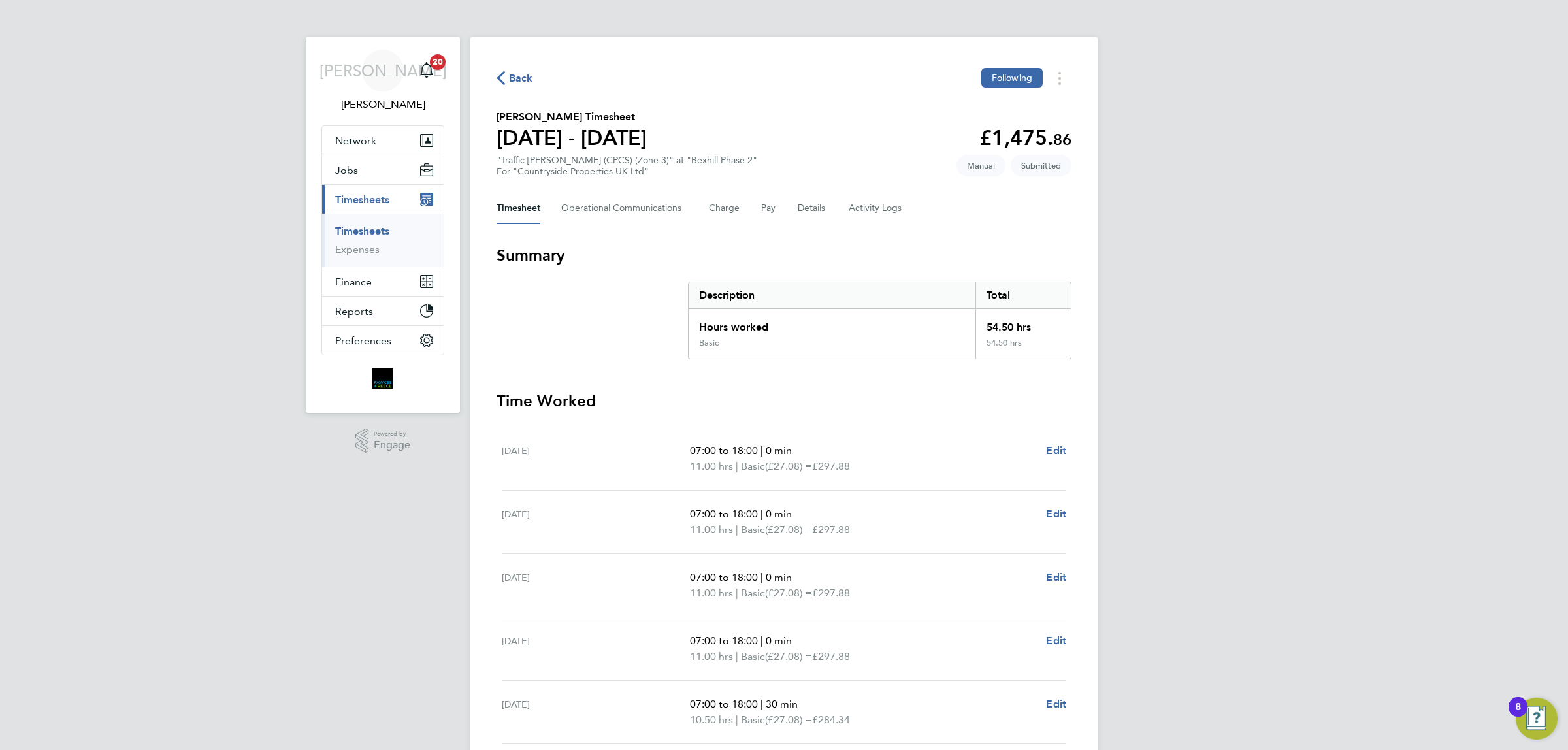
click at [523, 72] on span "Back" at bounding box center [521, 79] width 24 height 16
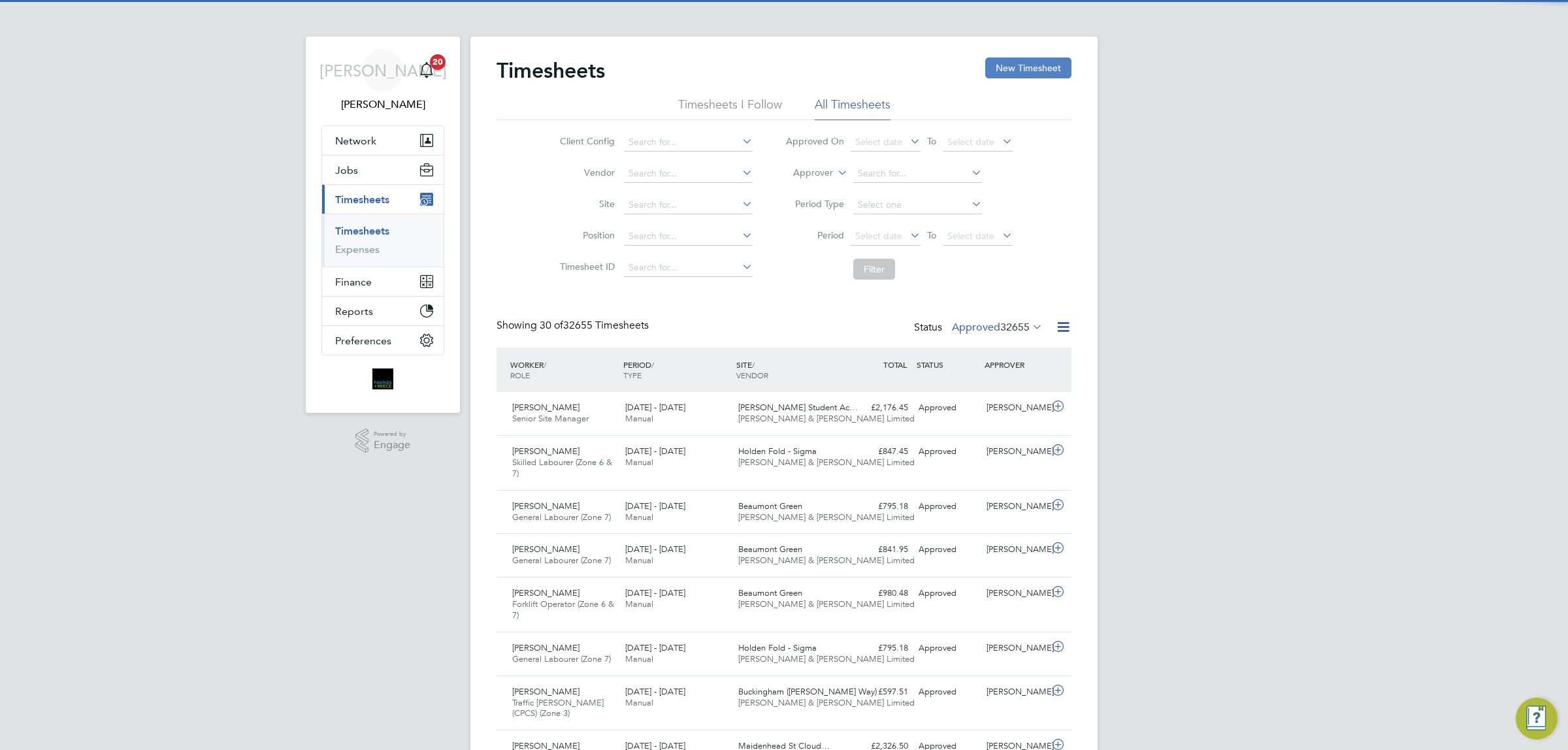
scroll to position [32, 113]
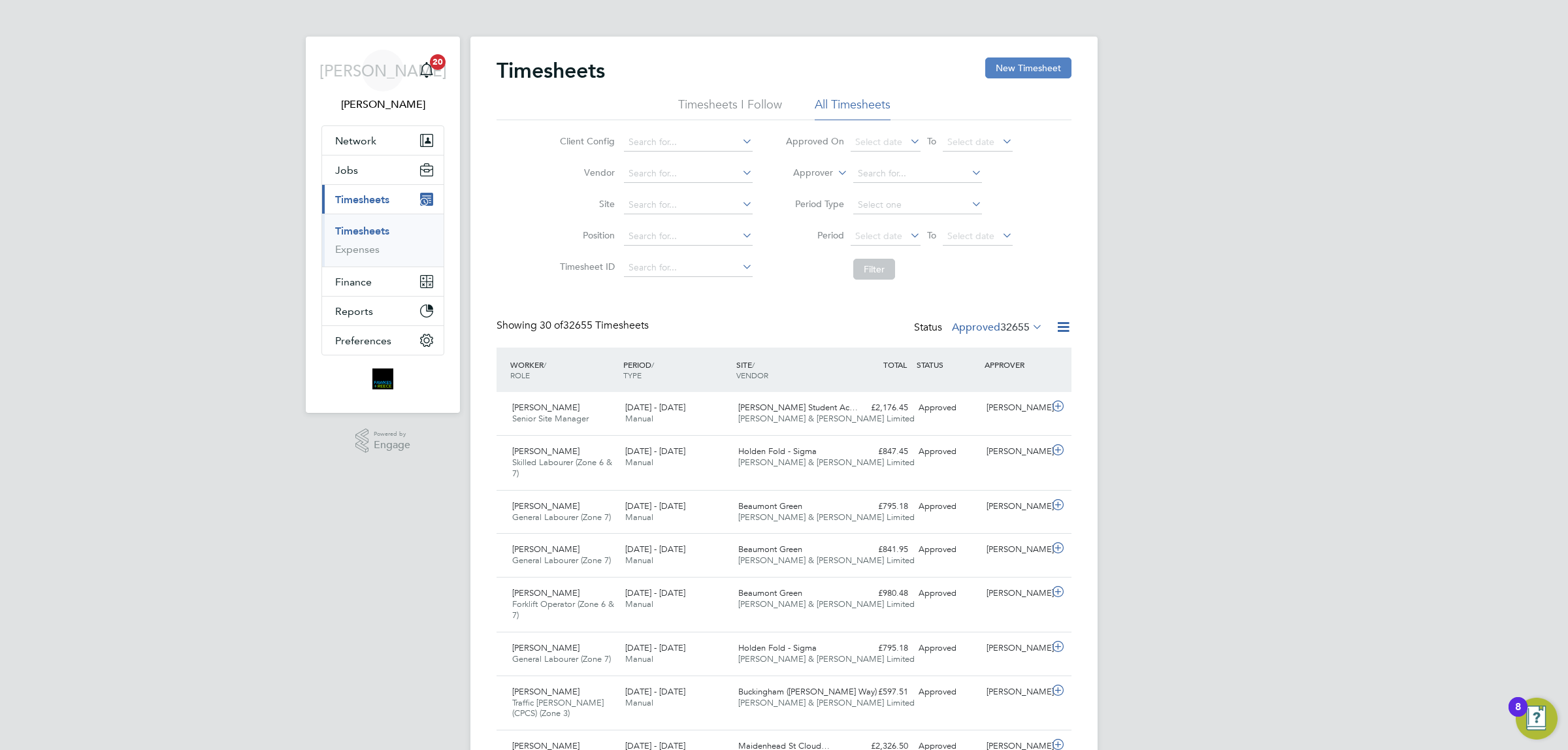
click at [1019, 69] on button "New Timesheet" at bounding box center [1028, 68] width 86 height 21
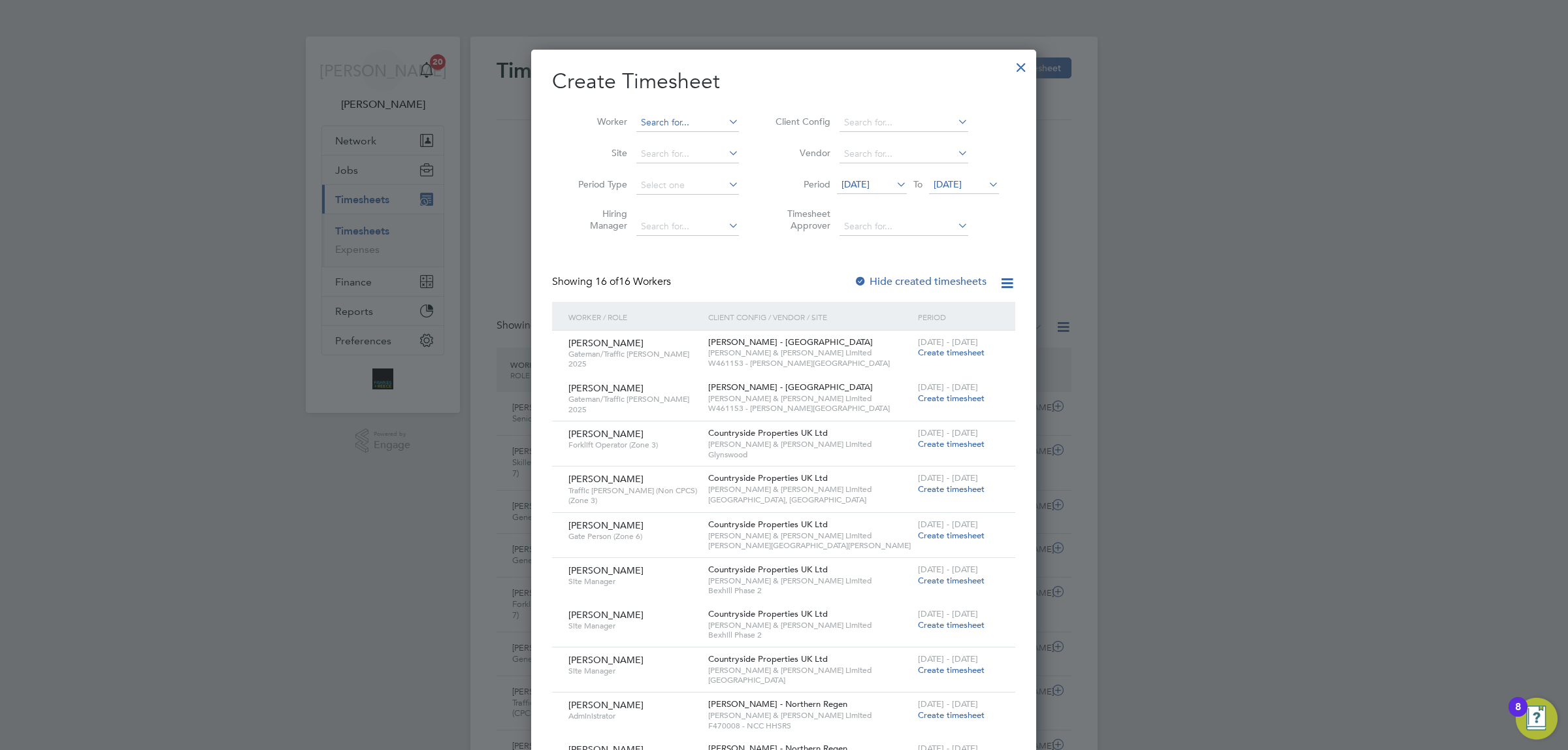
click at [667, 119] on input at bounding box center [688, 122] width 103 height 18
click at [716, 134] on b "Newso" at bounding box center [731, 140] width 30 height 11
type input "[PERSON_NAME]"
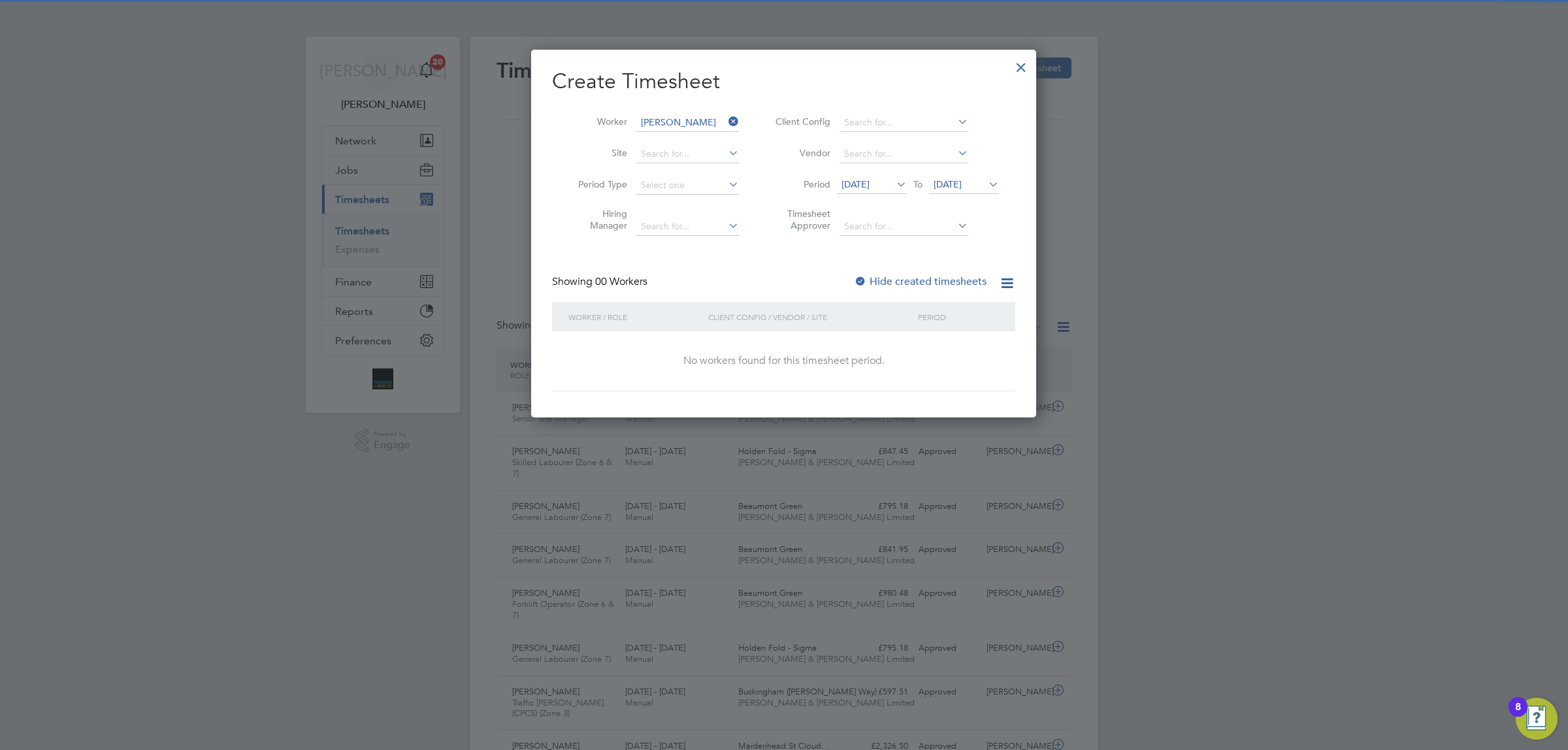
click at [869, 186] on span "[DATE]" at bounding box center [855, 183] width 28 height 11
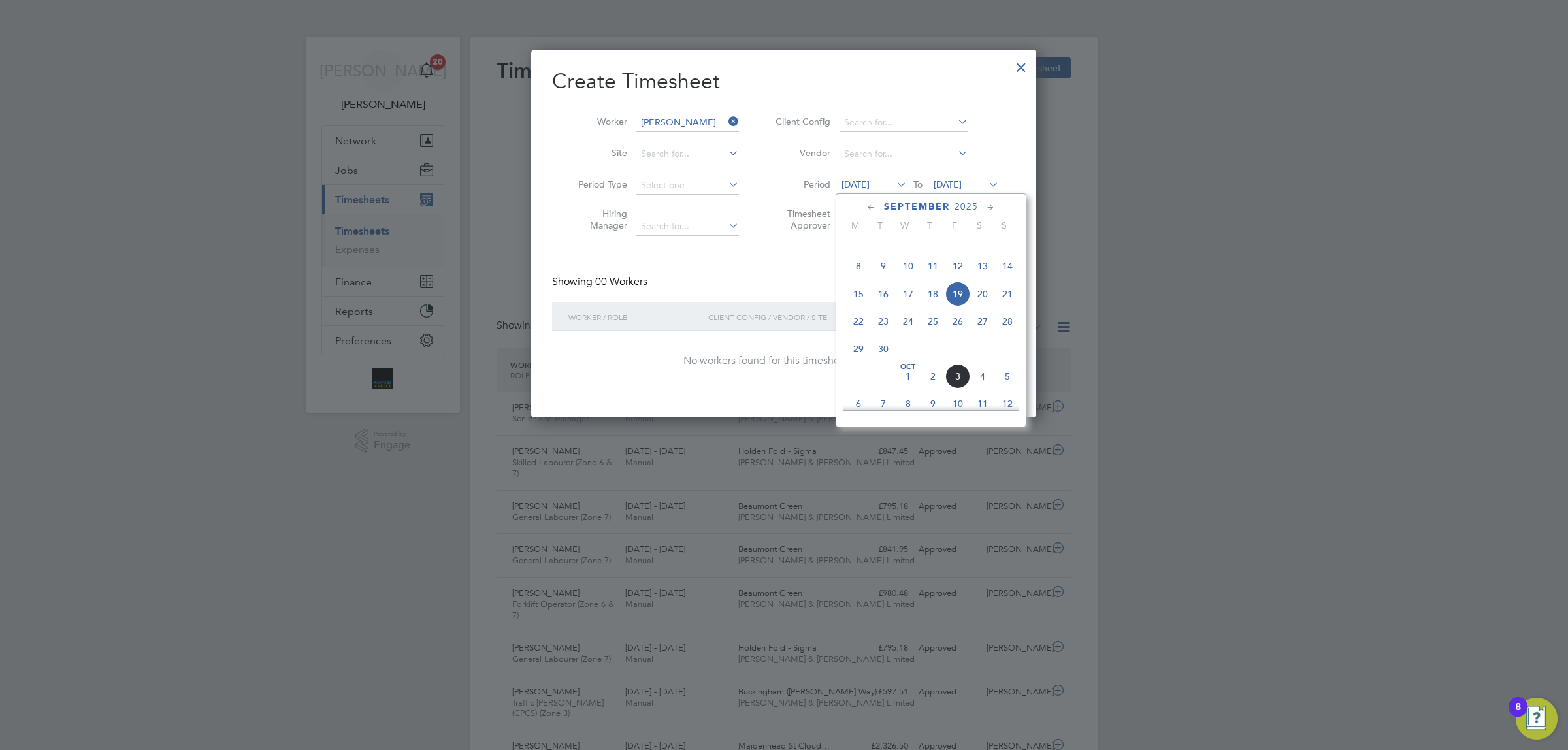
click at [873, 207] on icon at bounding box center [871, 208] width 12 height 14
click at [871, 207] on icon at bounding box center [871, 208] width 12 height 14
click at [876, 251] on span "[DATE]" at bounding box center [883, 256] width 24 height 24
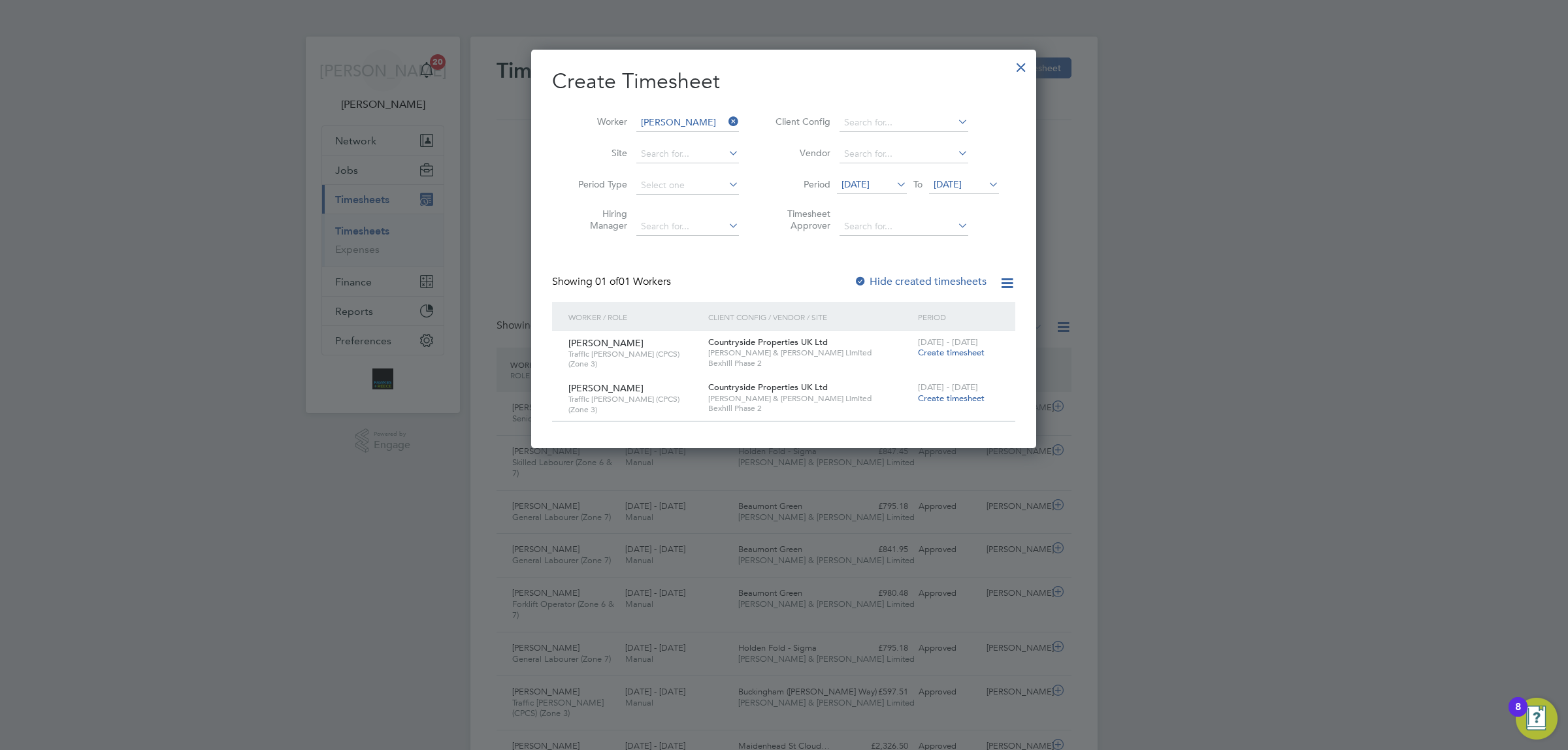
click at [869, 281] on label "Hide created timesheets" at bounding box center [921, 281] width 133 height 13
click at [962, 183] on span "[DATE]" at bounding box center [948, 183] width 28 height 11
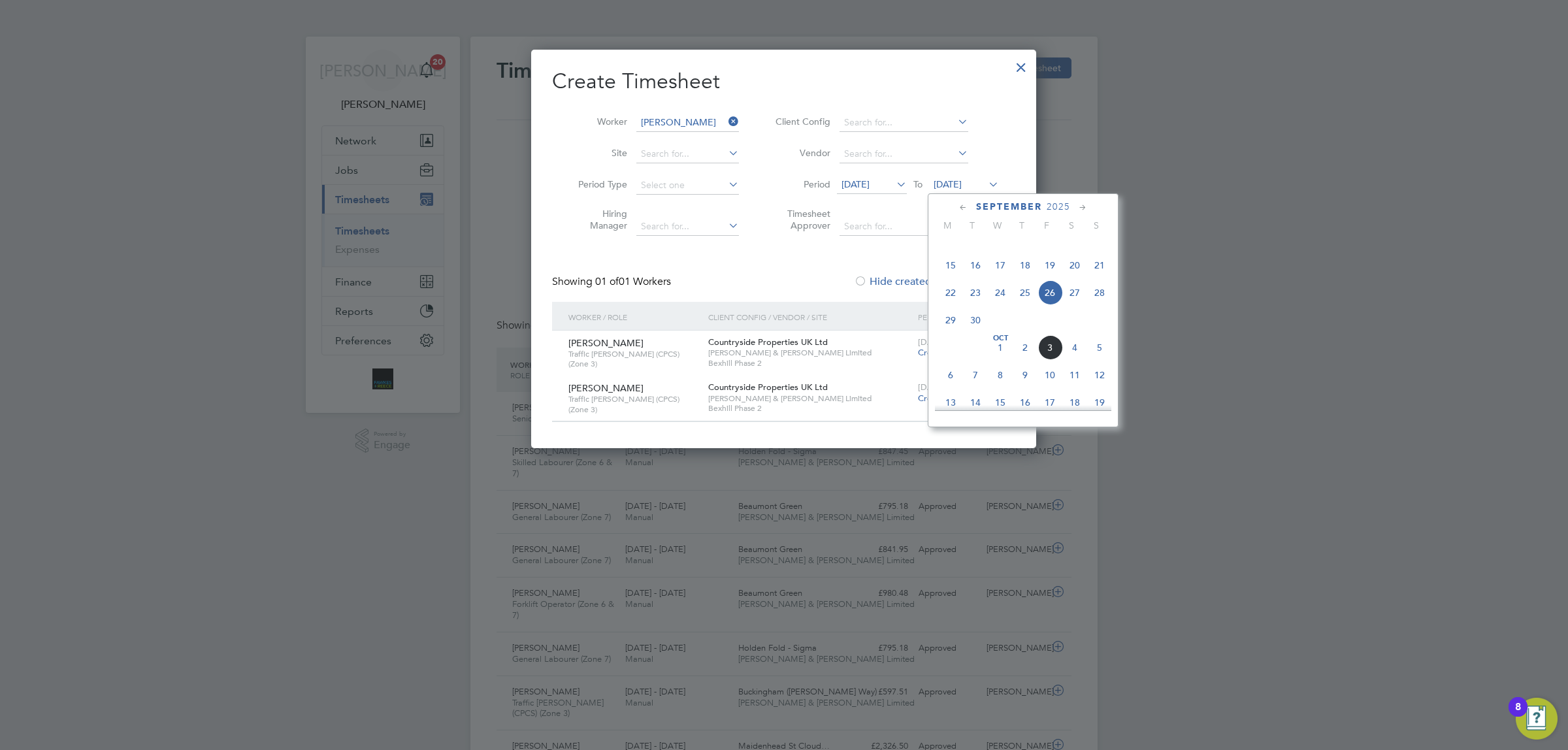
click at [1099, 250] on span "14" at bounding box center [1099, 237] width 24 height 24
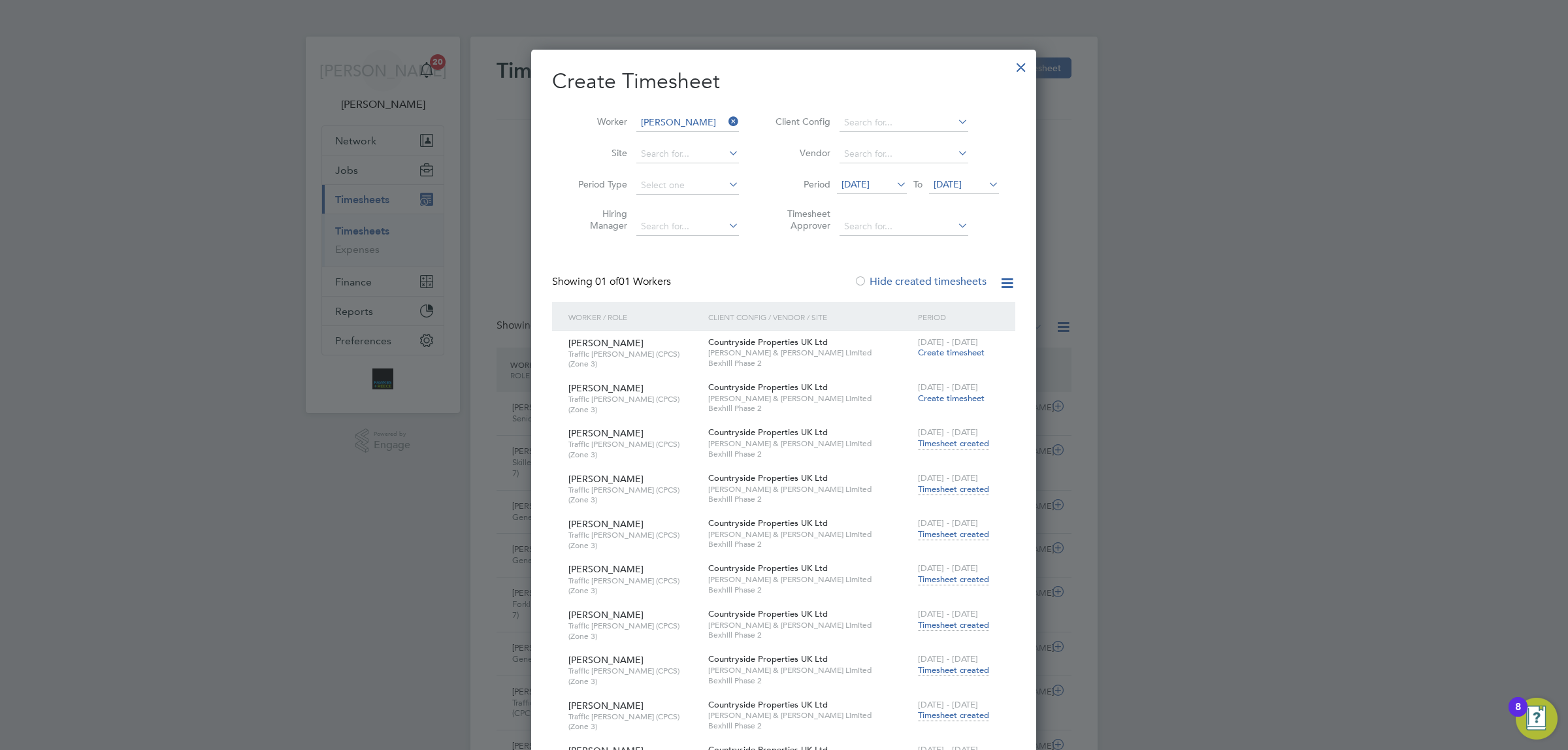
click at [946, 442] on span "Timesheet created" at bounding box center [954, 444] width 72 height 11
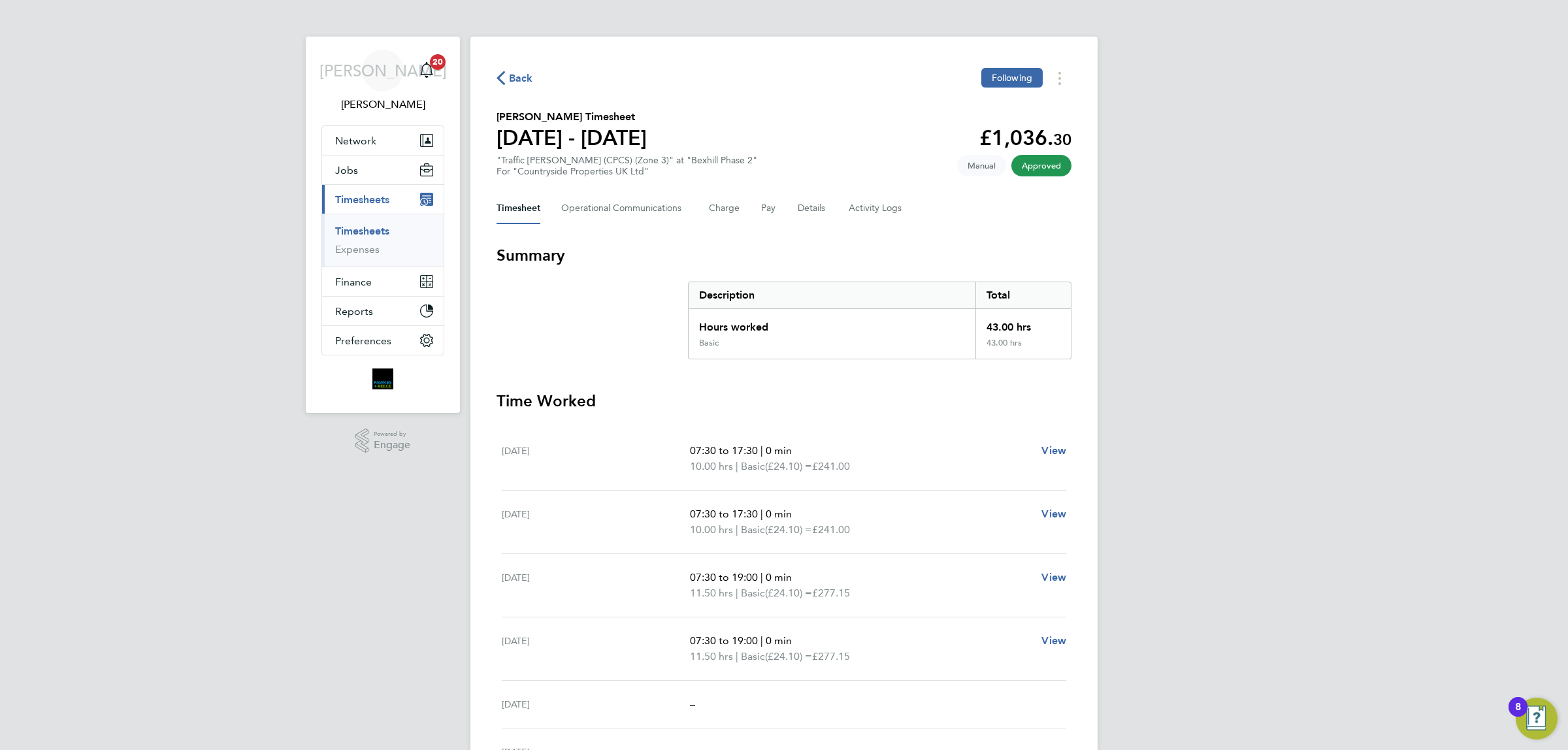
click at [524, 74] on span "Back" at bounding box center [521, 79] width 24 height 16
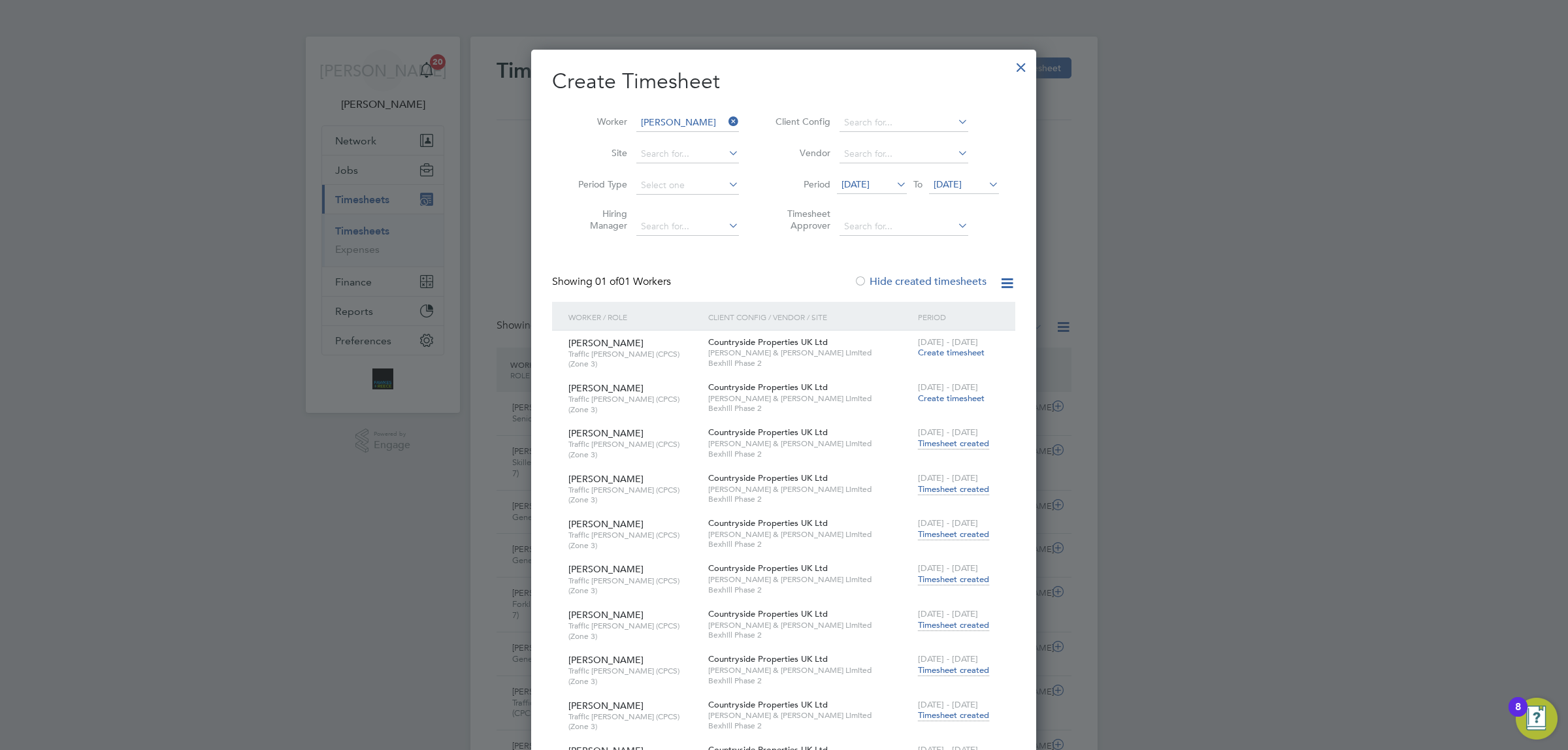
click at [957, 348] on span "Create timesheet" at bounding box center [951, 353] width 66 height 11
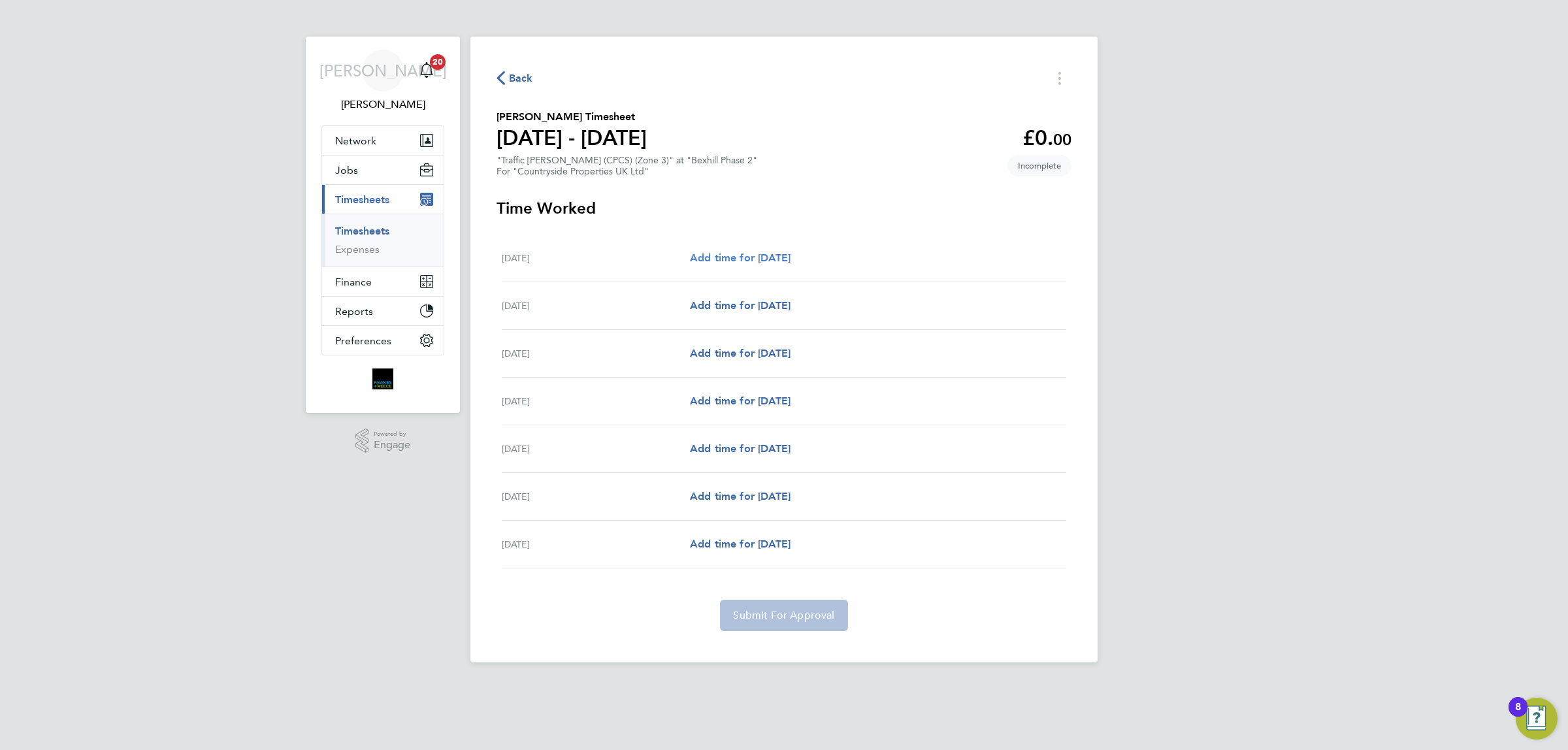
click at [716, 263] on span "Add time for [DATE]" at bounding box center [740, 258] width 100 height 12
select select "30"
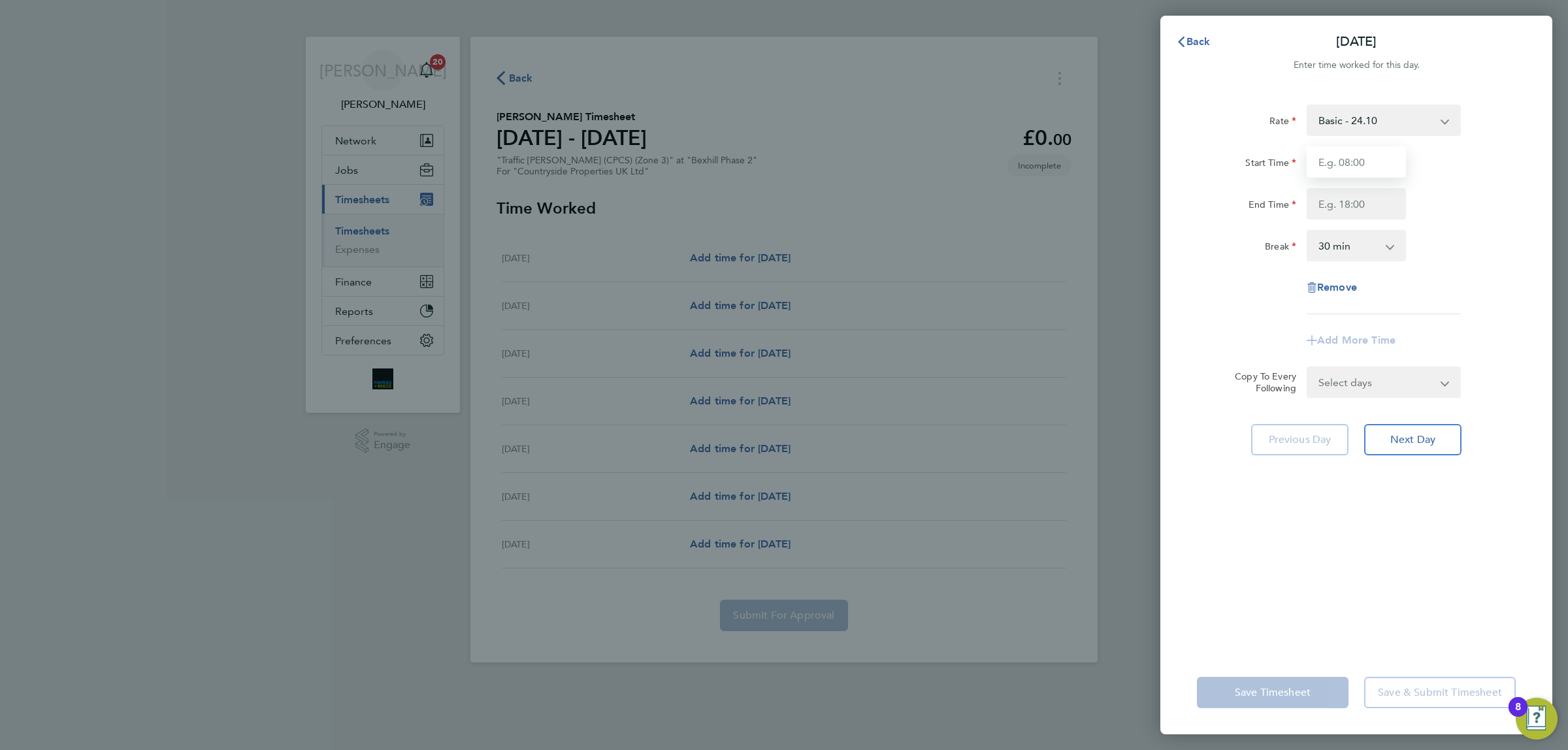
click at [1353, 171] on input "Start Time" at bounding box center [1356, 162] width 99 height 31
type input "07:00"
drag, startPoint x: 1340, startPoint y: 204, endPoint x: 1351, endPoint y: 206, distance: 11.2
click at [1340, 204] on input "End Time" at bounding box center [1356, 204] width 99 height 31
type input "18:30"
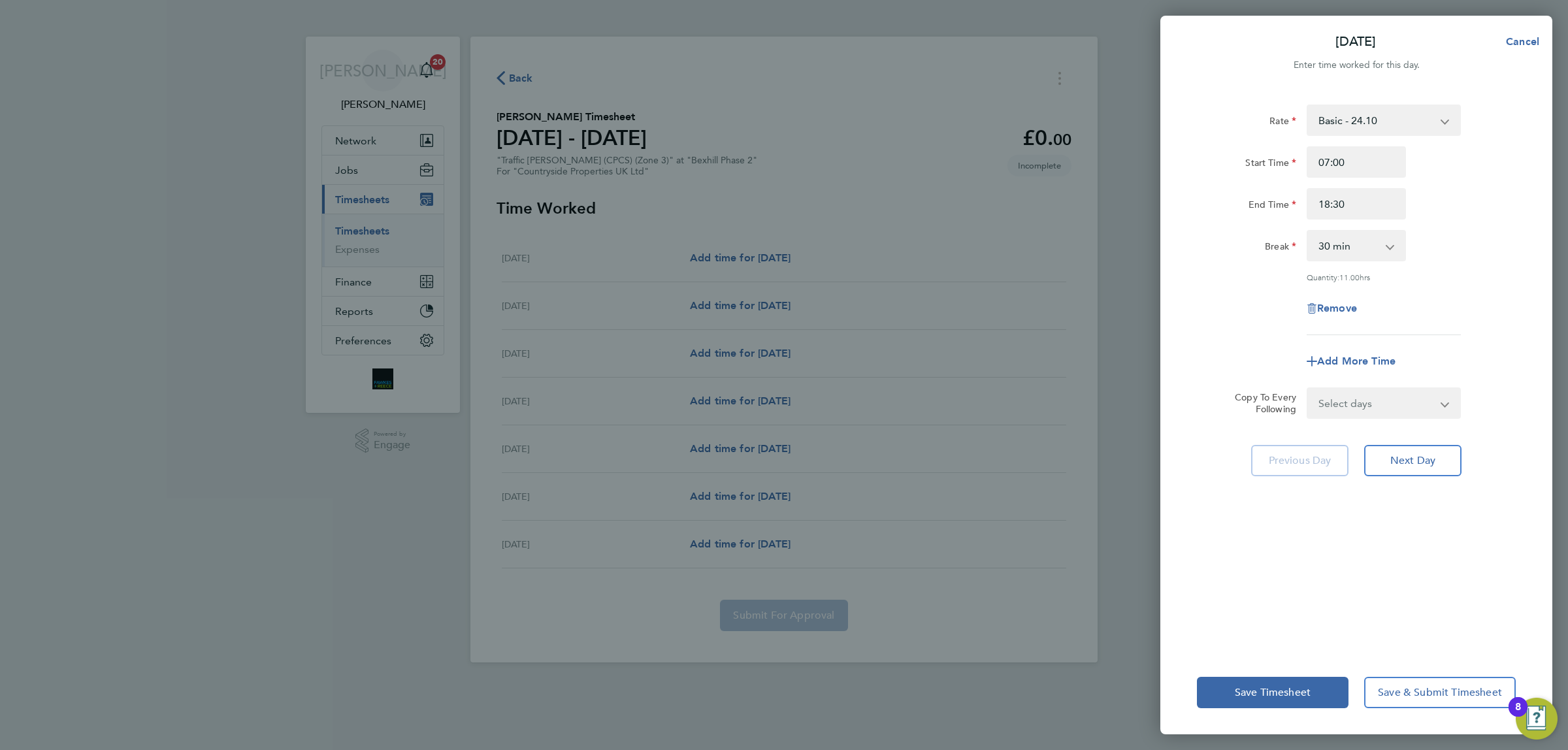
click at [1350, 186] on div "Start Time 07:00 End Time 18:30" at bounding box center [1356, 183] width 329 height 73
click at [1361, 248] on select "0 min 15 min 30 min 45 min 60 min 75 min 90 min" at bounding box center [1348, 245] width 81 height 29
select select "0"
click at [1308, 231] on select "0 min 15 min 30 min 45 min 60 min 75 min 90 min" at bounding box center [1348, 245] width 81 height 29
click at [1359, 409] on select "Select days Day Weekday (Mon-Fri) Weekend (Sat-Sun) [DATE] [DATE] [DATE] [DATE]…" at bounding box center [1376, 403] width 137 height 29
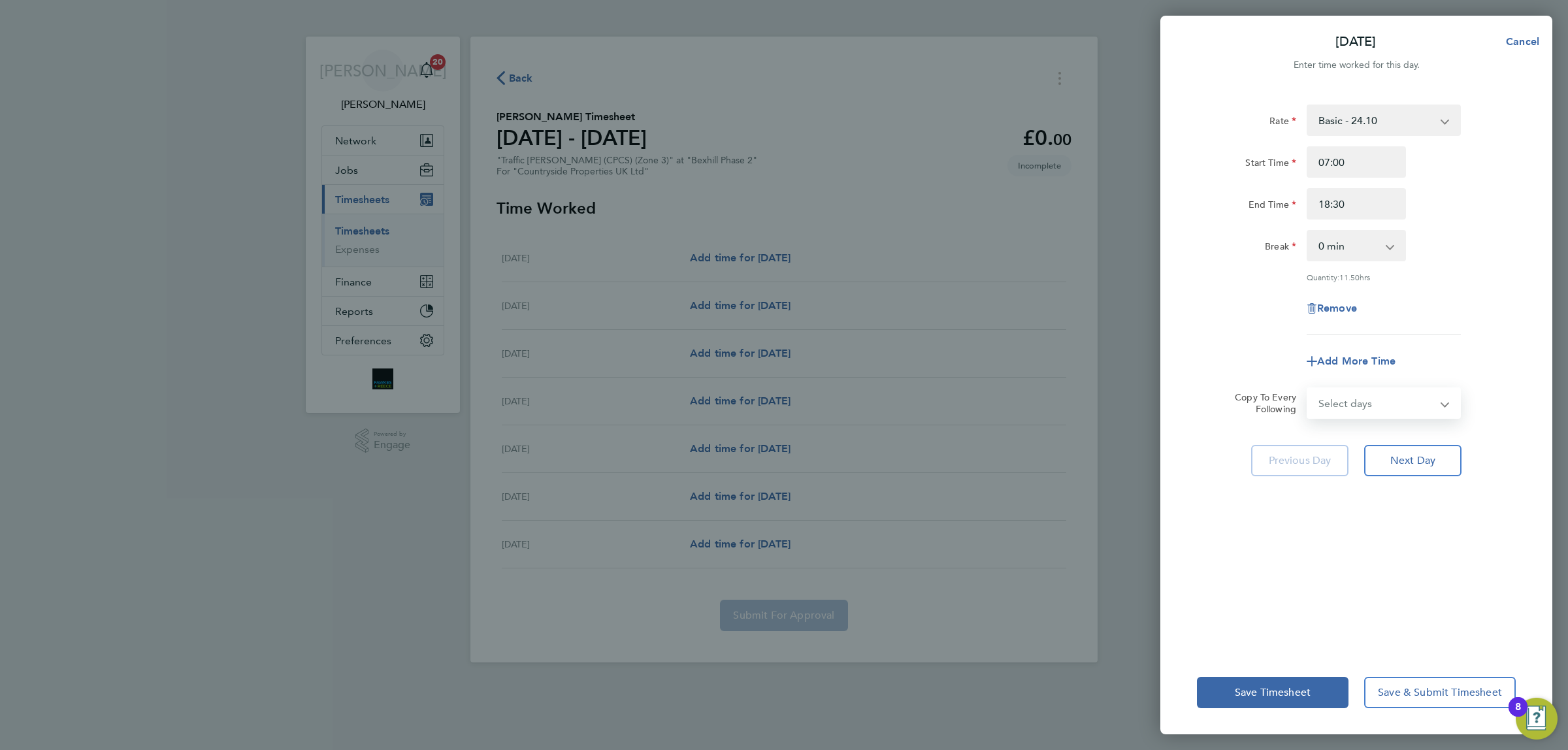
select select "WEEKDAY"
click at [1308, 389] on select "Select days Day Weekday (Mon-Fri) Weekend (Sat-Sun) [DATE] [DATE] [DATE] [DATE]…" at bounding box center [1376, 403] width 137 height 29
select select "[DATE]"
click at [1405, 518] on span "Next Day" at bounding box center [1413, 518] width 45 height 13
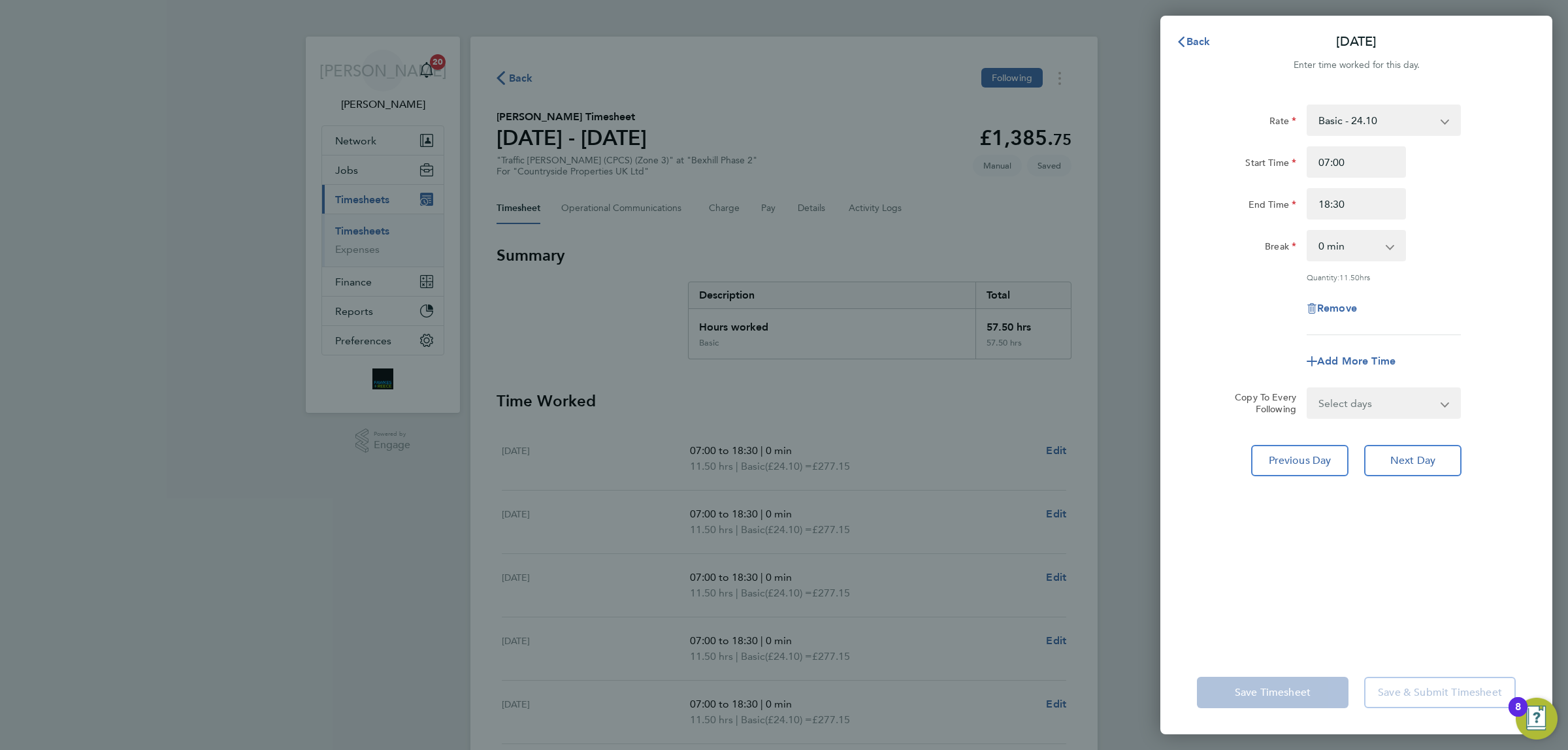
click at [1351, 249] on select "0 min 15 min 30 min 45 min 60 min 75 min 90 min" at bounding box center [1348, 245] width 81 height 29
select select "30"
click at [1308, 231] on select "0 min 15 min 30 min 45 min 60 min 75 min 90 min" at bounding box center [1348, 245] width 81 height 29
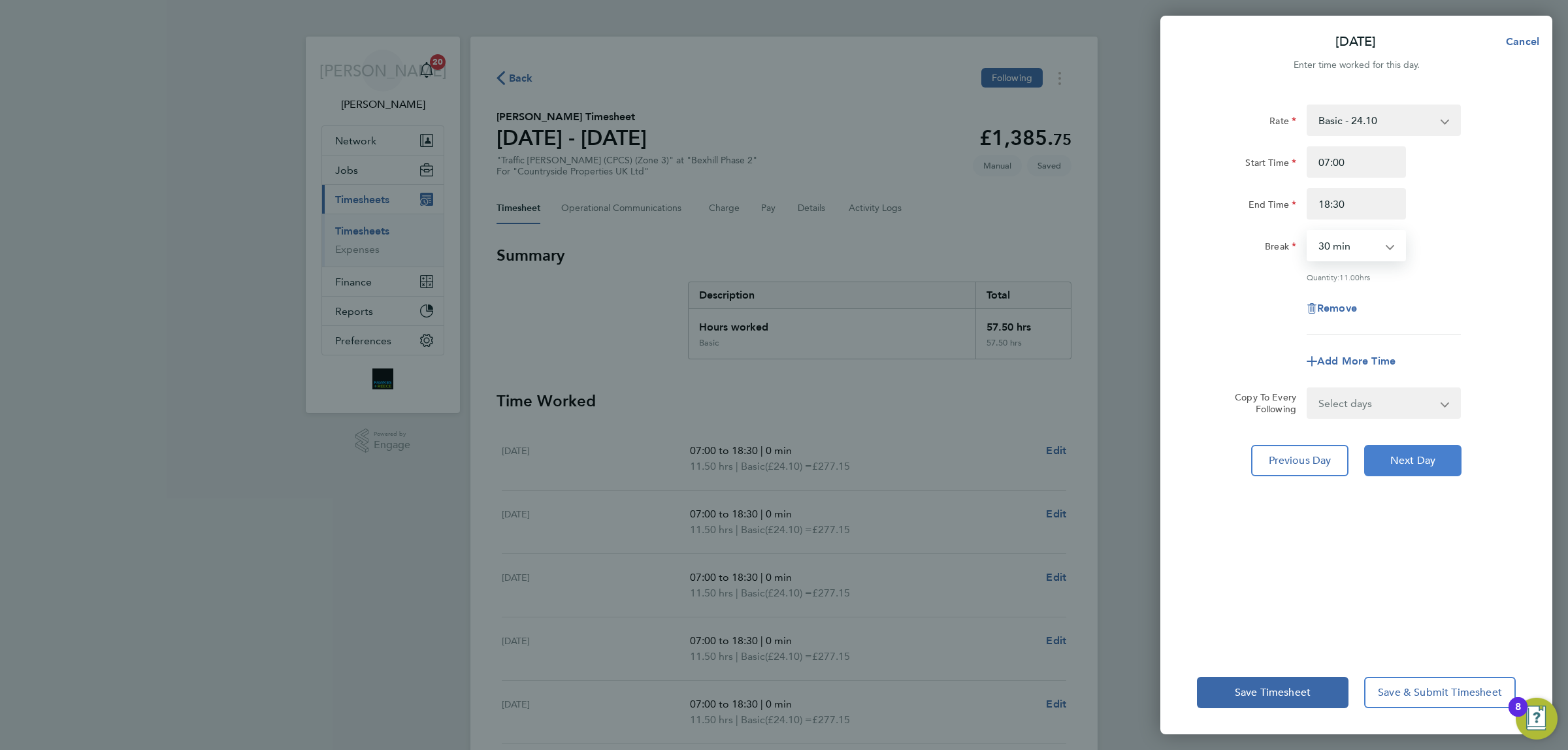
click at [1441, 452] on button "Next Day" at bounding box center [1413, 461] width 98 height 31
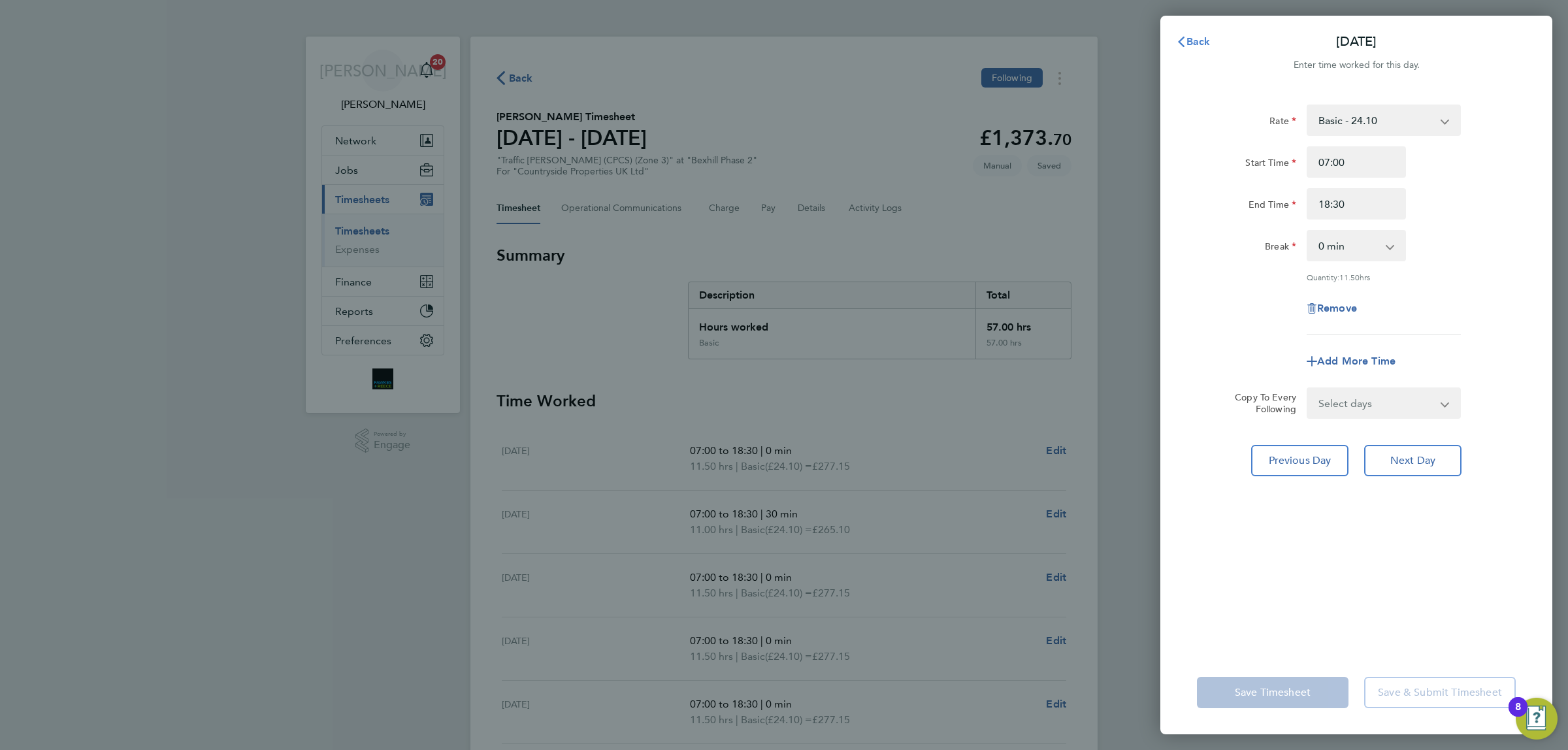
click at [1205, 50] on button "Back" at bounding box center [1194, 42] width 61 height 26
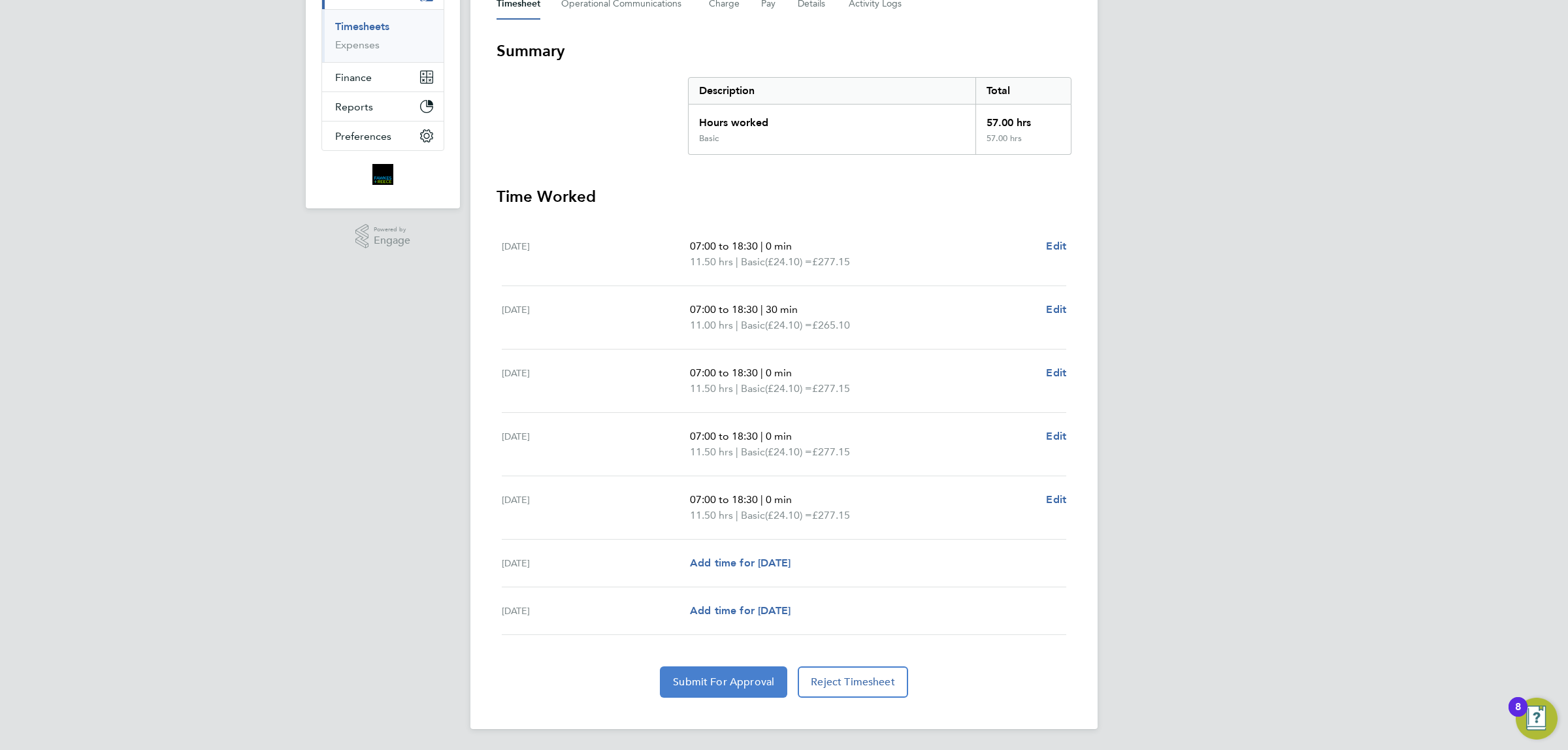
click at [750, 680] on span "Submit For Approval" at bounding box center [723, 682] width 101 height 13
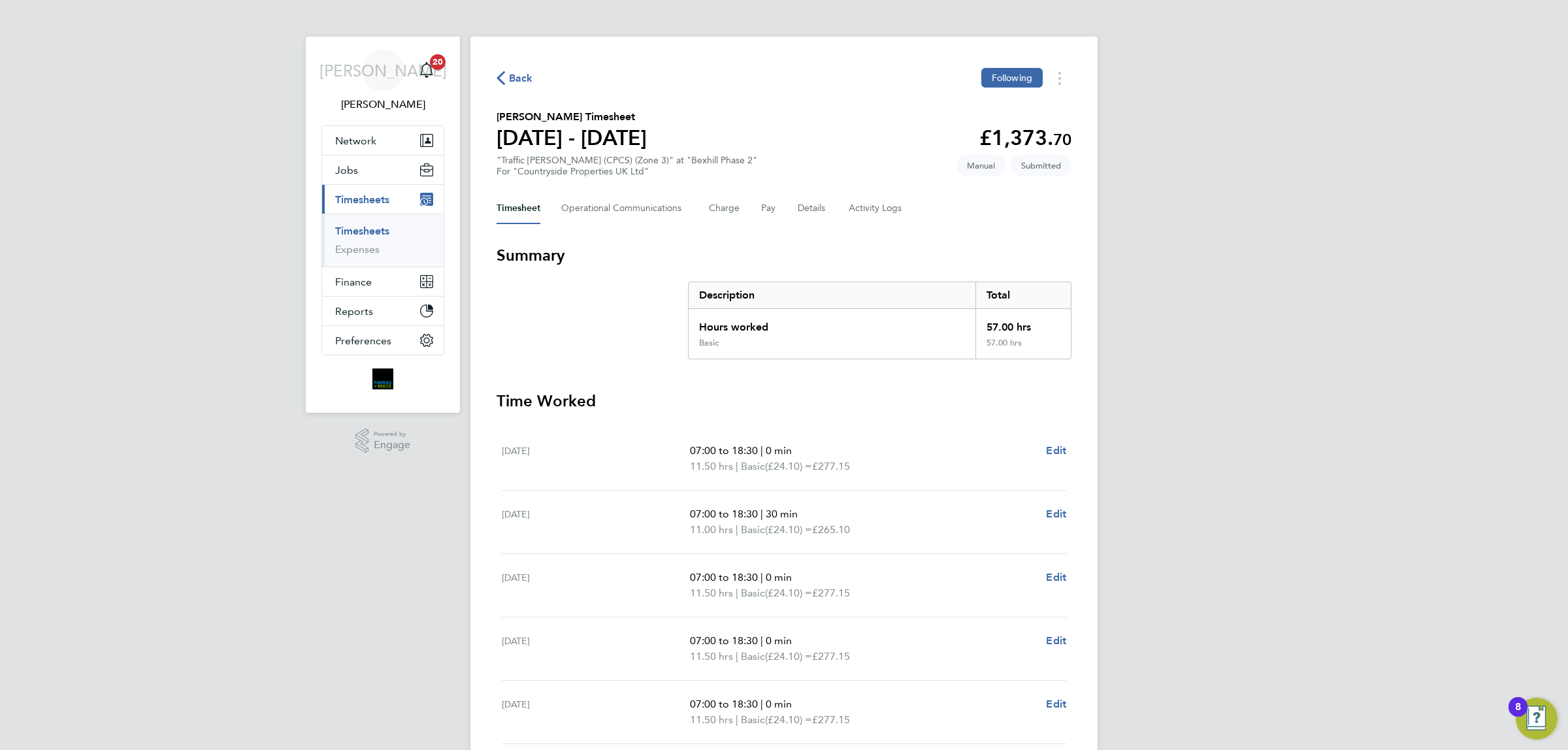
click at [518, 79] on span "Back" at bounding box center [521, 79] width 24 height 16
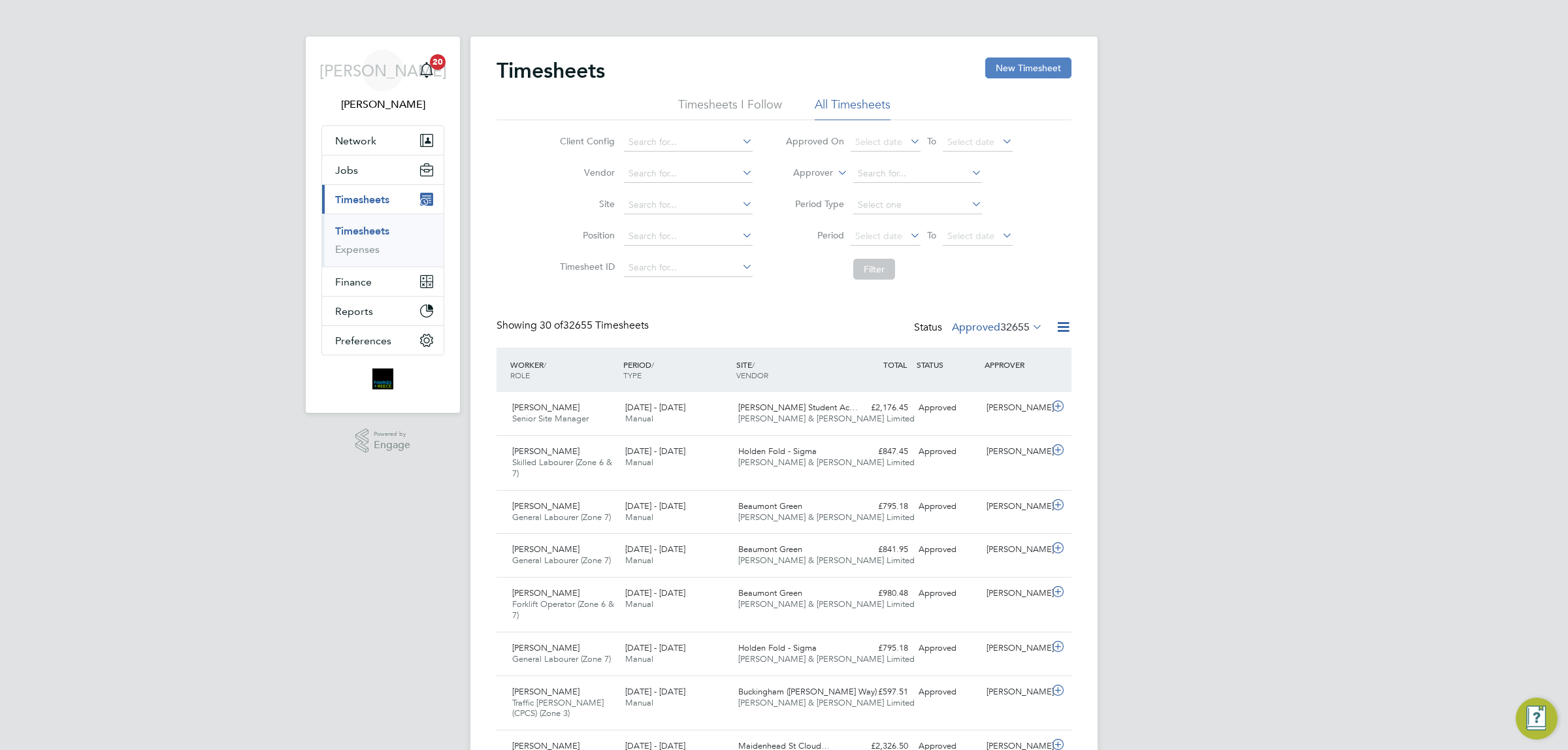
click at [1019, 70] on button "New Timesheet" at bounding box center [1028, 68] width 86 height 21
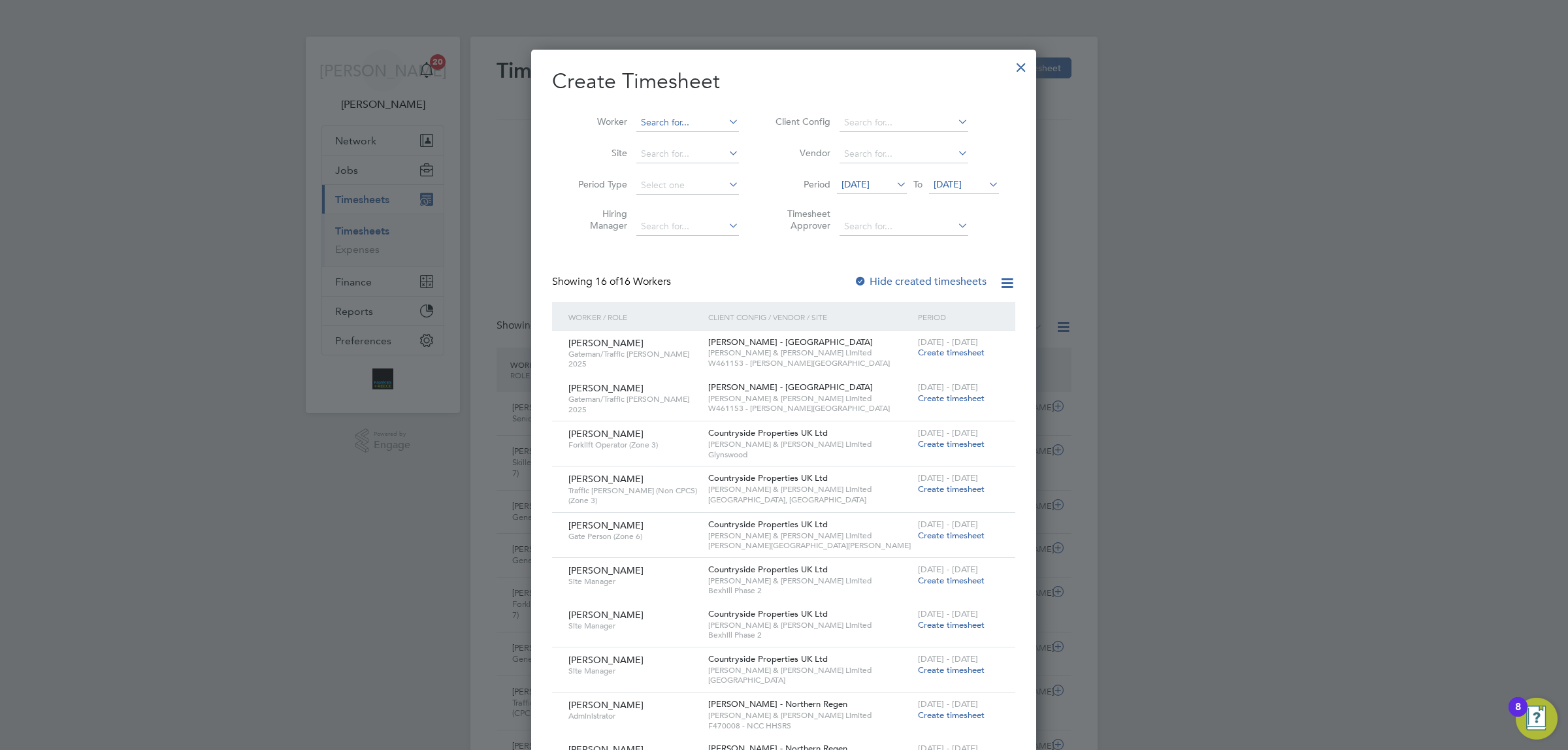
click at [685, 116] on input at bounding box center [688, 122] width 103 height 18
click at [693, 133] on li "[PERSON_NAME] m" at bounding box center [696, 140] width 123 height 17
type input "[PERSON_NAME]"
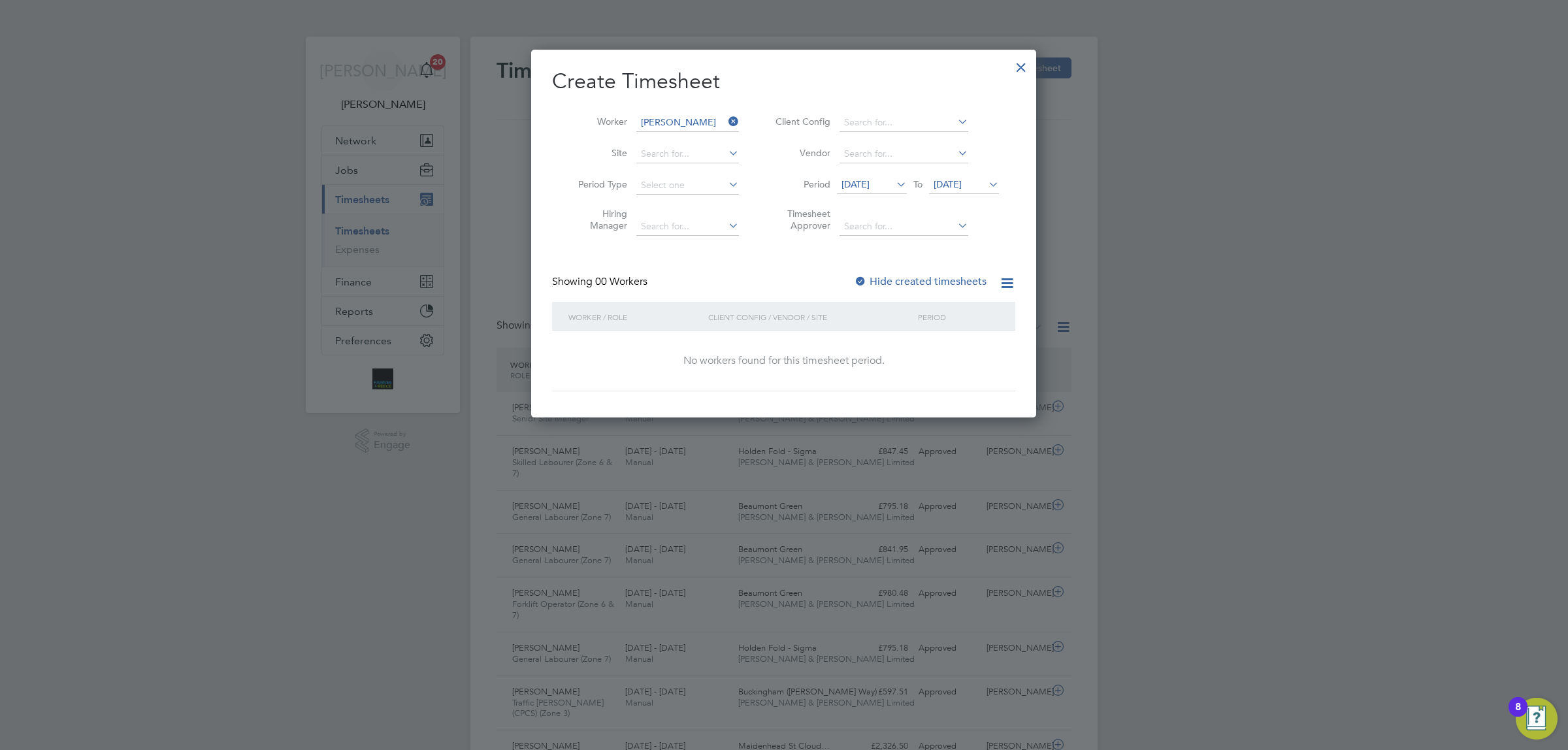
click at [869, 178] on span "[DATE]" at bounding box center [855, 183] width 28 height 11
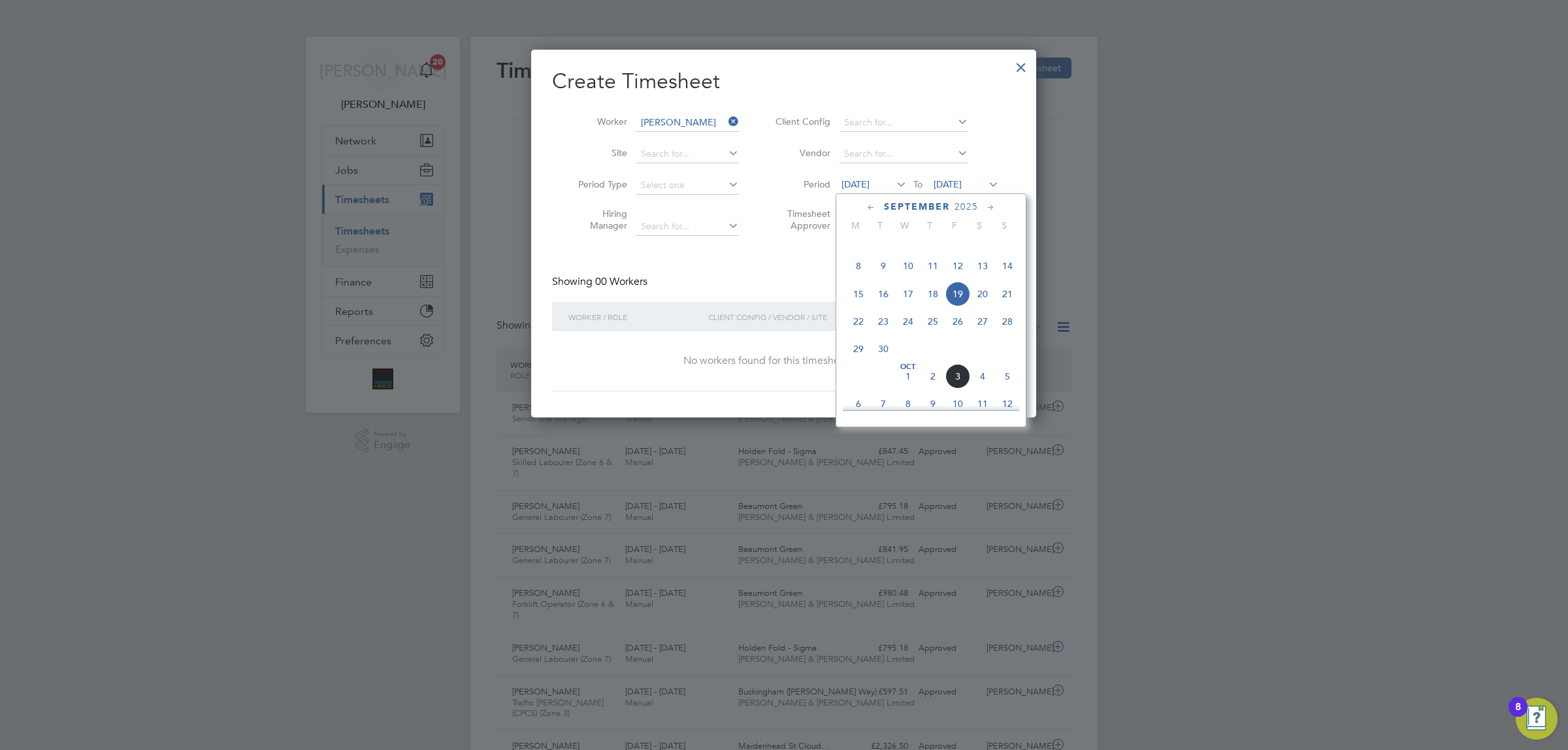
click at [864, 198] on div "[DATE] M T W T F S S [DATE] 2 3 4 5 6 7 8 9 10 11 12 13 14 15 16 17 18 19 20 21…" at bounding box center [931, 311] width 191 height 234
click at [869, 204] on icon at bounding box center [871, 208] width 12 height 14
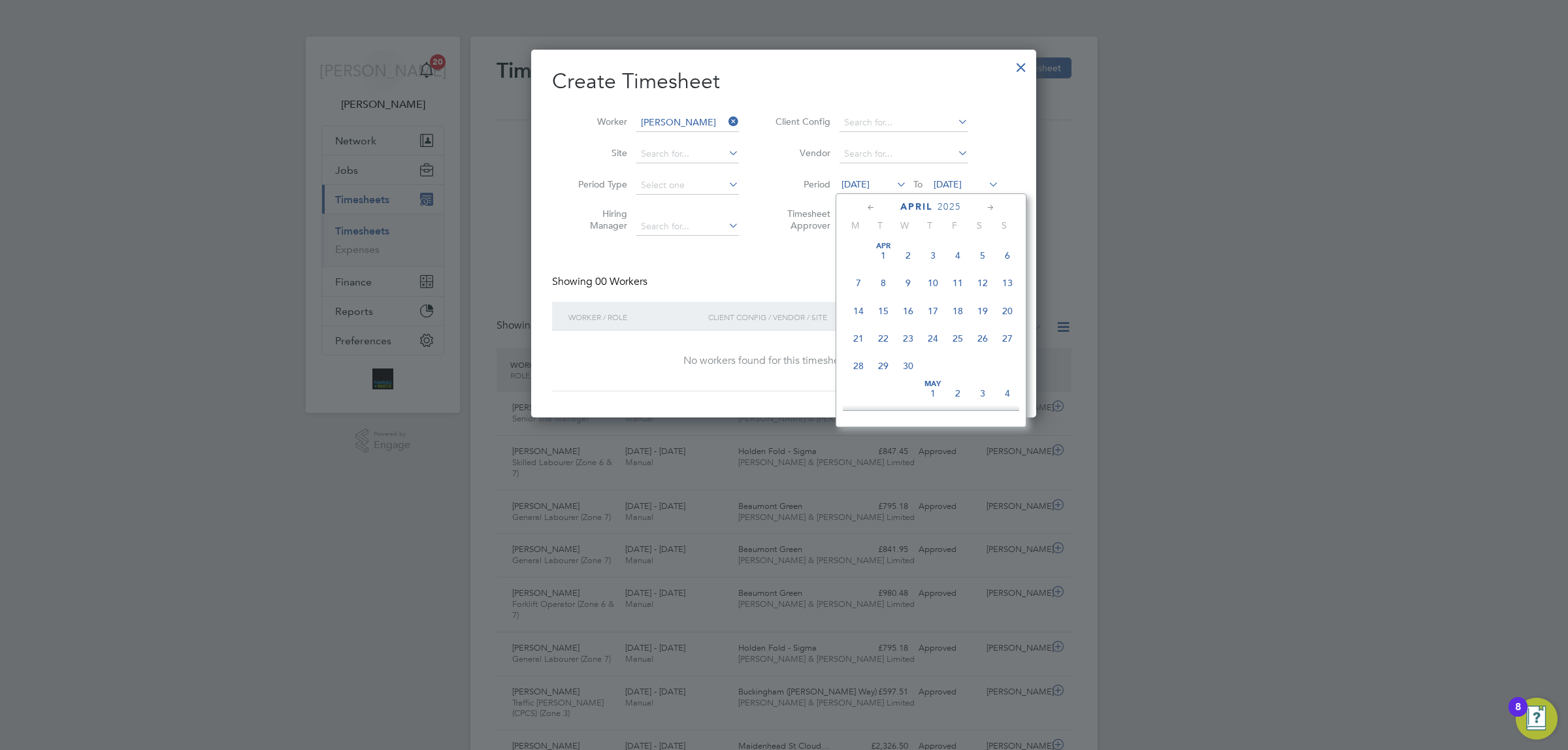
click at [872, 206] on icon at bounding box center [871, 208] width 12 height 14
click at [854, 275] on span "3" at bounding box center [859, 283] width 24 height 24
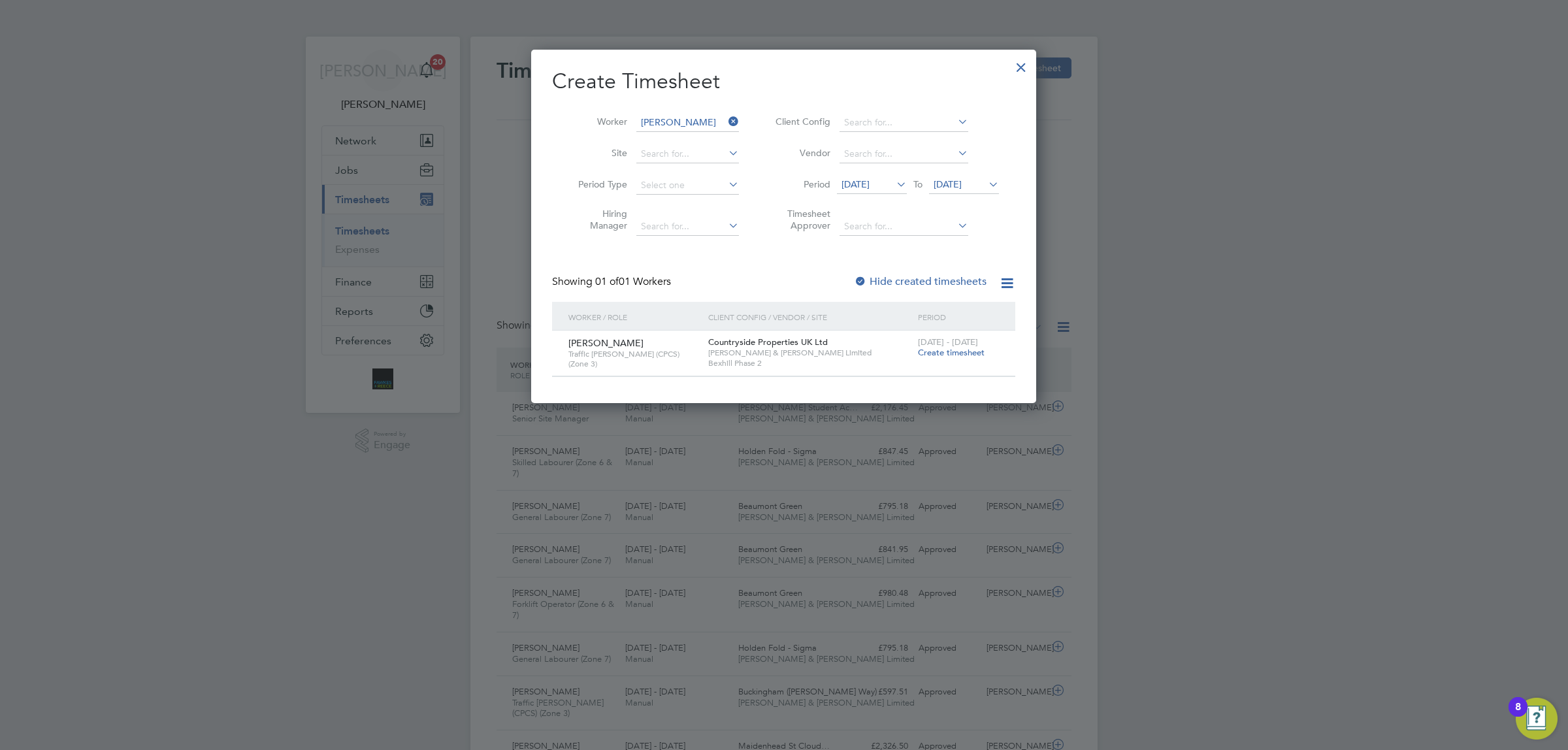
click at [971, 351] on span "Create timesheet" at bounding box center [951, 353] width 66 height 11
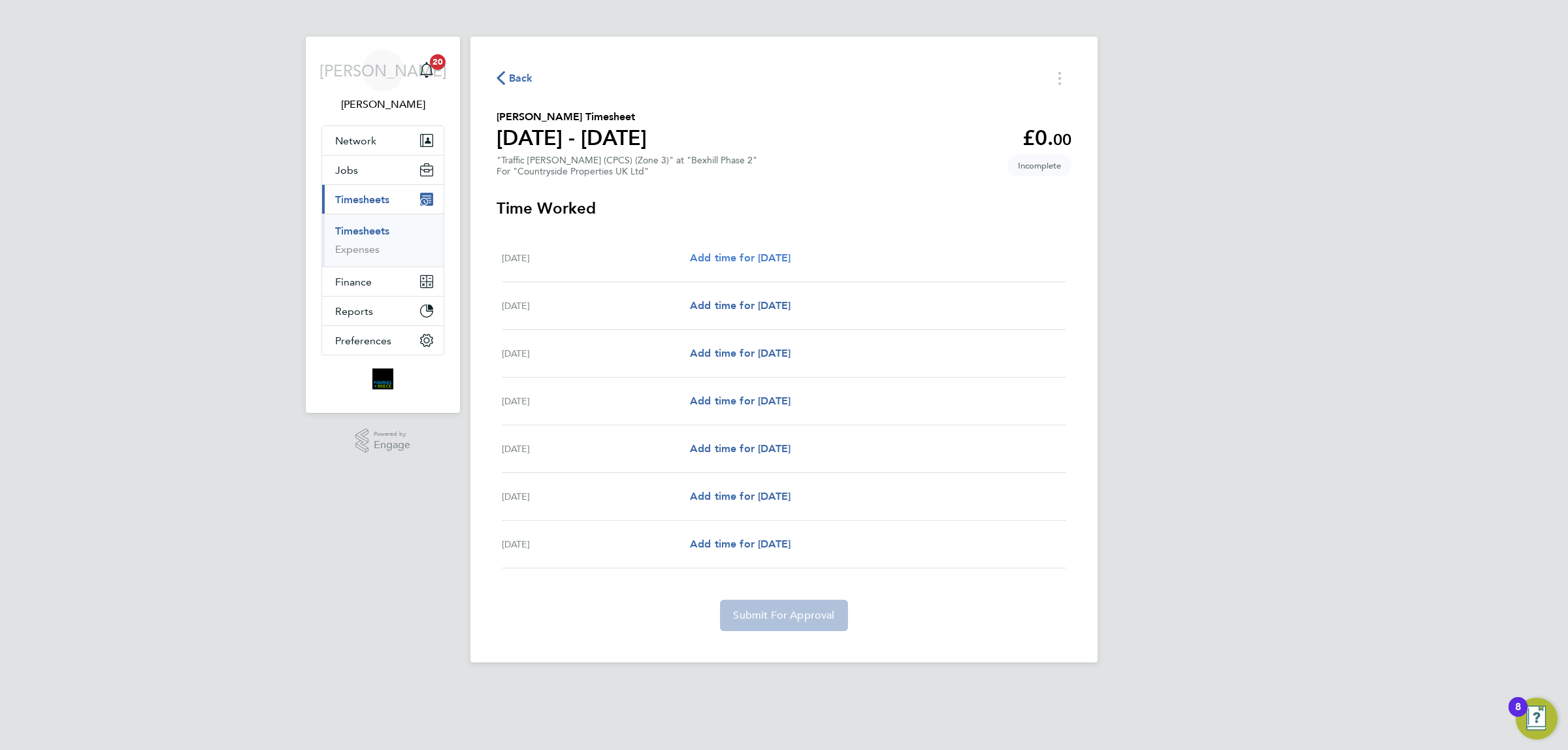
click at [783, 255] on span "Add time for [DATE]" at bounding box center [740, 258] width 100 height 12
select select "30"
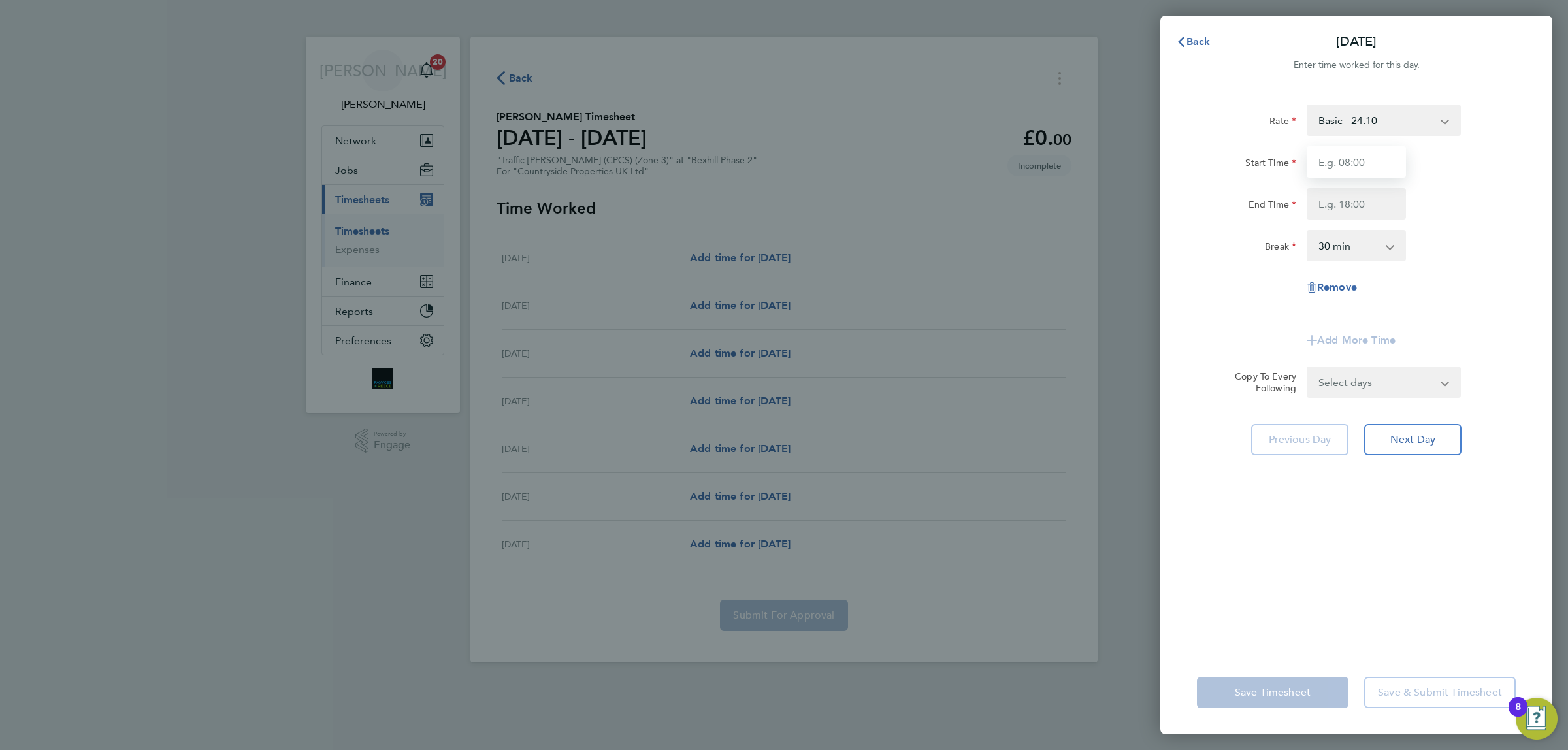
click at [1352, 174] on input "Start Time" at bounding box center [1356, 162] width 99 height 31
type input "07:00"
drag, startPoint x: 1348, startPoint y: 203, endPoint x: 1379, endPoint y: 204, distance: 31.0
click at [1348, 203] on input "End Time" at bounding box center [1356, 204] width 99 height 31
type input "18:00"
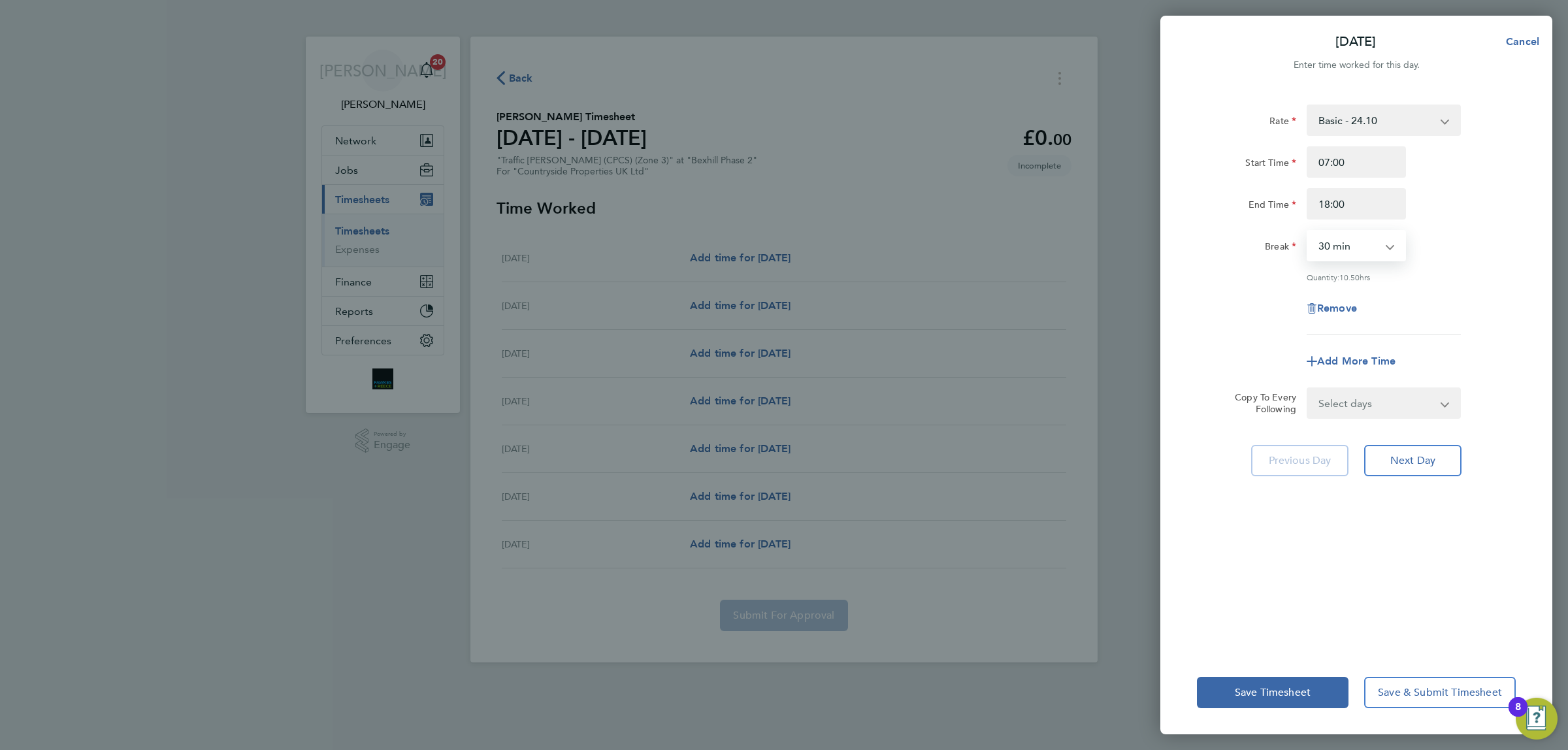
drag, startPoint x: 1353, startPoint y: 245, endPoint x: 1377, endPoint y: 257, distance: 26.8
click at [1353, 245] on select "0 min 15 min 30 min 45 min 60 min 75 min 90 min" at bounding box center [1348, 245] width 81 height 29
select select "0"
click at [1308, 231] on select "0 min 15 min 30 min 45 min 60 min 75 min 90 min" at bounding box center [1348, 245] width 81 height 29
click at [1375, 394] on select "Select days Day Weekday (Mon-Fri) Weekend (Sat-Sun) [DATE] [DATE] [DATE] [DATE]…" at bounding box center [1376, 403] width 137 height 29
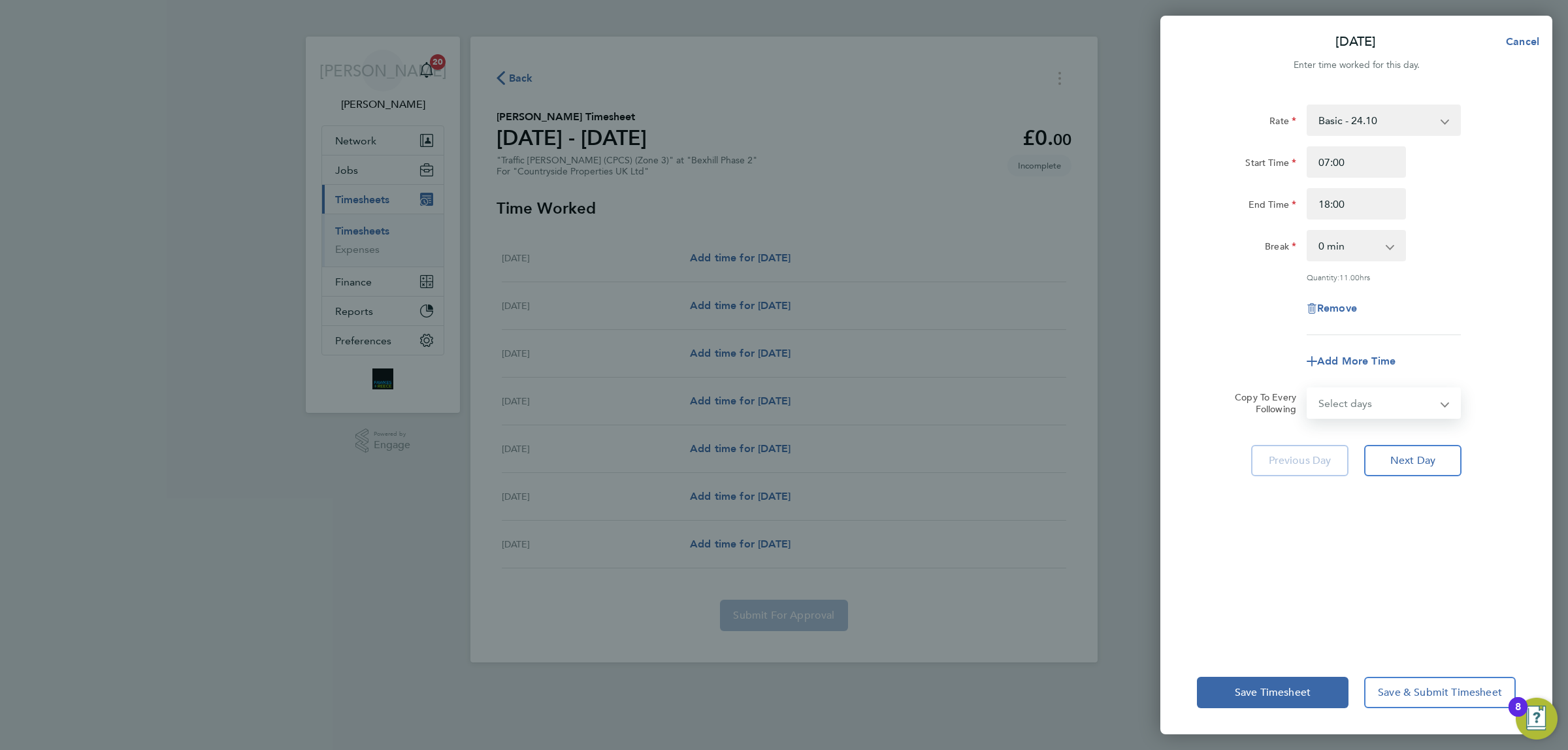
select select "WEEKDAY"
click at [1308, 389] on select "Select days Day Weekday (Mon-Fri) Weekend (Sat-Sun) [DATE] [DATE] [DATE] [DATE]…" at bounding box center [1376, 403] width 137 height 29
select select "[DATE]"
click at [1419, 521] on span "Next Day" at bounding box center [1413, 518] width 45 height 13
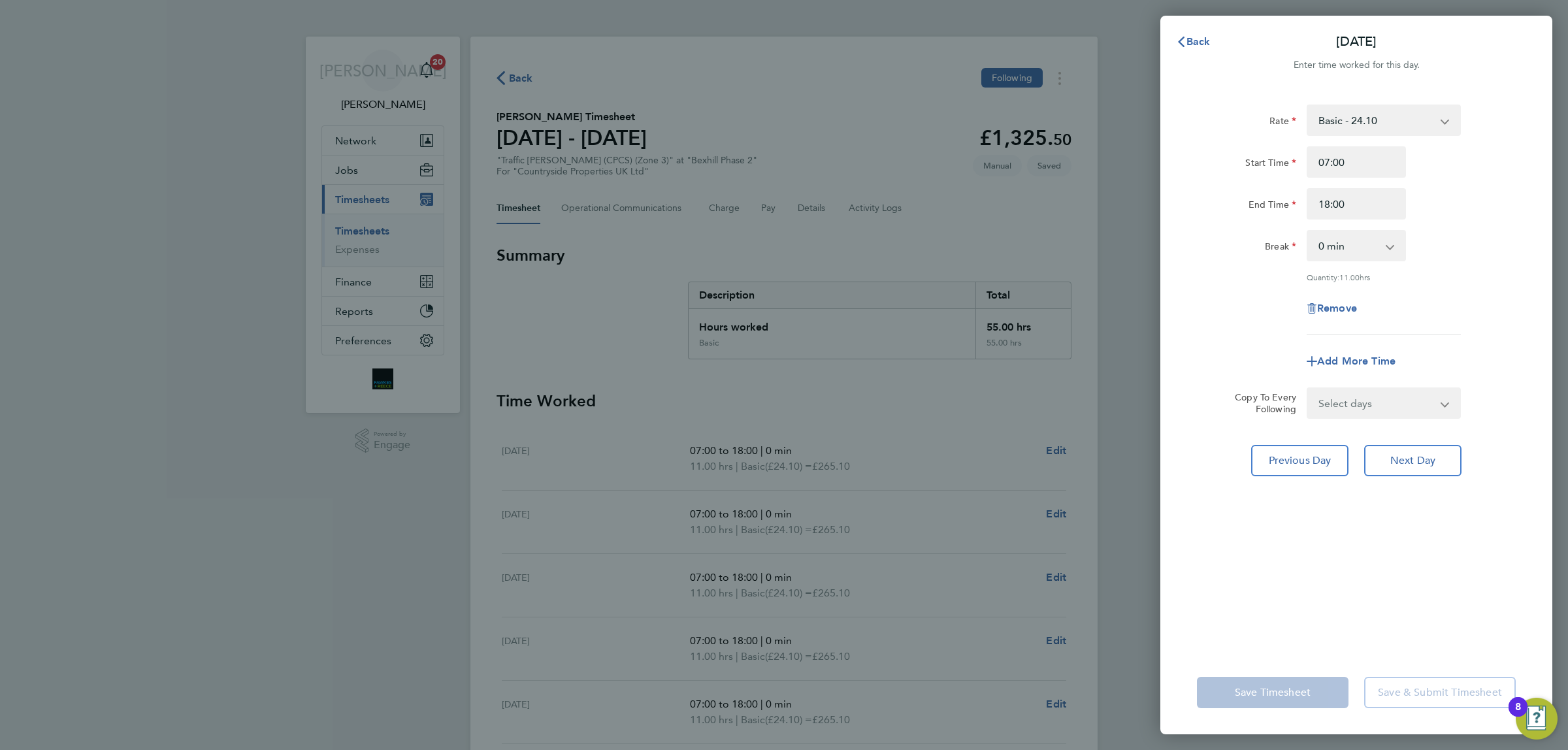
click at [1230, 41] on div "Back [DATE]" at bounding box center [1356, 42] width 392 height 31
click at [1205, 43] on span "Back" at bounding box center [1199, 41] width 24 height 12
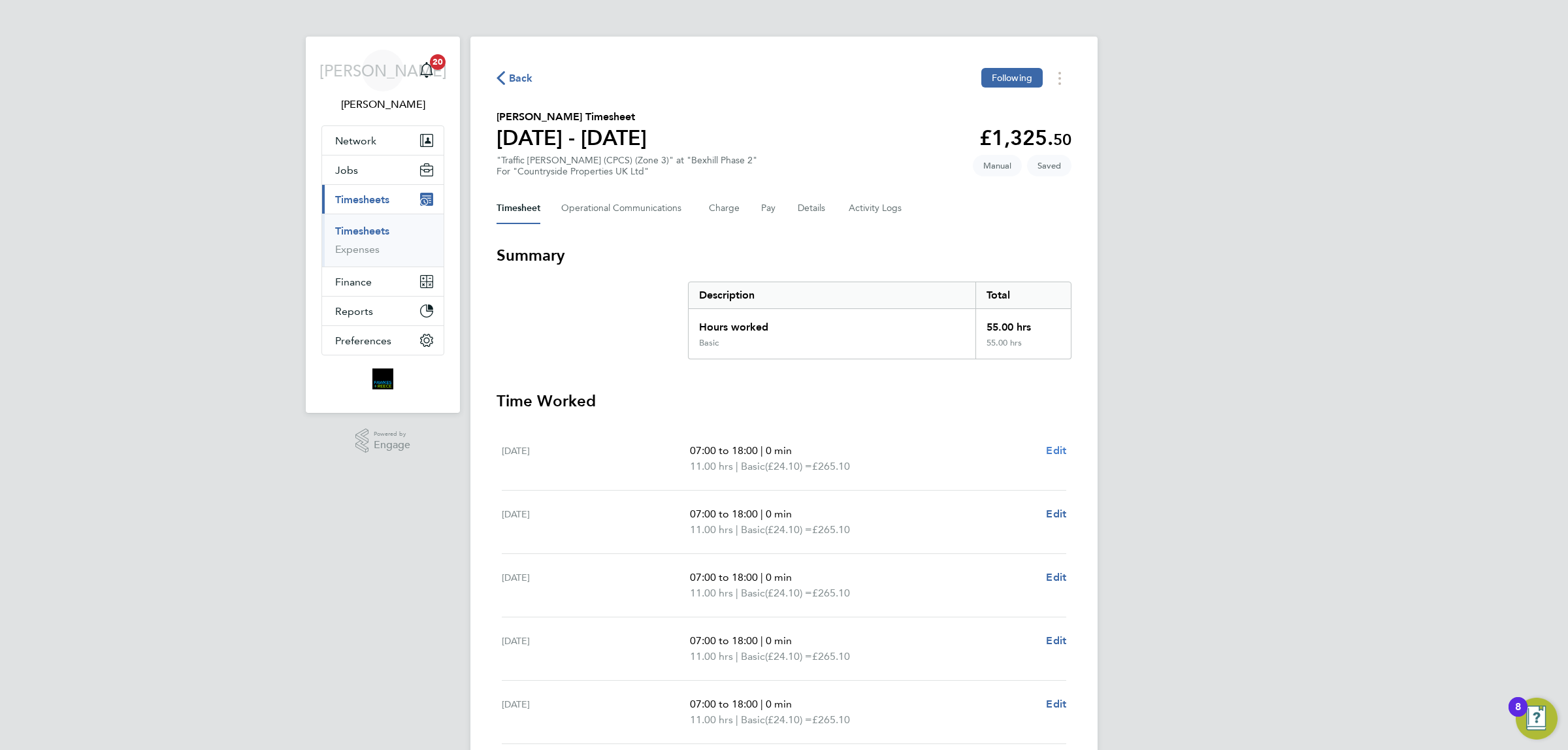
click at [1062, 453] on span "Edit" at bounding box center [1056, 451] width 20 height 12
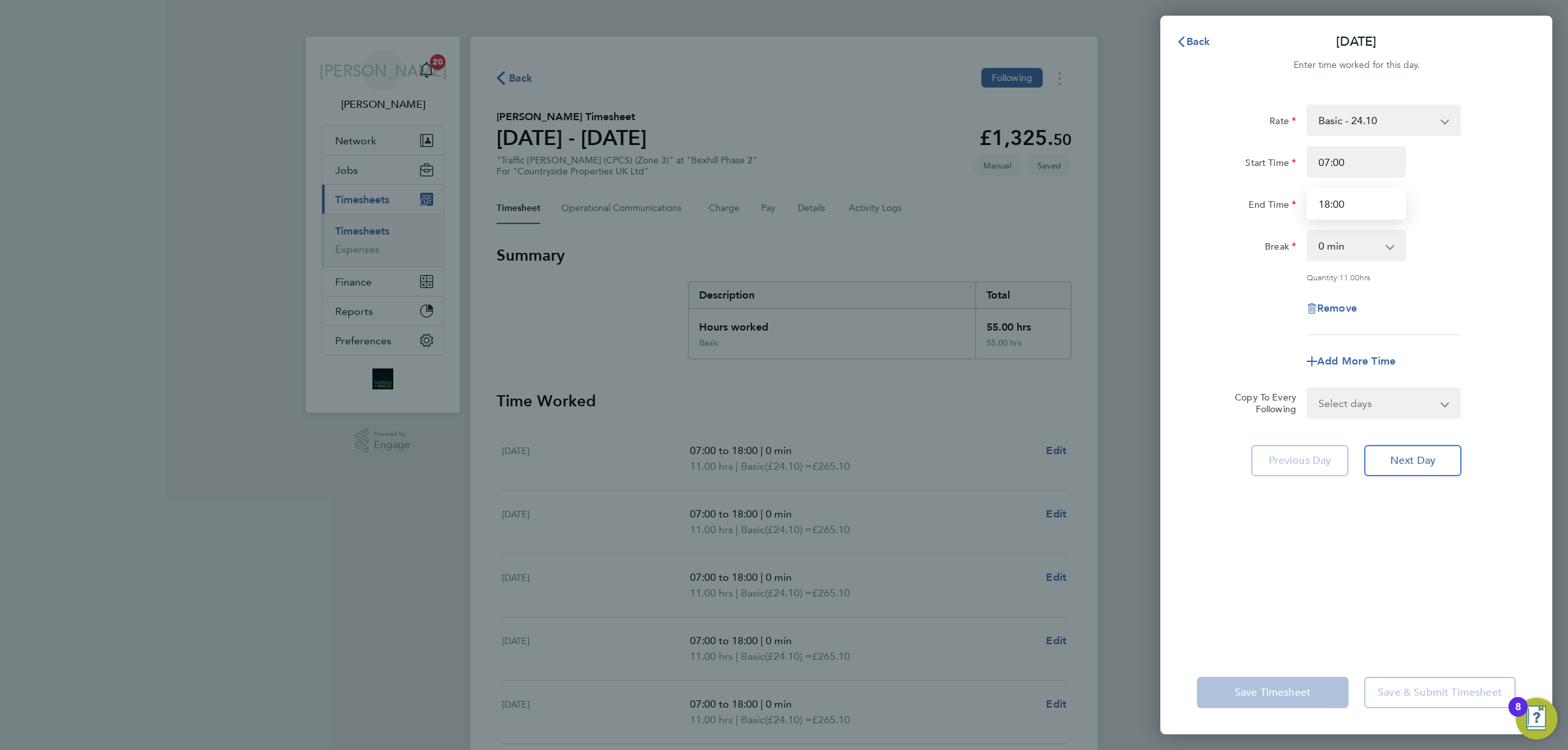
click at [1373, 196] on input "18:00" at bounding box center [1356, 204] width 99 height 31
type input "18:30"
click at [1423, 404] on select "Select days Day Weekday (Mon-Fri) Weekend (Sat-Sun) [DATE] [DATE] [DATE] [DATE]…" at bounding box center [1376, 403] width 137 height 29
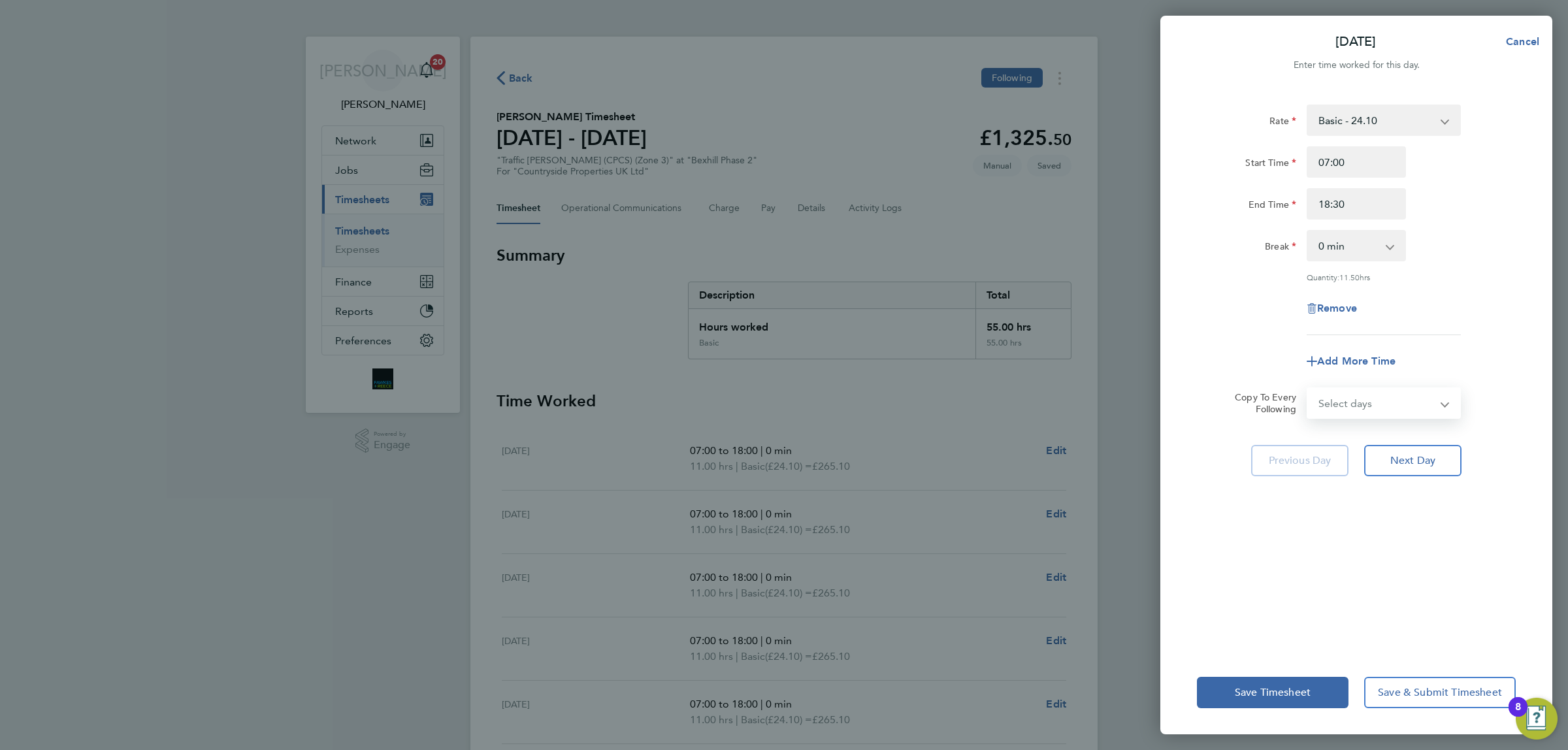
select select "WEEKDAY"
click at [1308, 389] on select "Select days Day Weekday (Mon-Fri) Weekend (Sat-Sun) [DATE] [DATE] [DATE] [DATE]…" at bounding box center [1376, 403] width 137 height 29
select select "[DATE]"
click at [1411, 524] on button "Next Day" at bounding box center [1413, 519] width 98 height 31
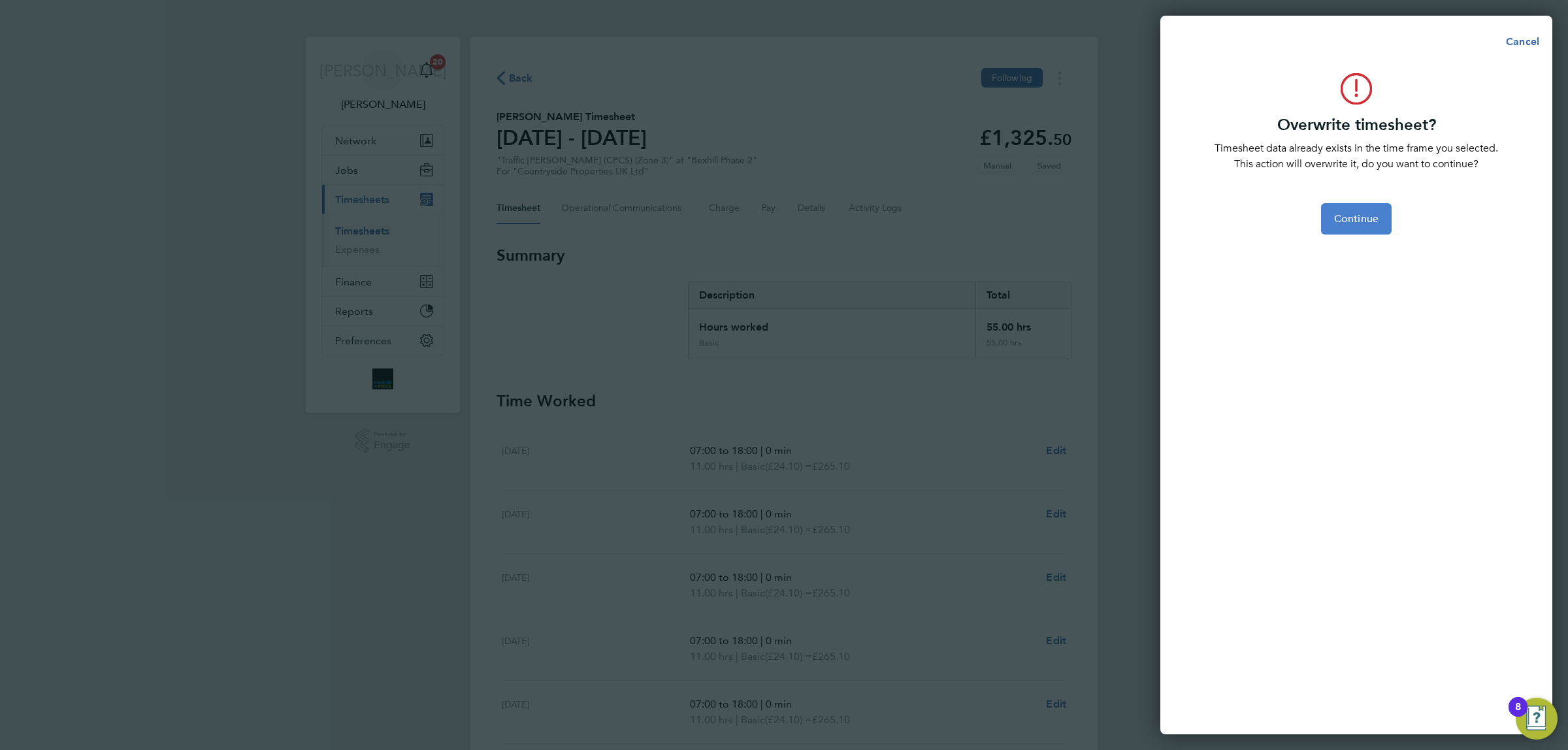
click at [1359, 213] on span "Continue" at bounding box center [1356, 218] width 45 height 13
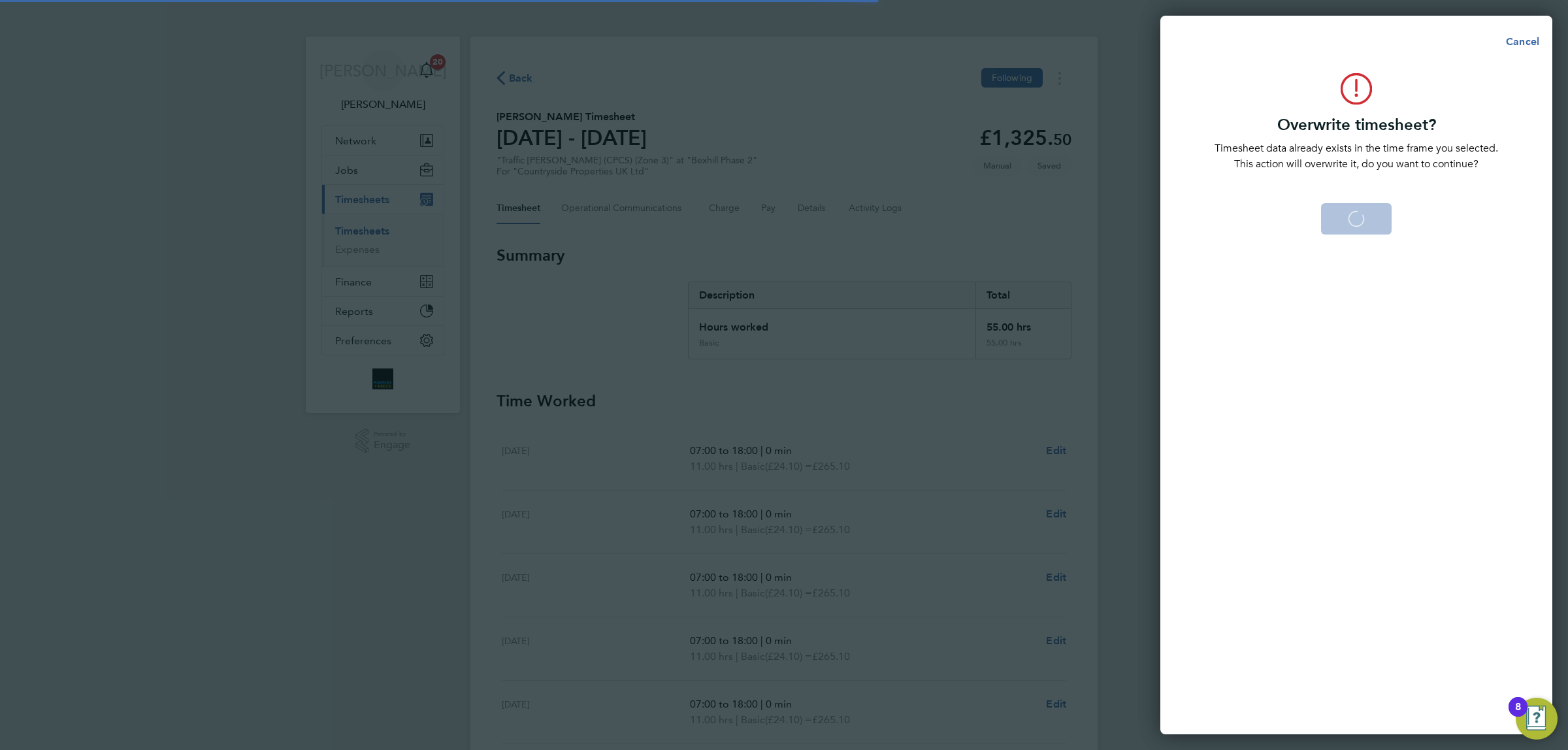
select select "0: null"
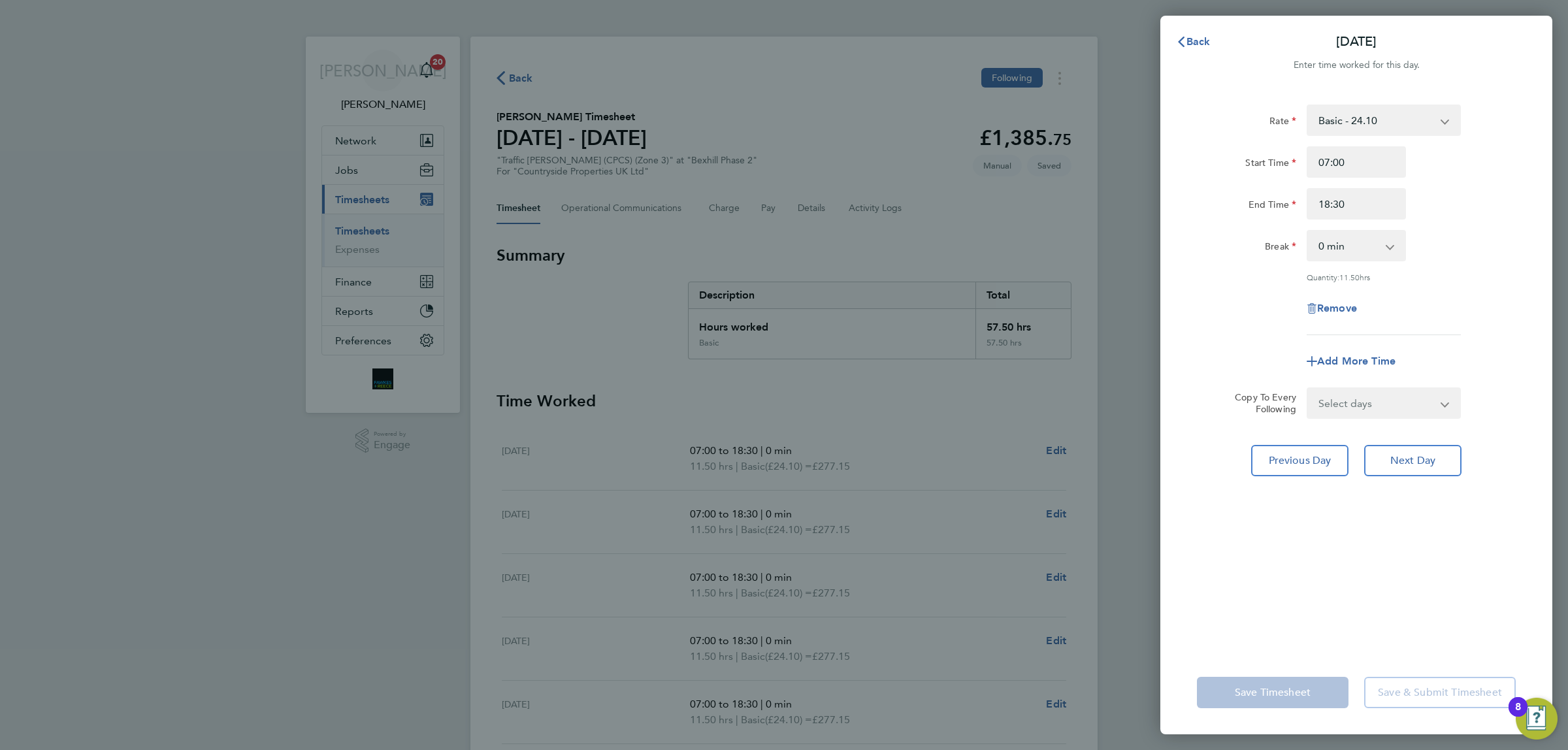
click at [1362, 239] on select "0 min 15 min 30 min 45 min 60 min 75 min 90 min" at bounding box center [1348, 245] width 81 height 29
select select "30"
click at [1308, 231] on select "0 min 15 min 30 min 45 min 60 min 75 min 90 min" at bounding box center [1348, 245] width 81 height 29
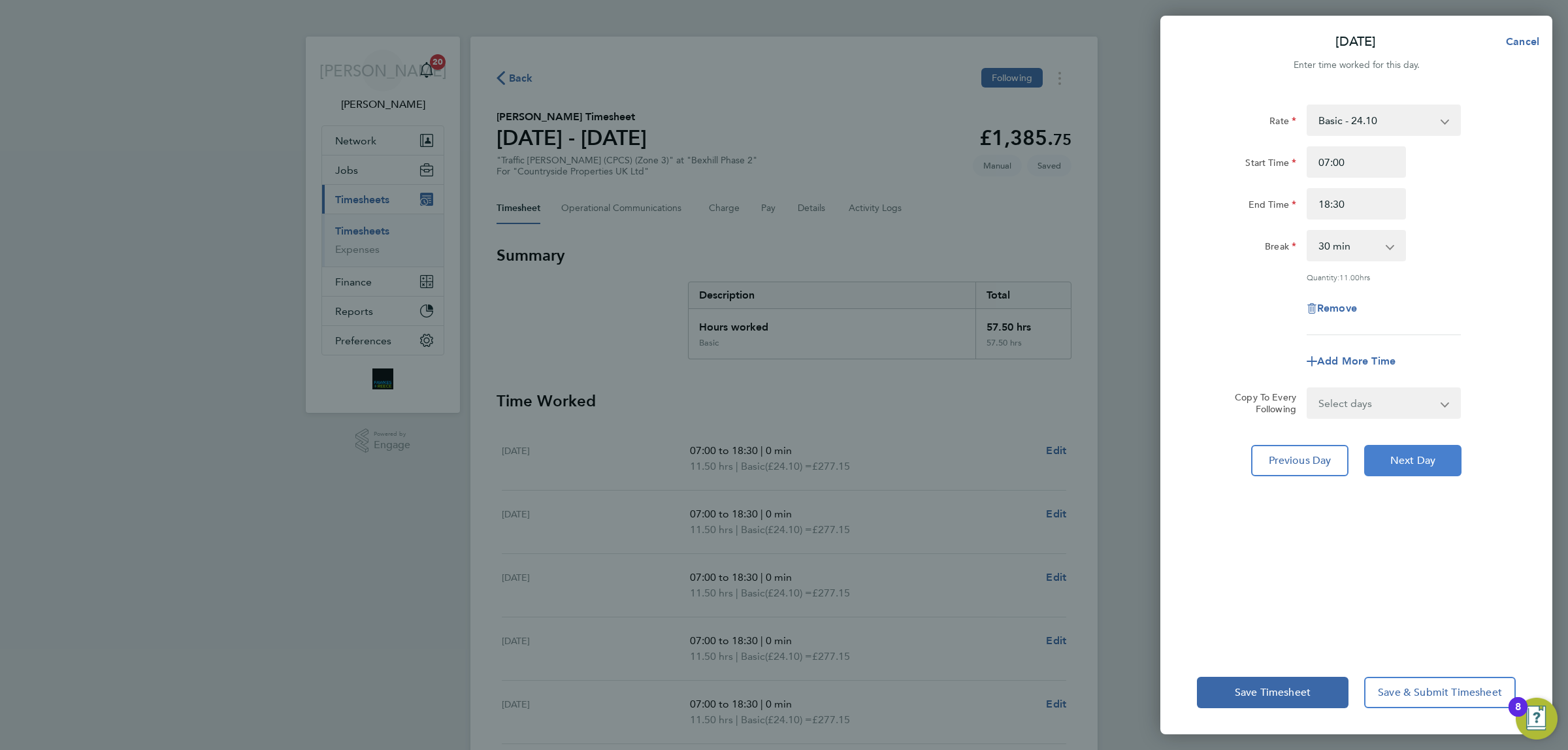
click at [1423, 454] on span "Next Day" at bounding box center [1413, 460] width 45 height 13
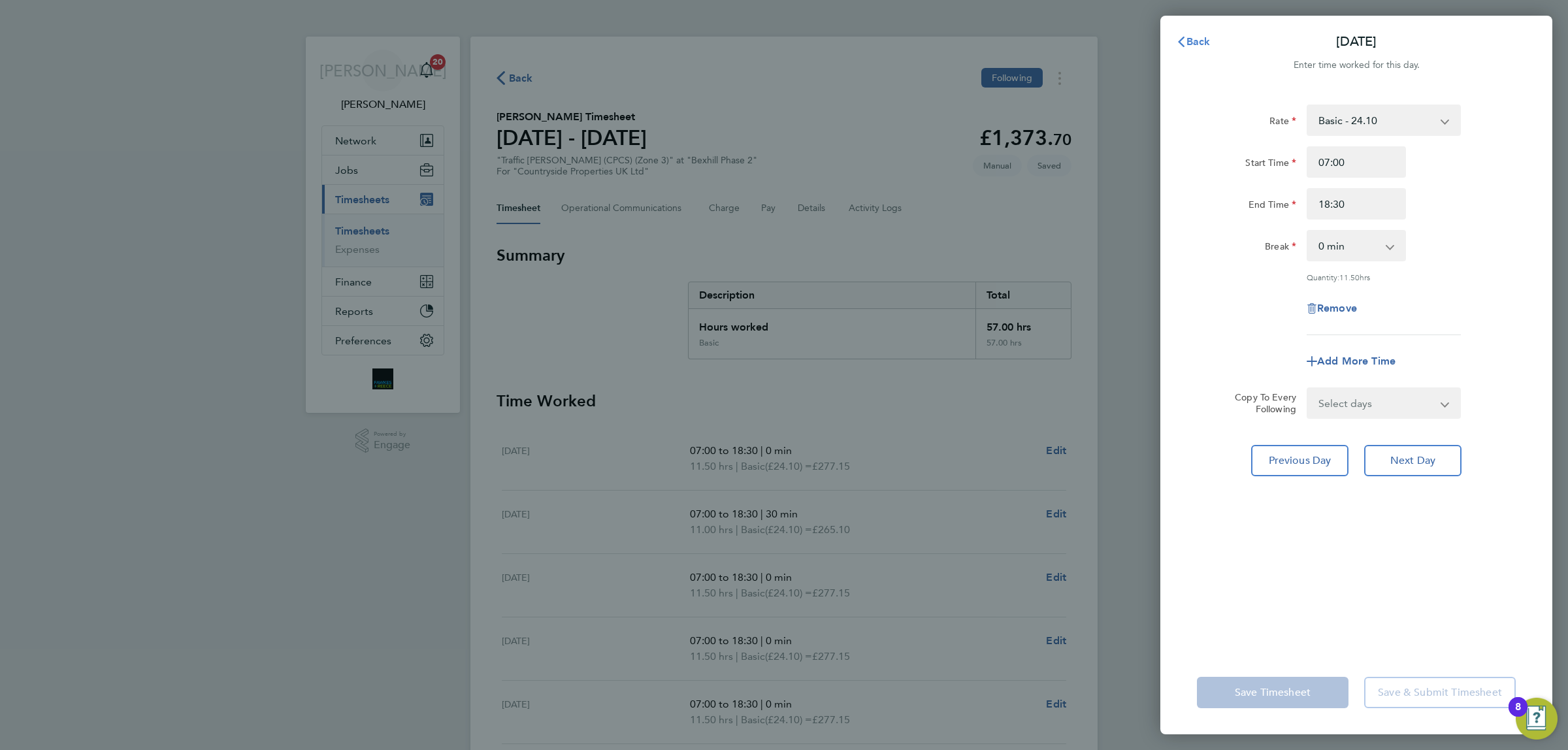
click at [1197, 41] on span "Back" at bounding box center [1199, 41] width 24 height 12
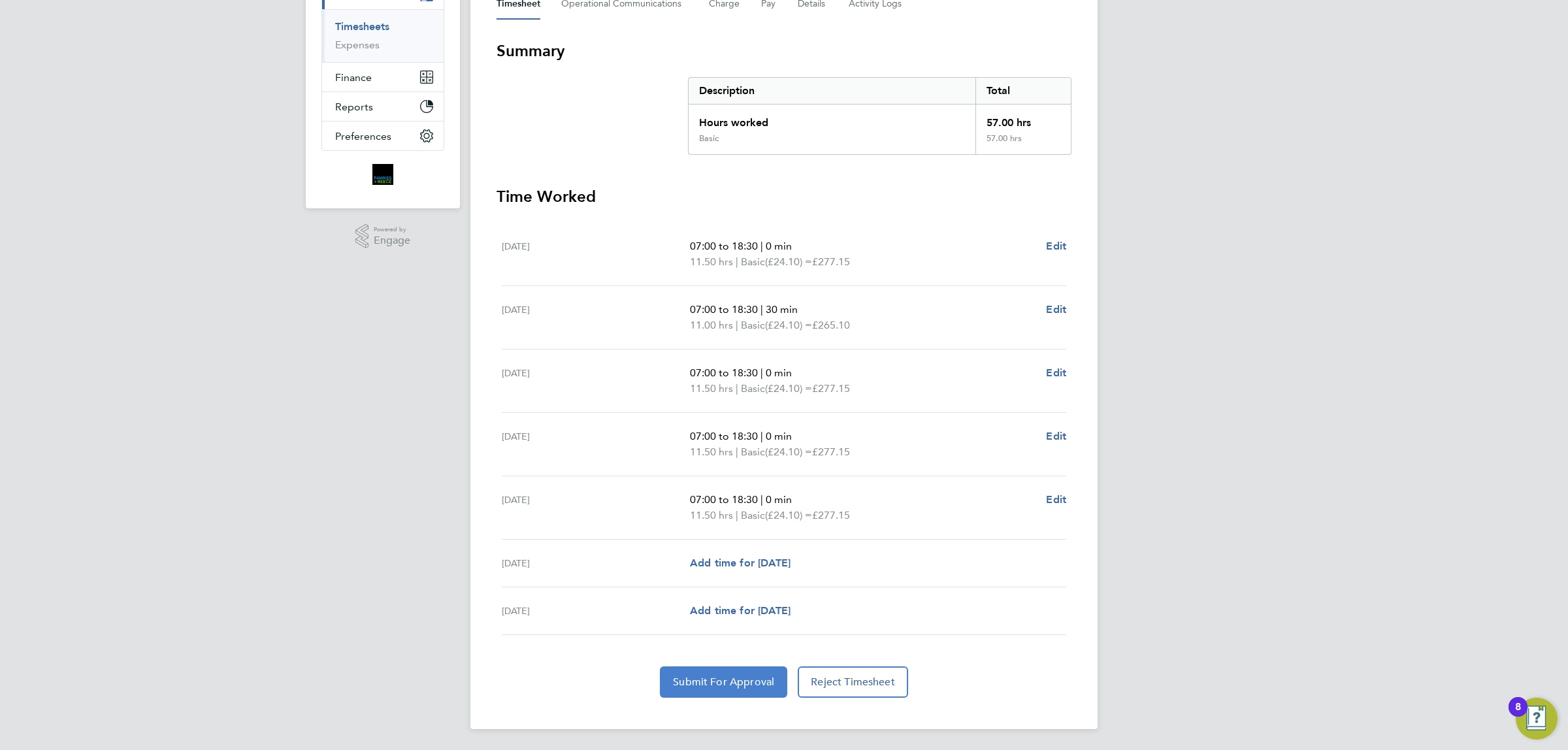
click at [732, 696] on button "Submit For Approval" at bounding box center [723, 683] width 127 height 31
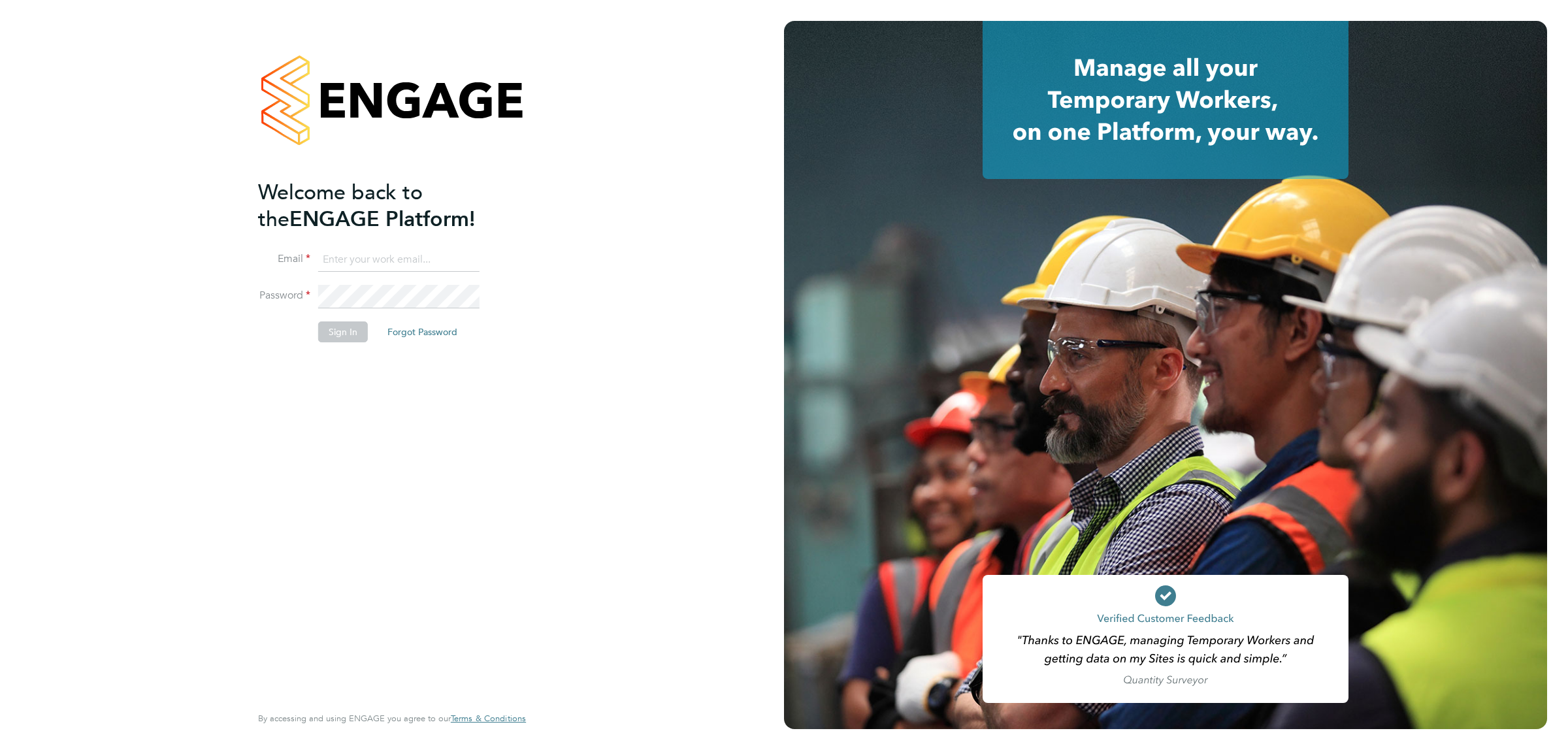
type input "jalaezihe@fr-group.co.uk"
click at [339, 334] on button "Sign In" at bounding box center [343, 332] width 50 height 21
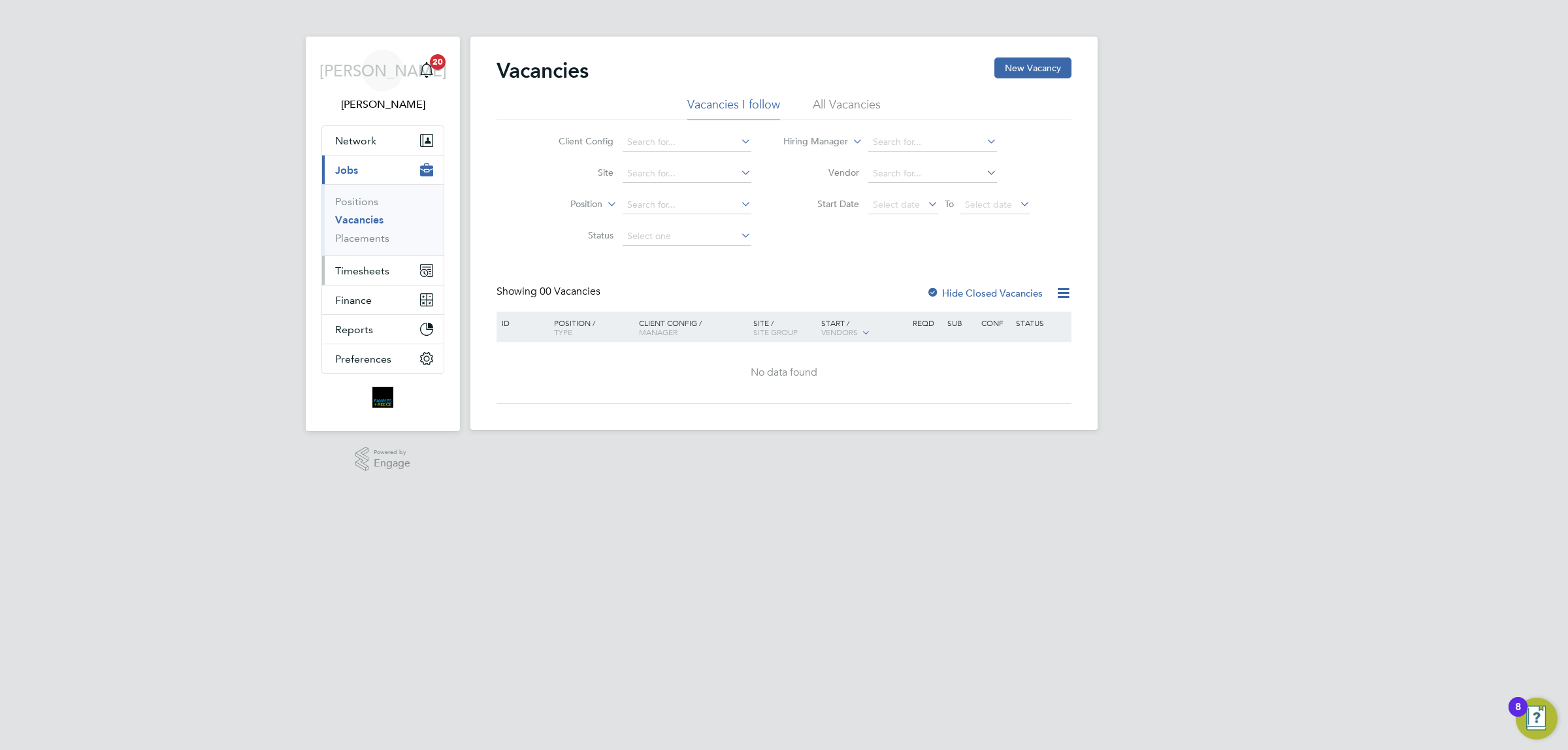
click at [373, 272] on span "Timesheets" at bounding box center [362, 271] width 54 height 12
